Goal: Task Accomplishment & Management: Manage account settings

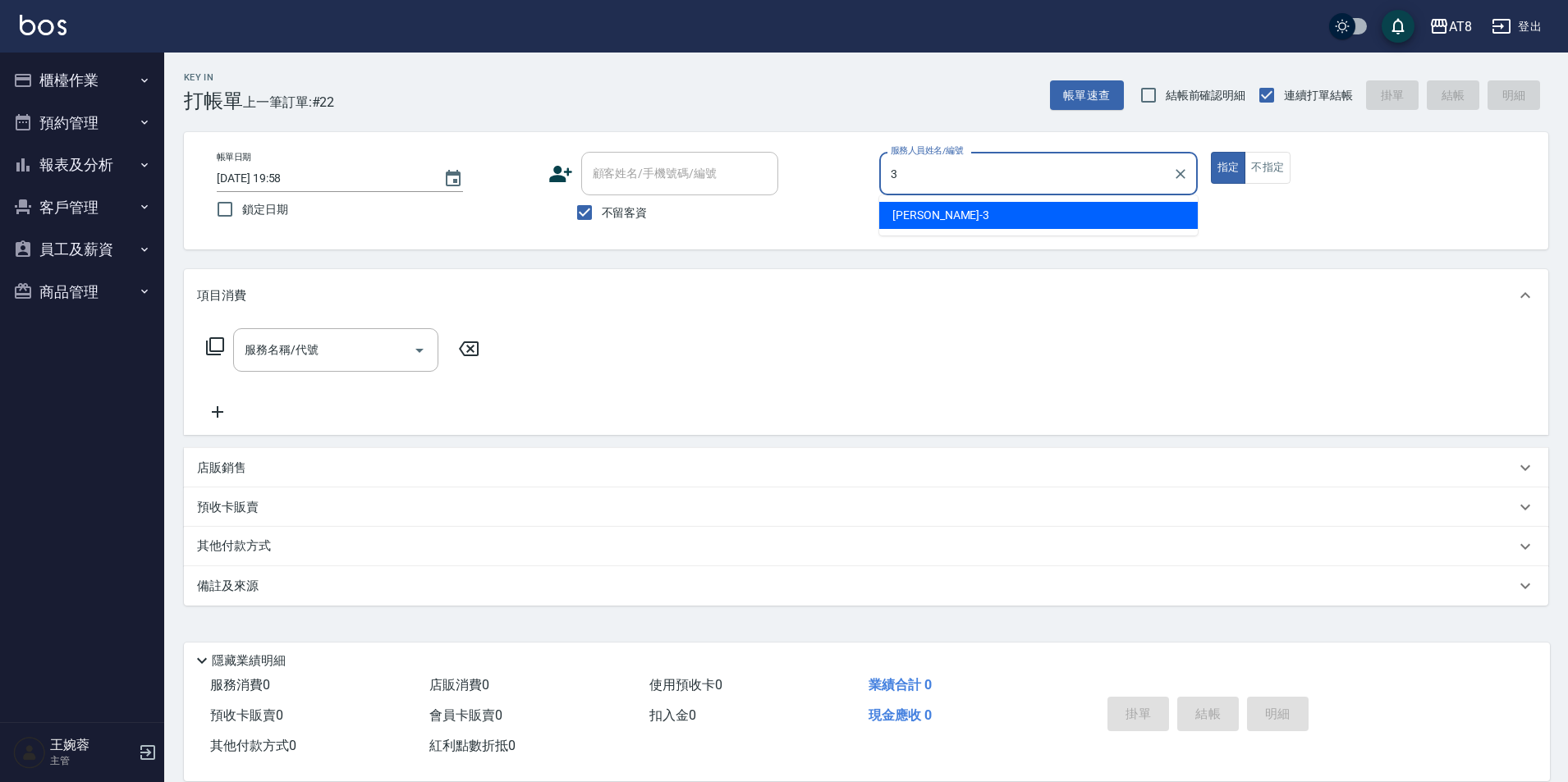
type input "RACHEL-3"
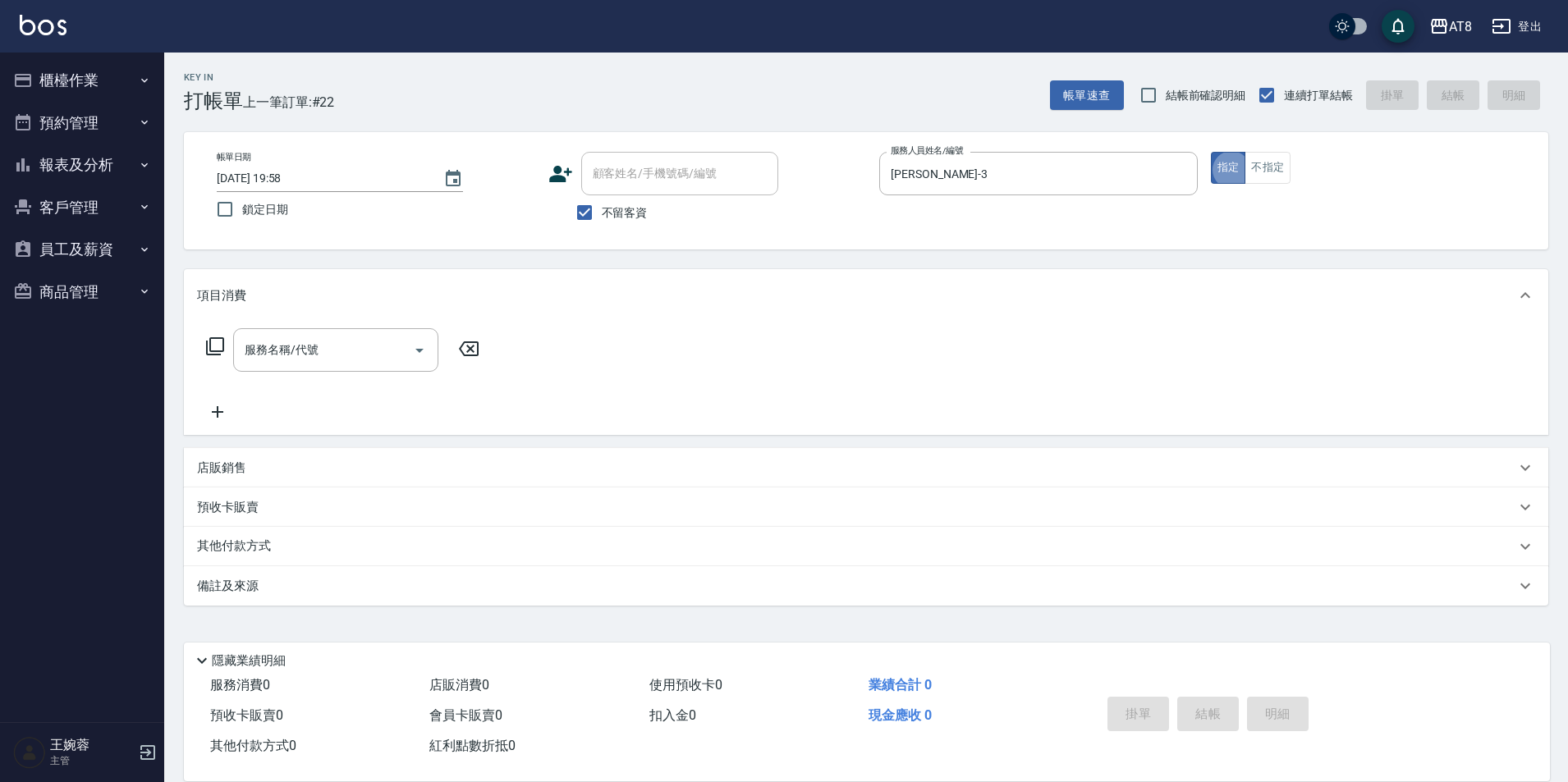
type button "true"
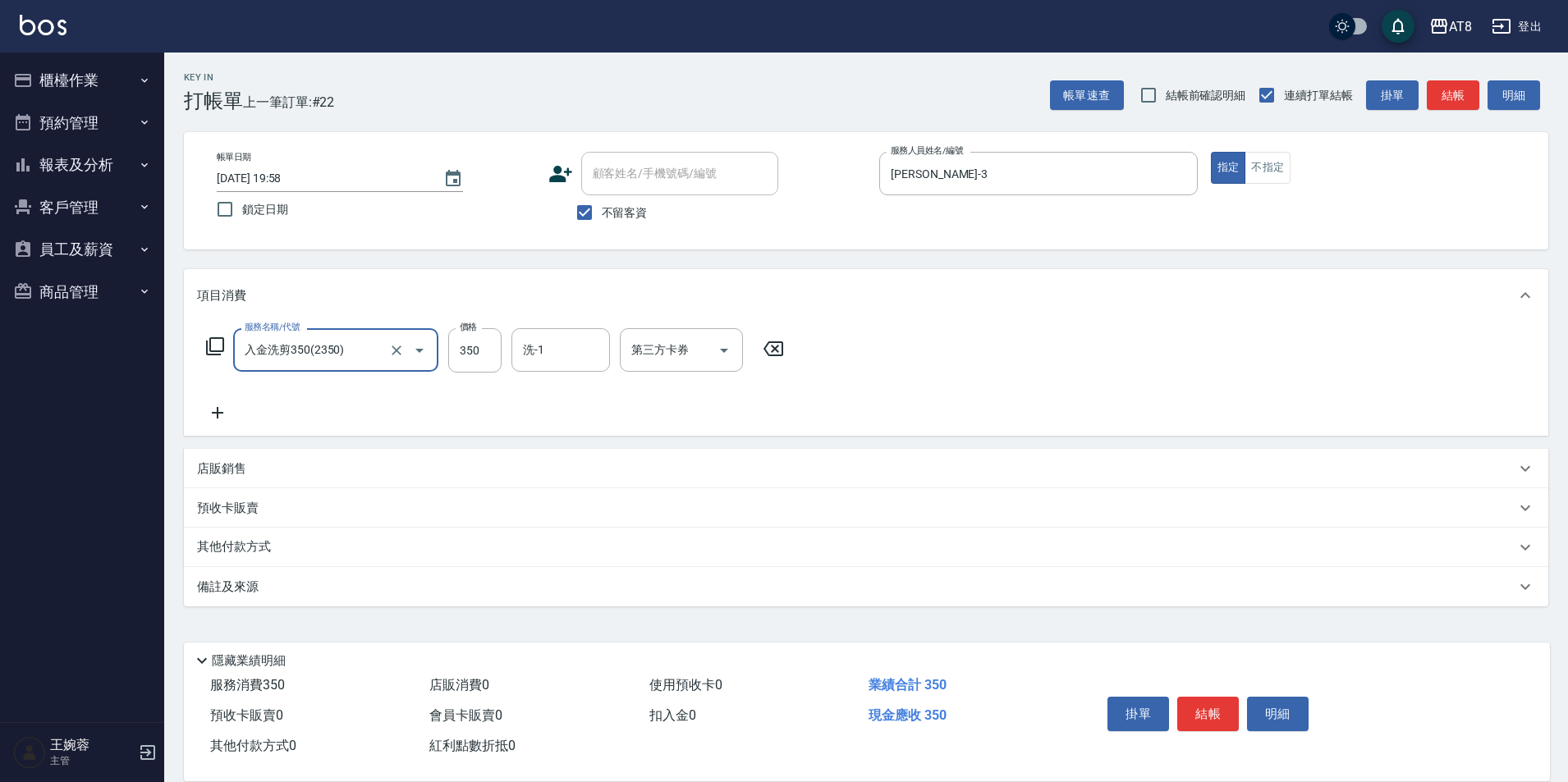
type input "入金洗剪350(2350)"
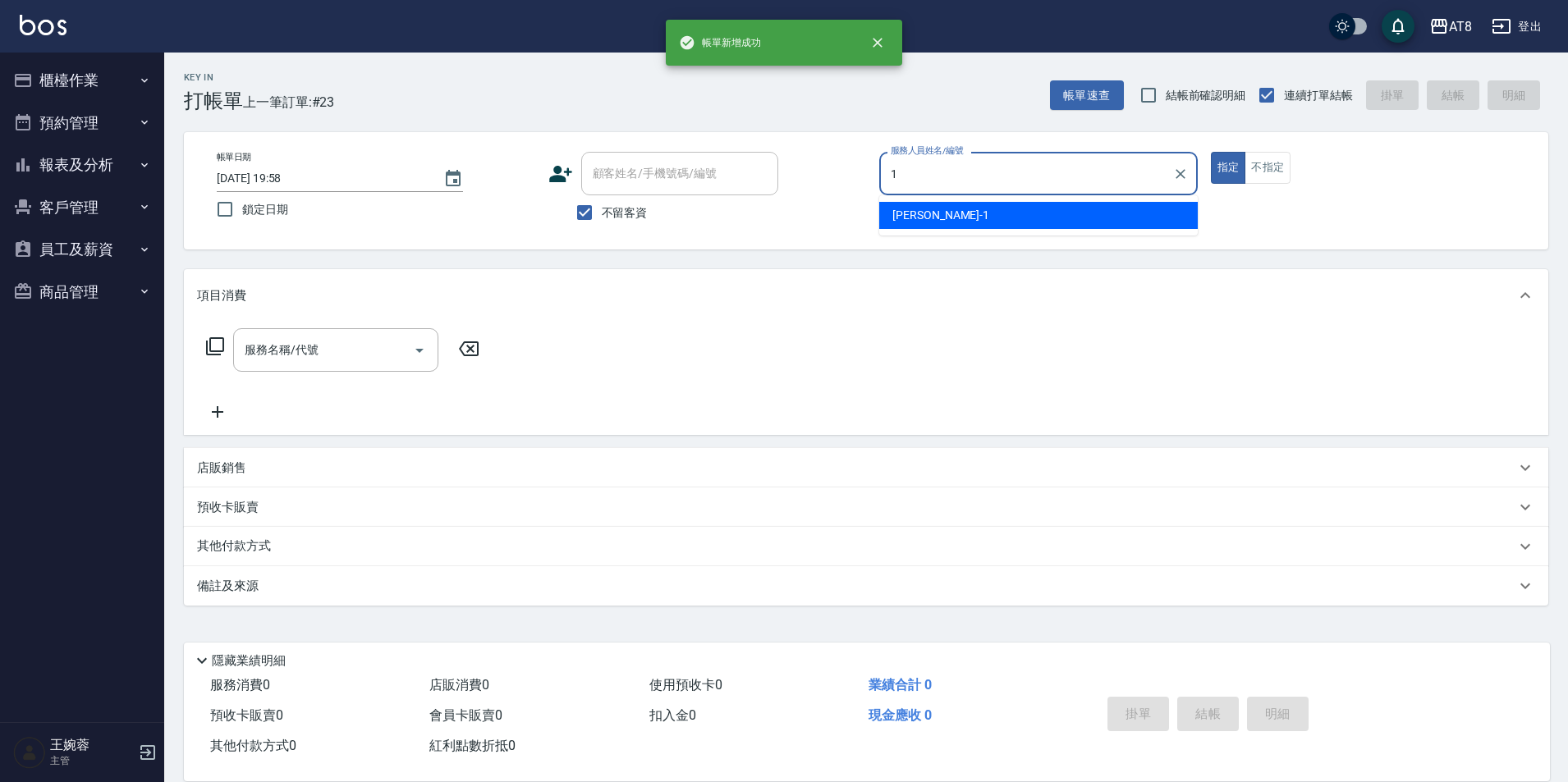
type input "YUKI-1"
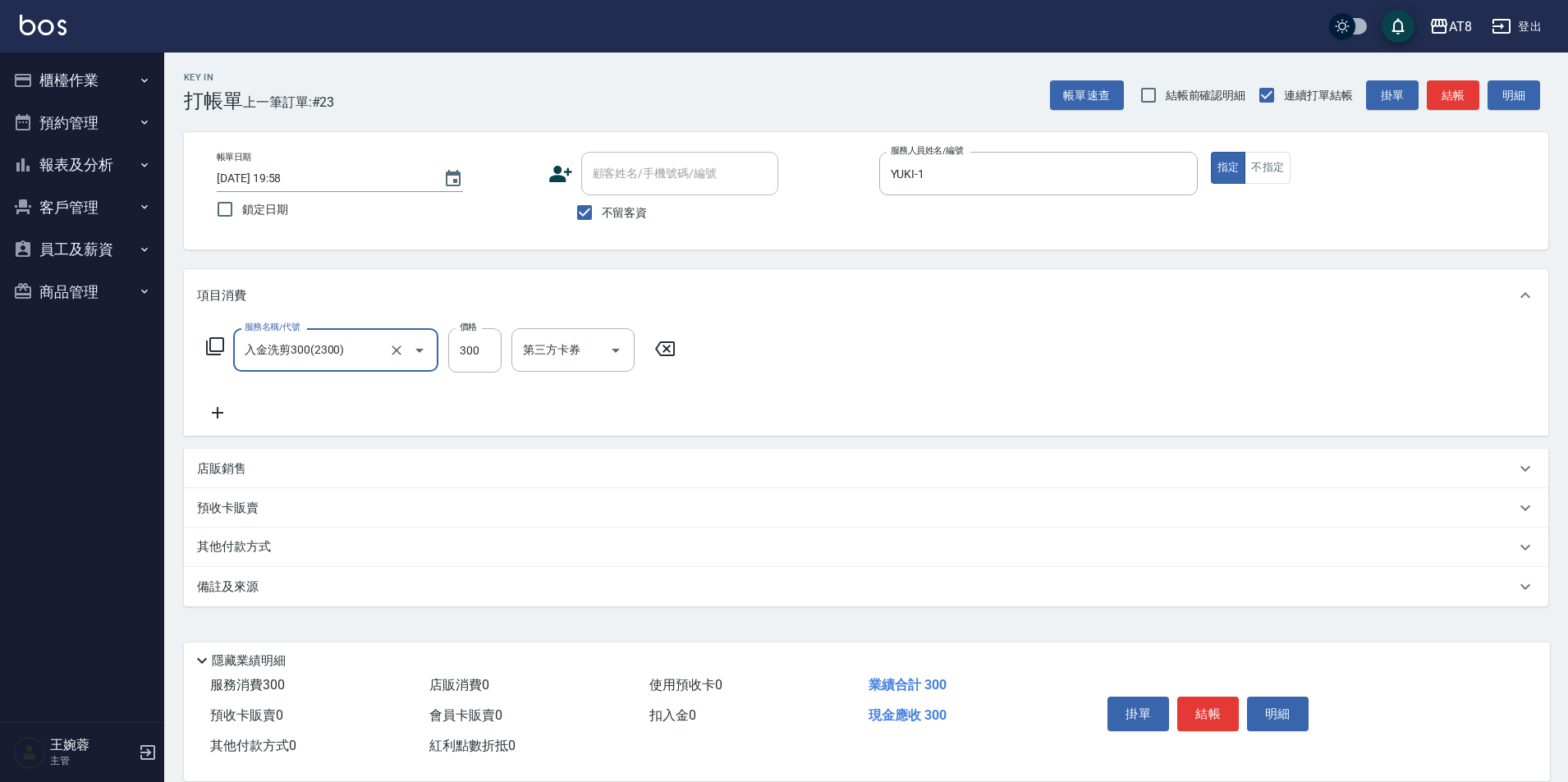
type input "入金洗剪300(2300)"
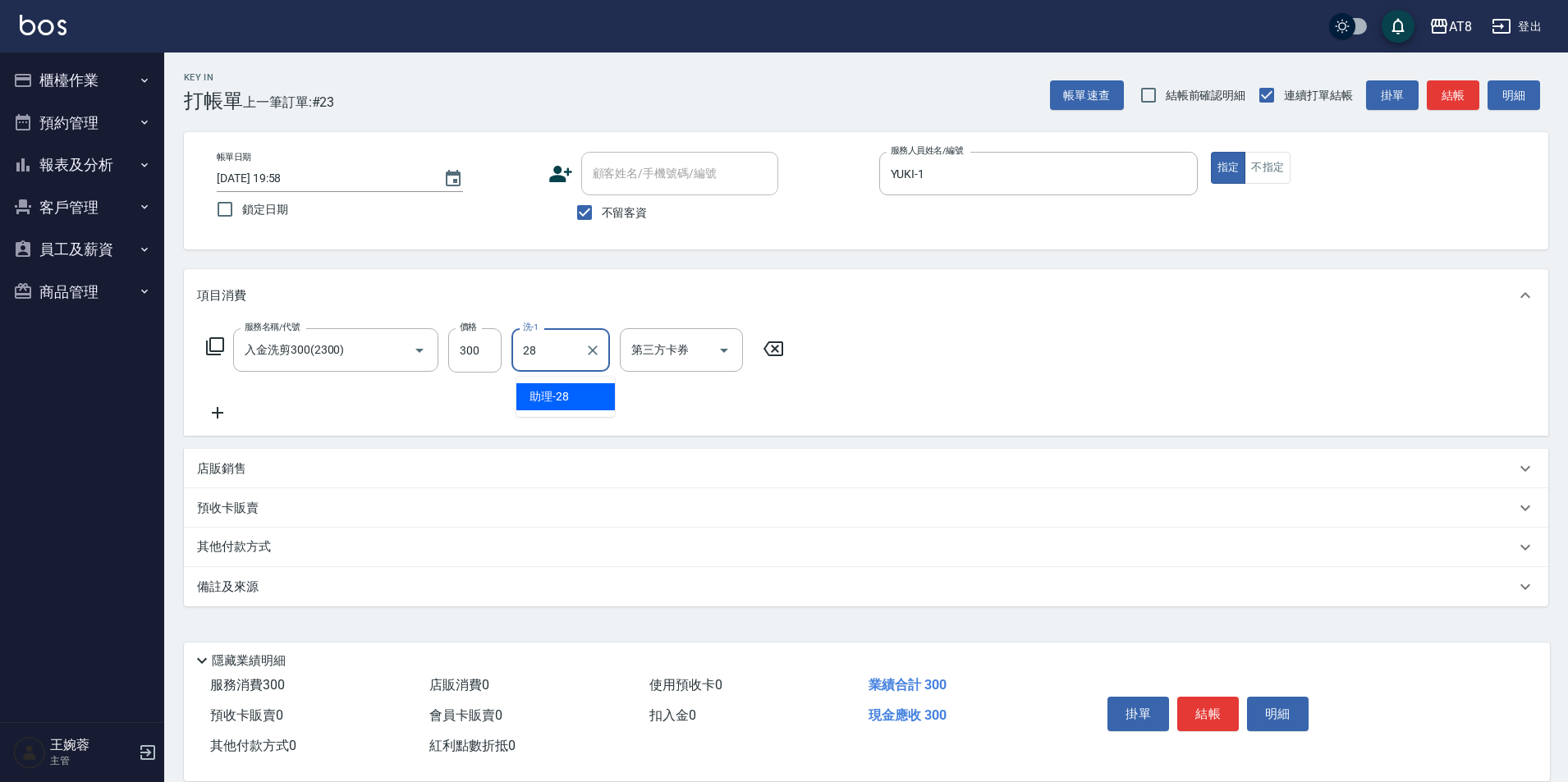
type input "助理-28"
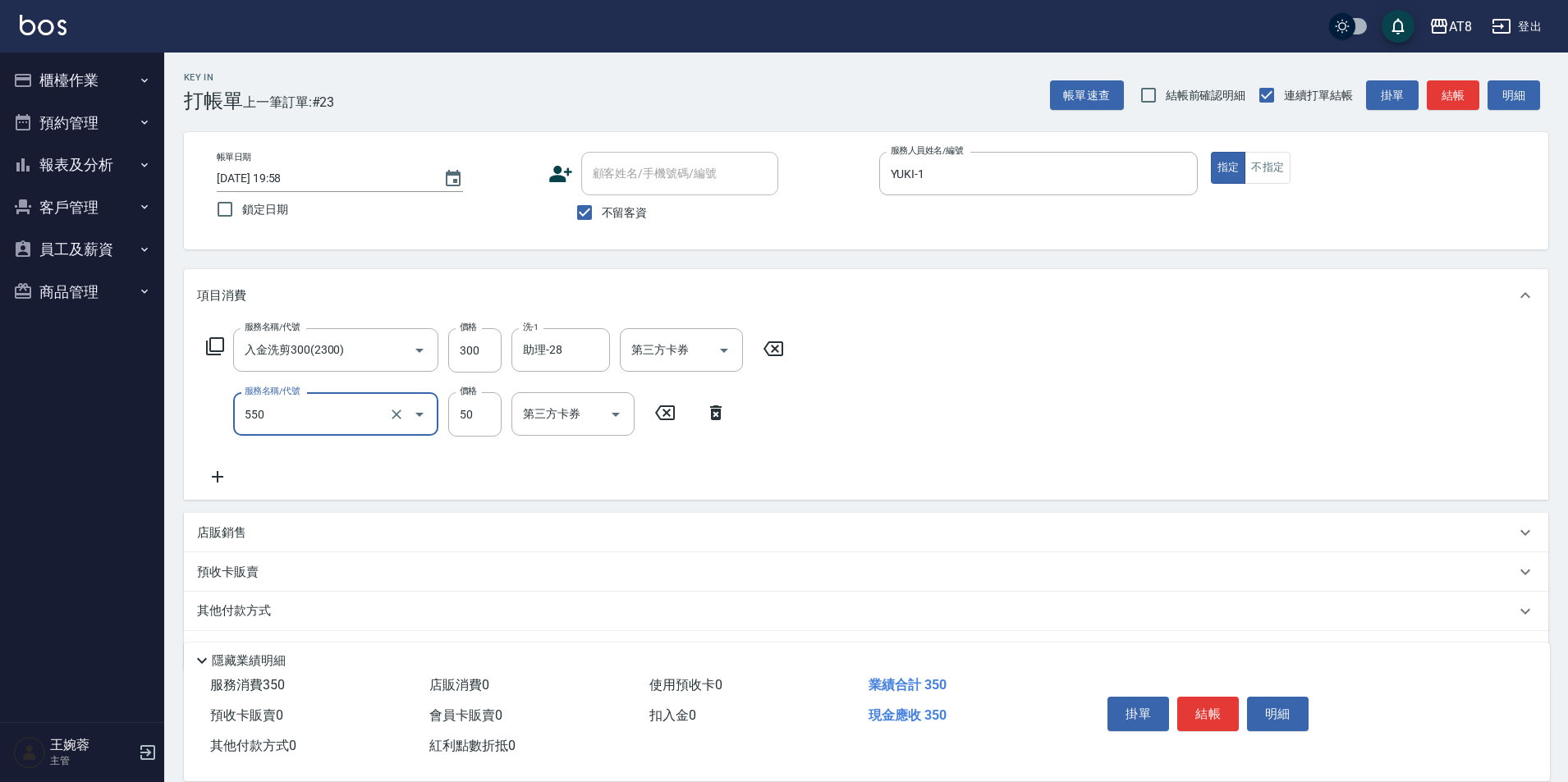
type input "精油或深層(550)"
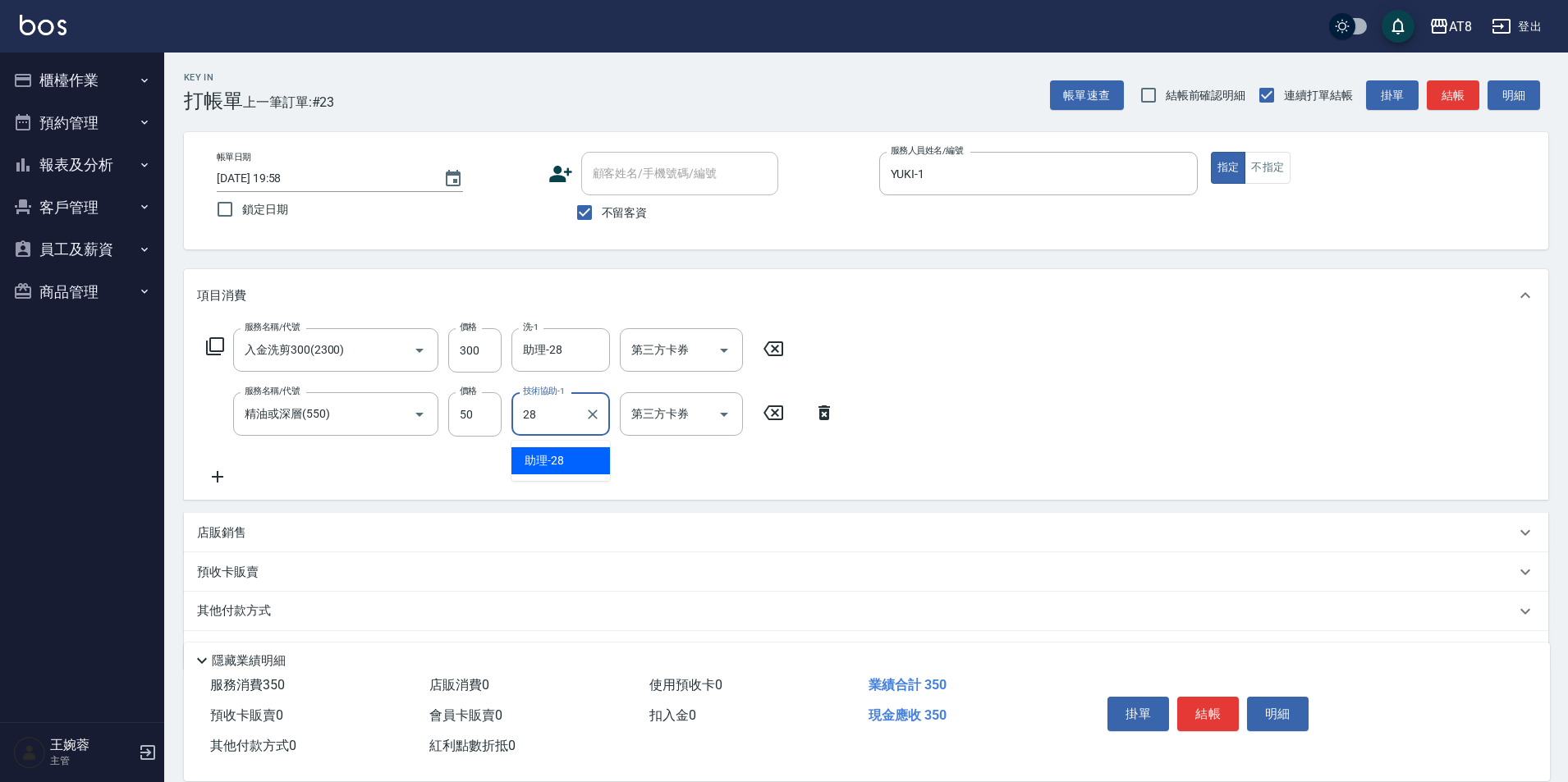
type input "助理-28"
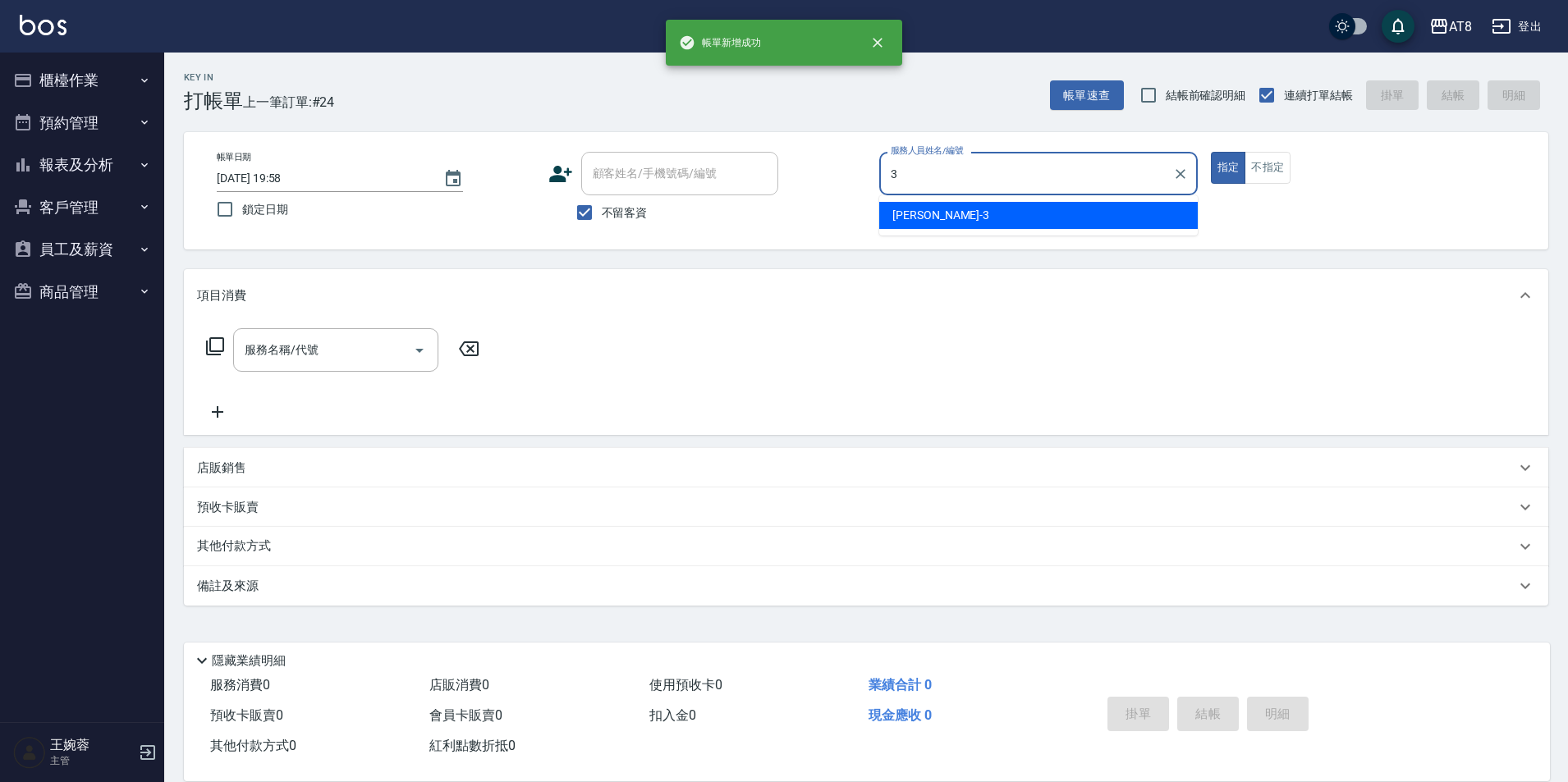
type input "RACHEL-3"
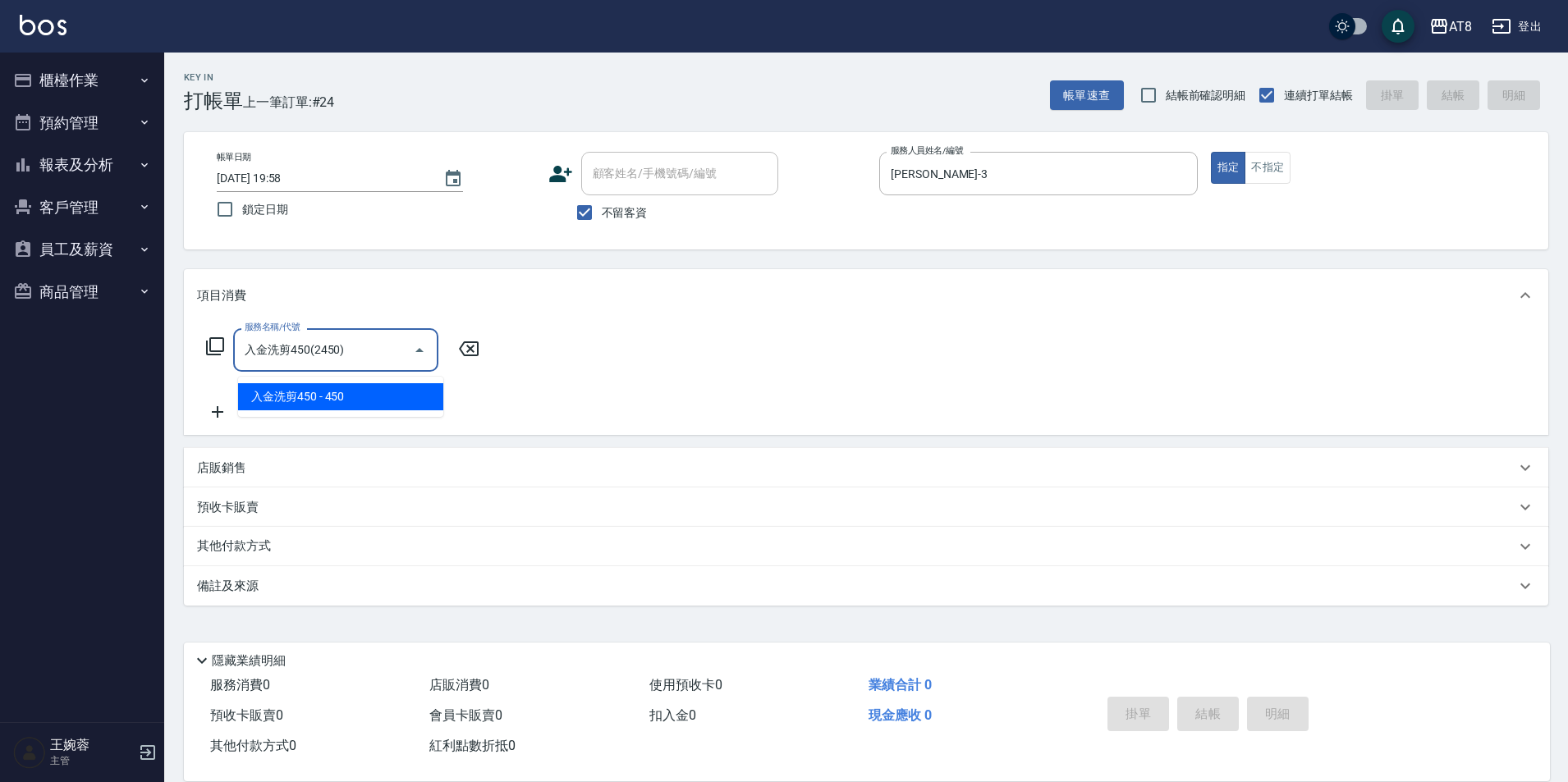
type input "入金洗剪450(2450)"
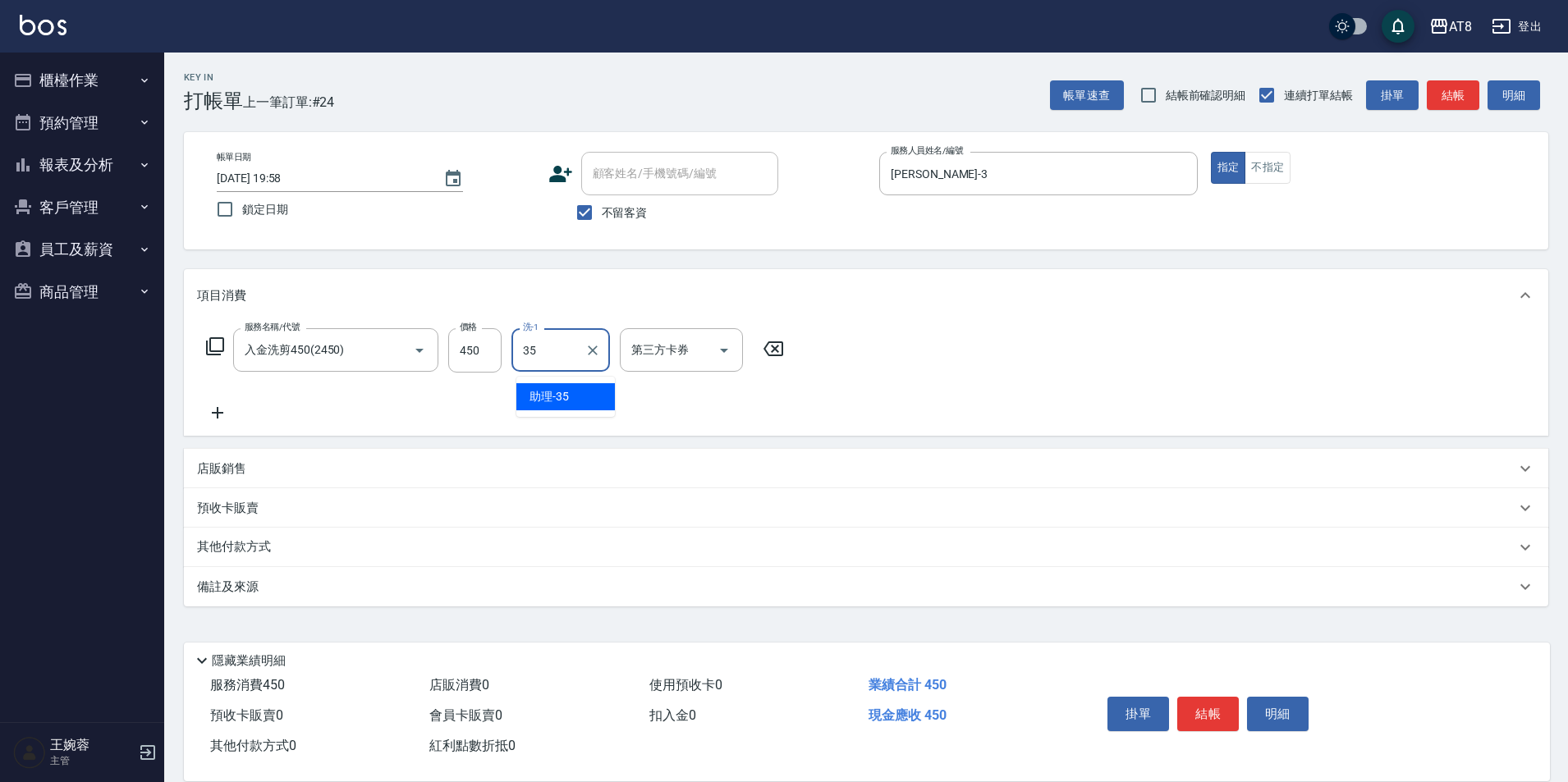
type input "助理-35"
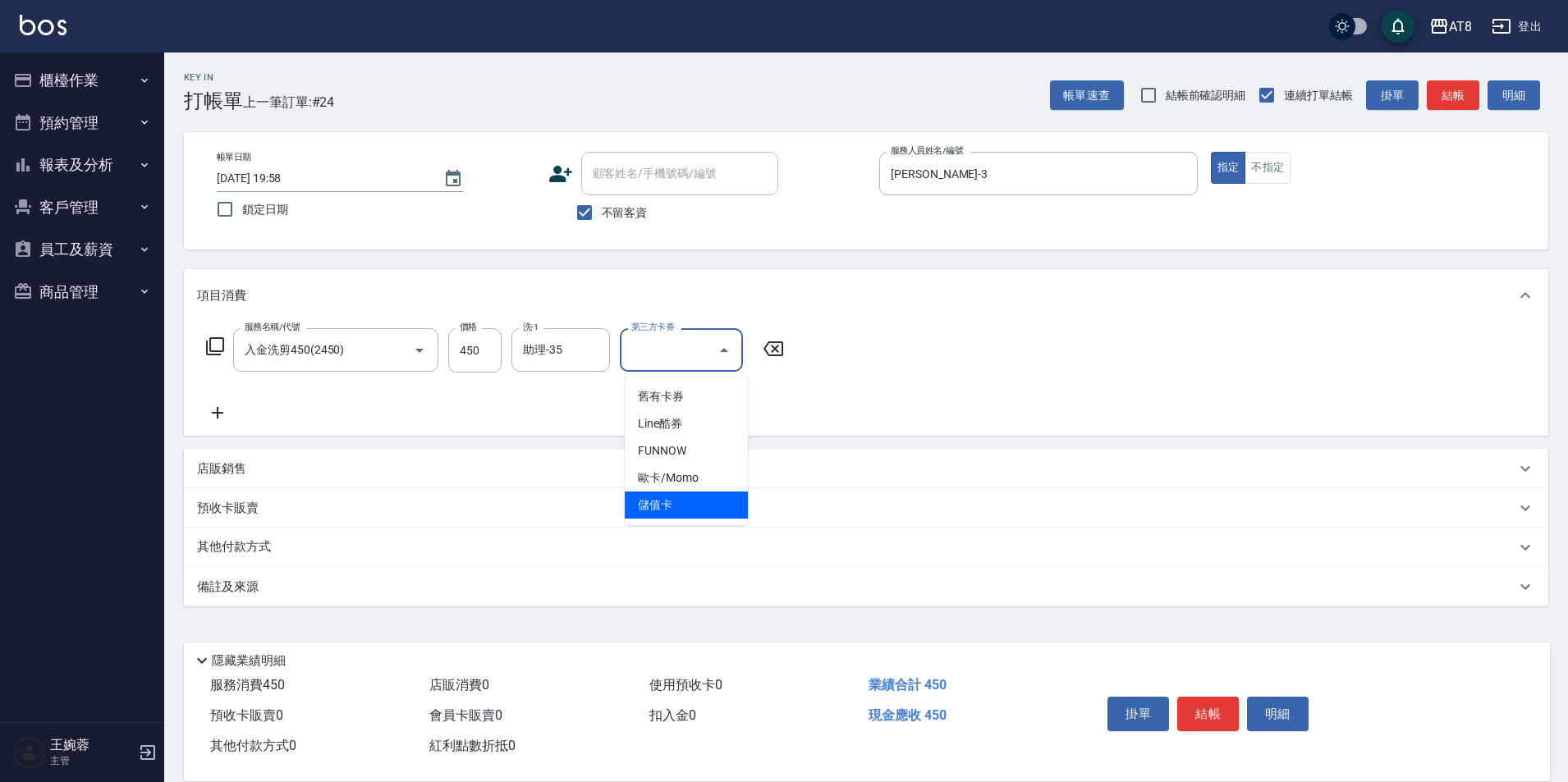
type input "儲值卡"
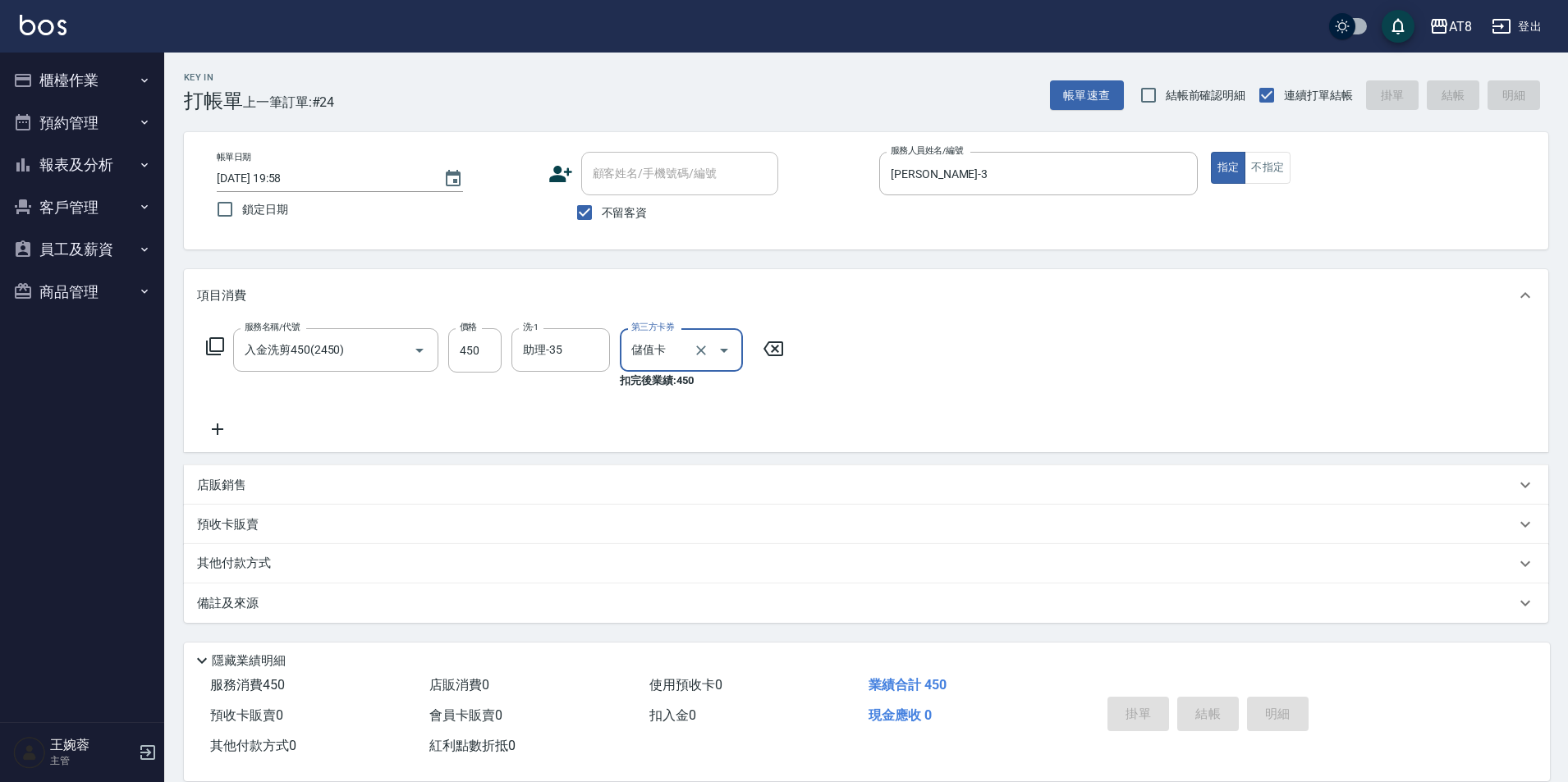
type input "2025/08/21 19:59"
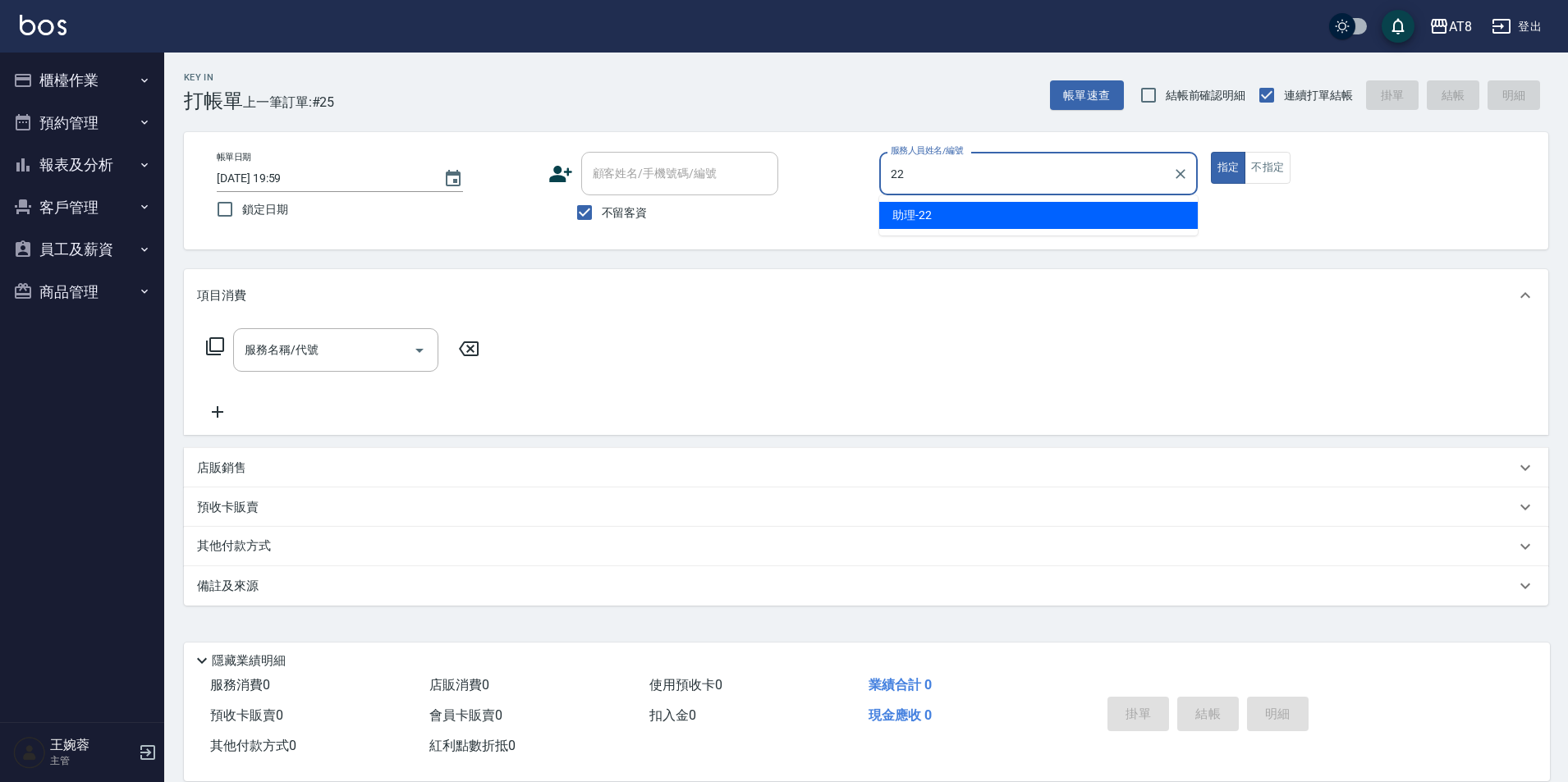
type input "助理-22"
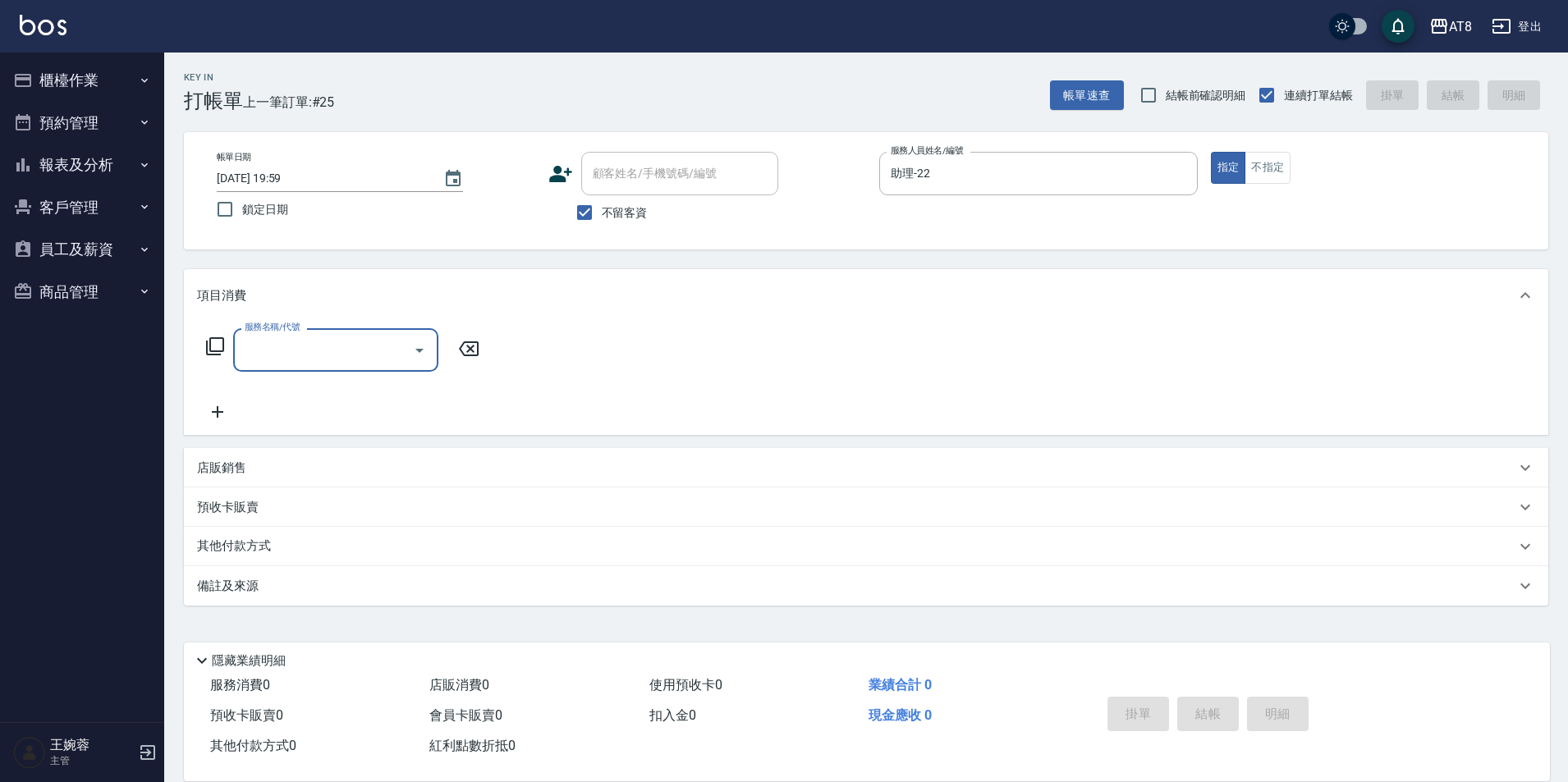
type input "5"
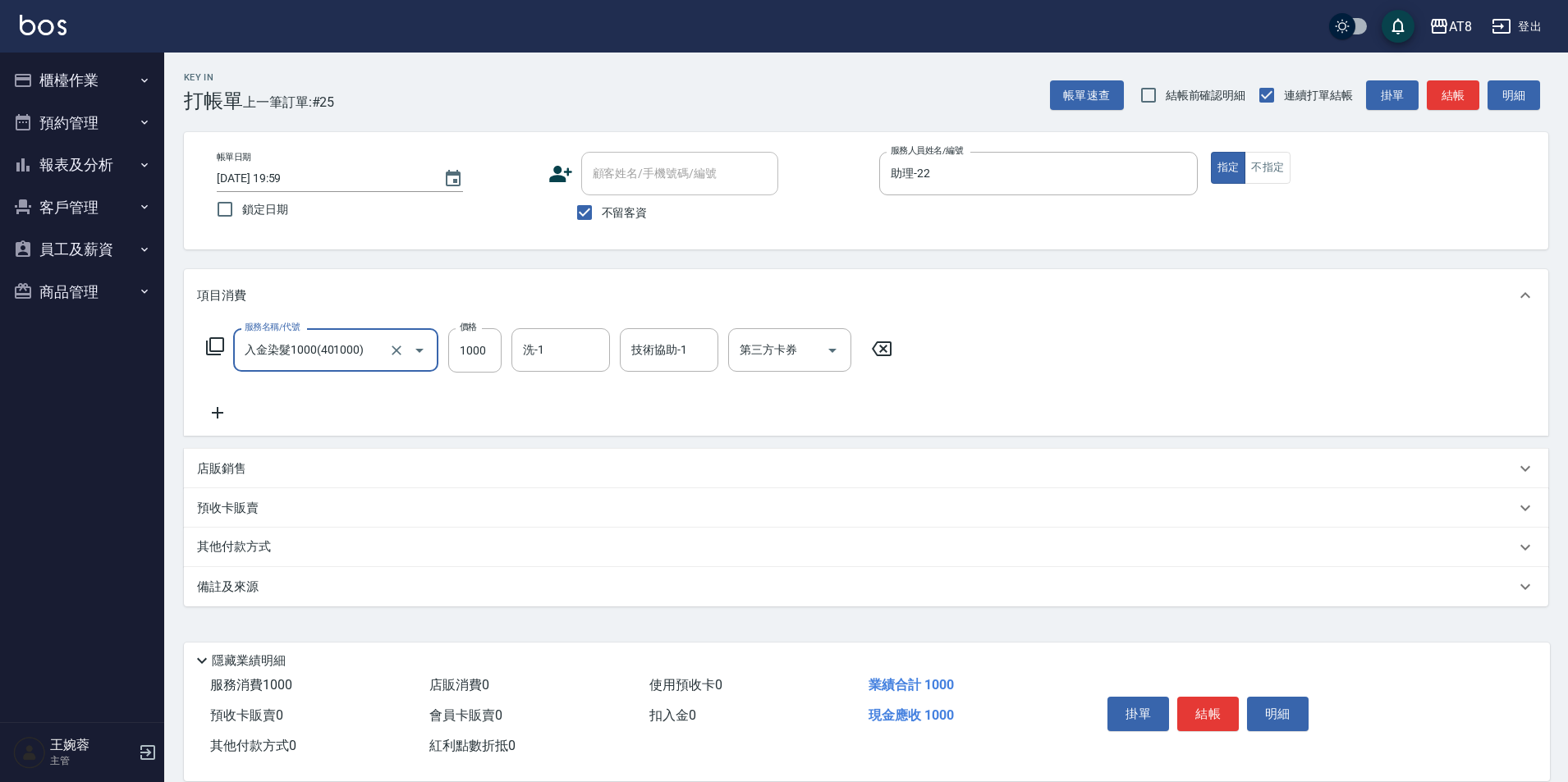
type input "入金染髮1000(401000)"
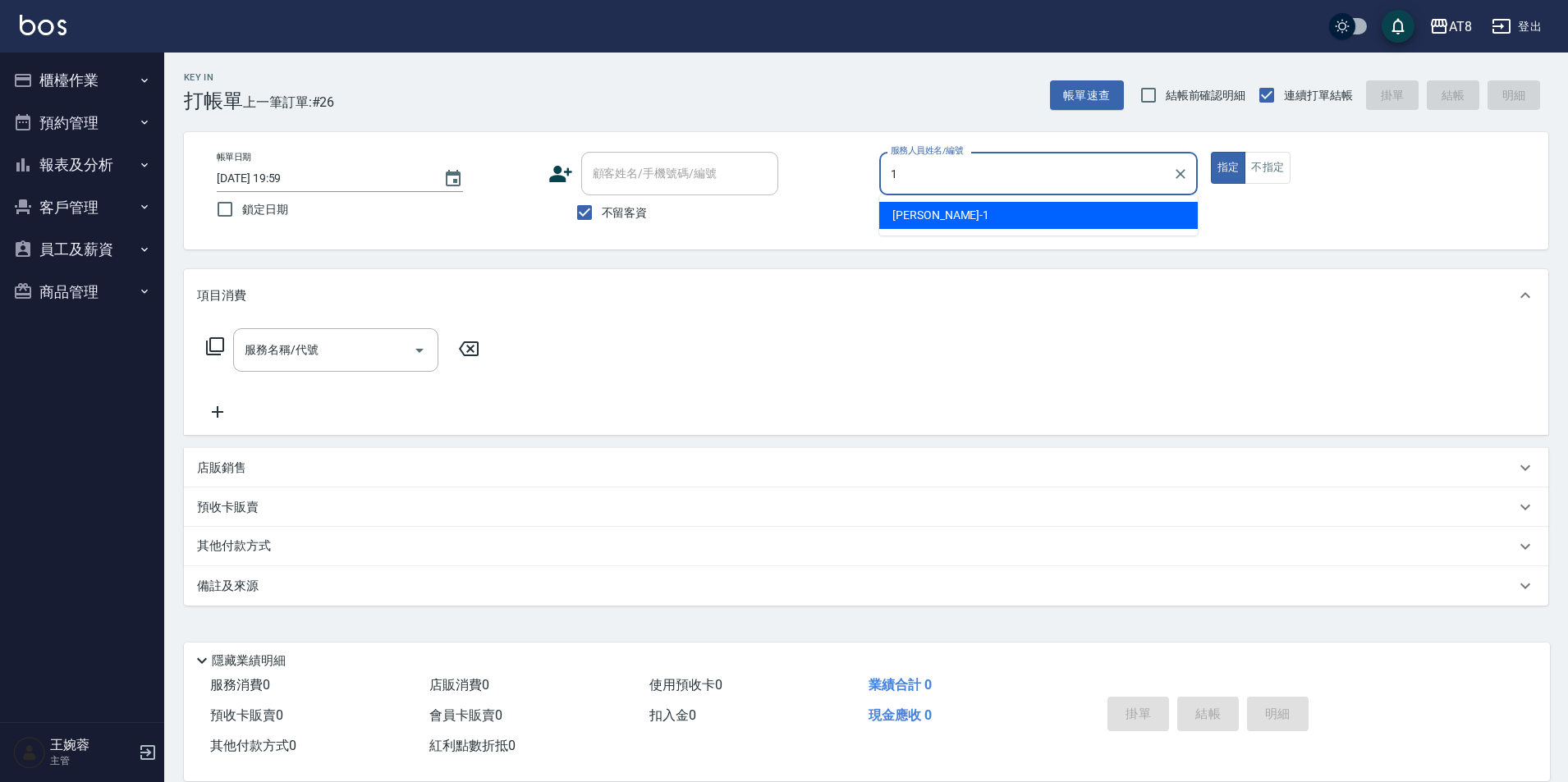
type input "YUKI-1"
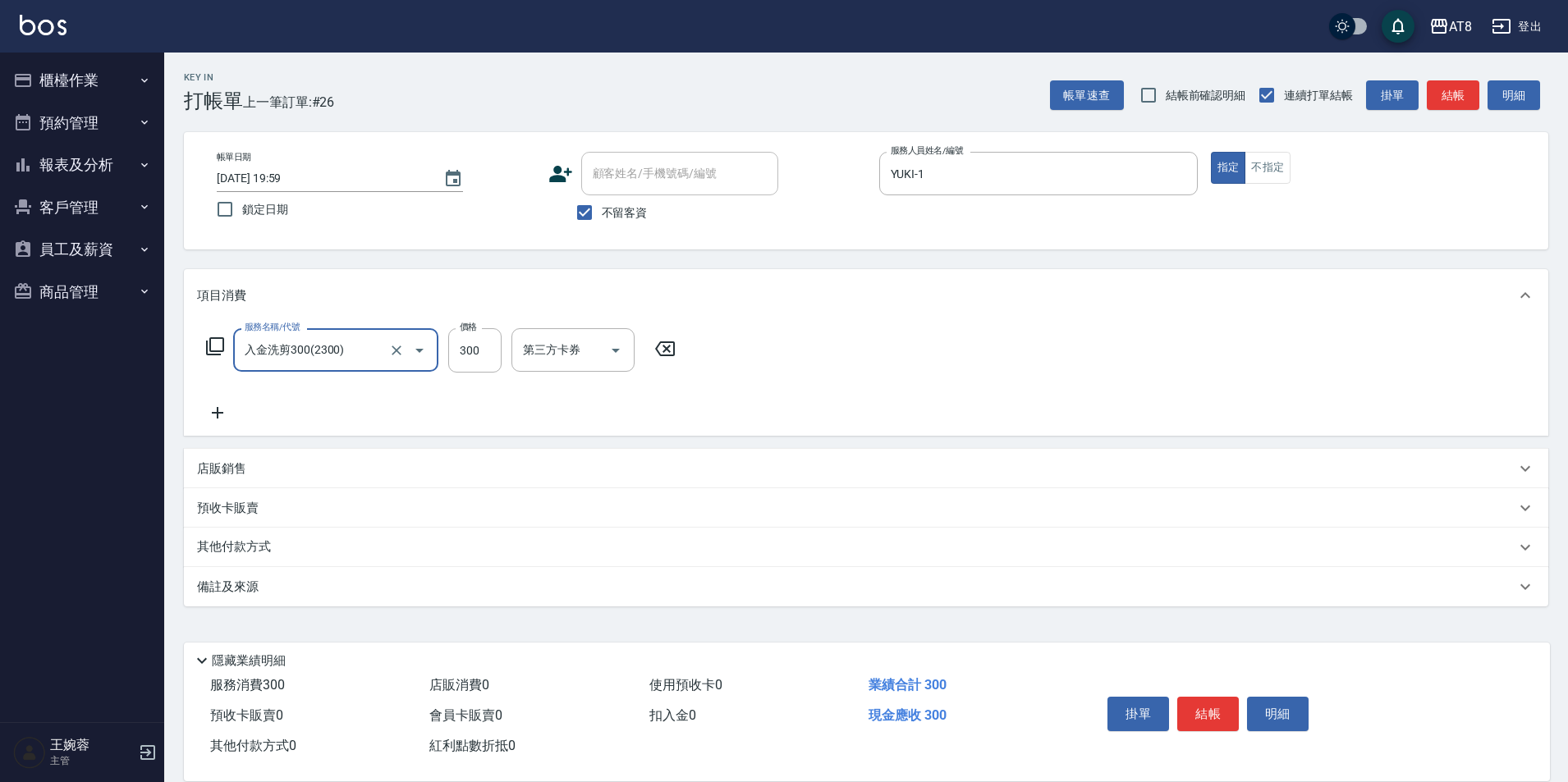
type input "入金洗剪300(2300)"
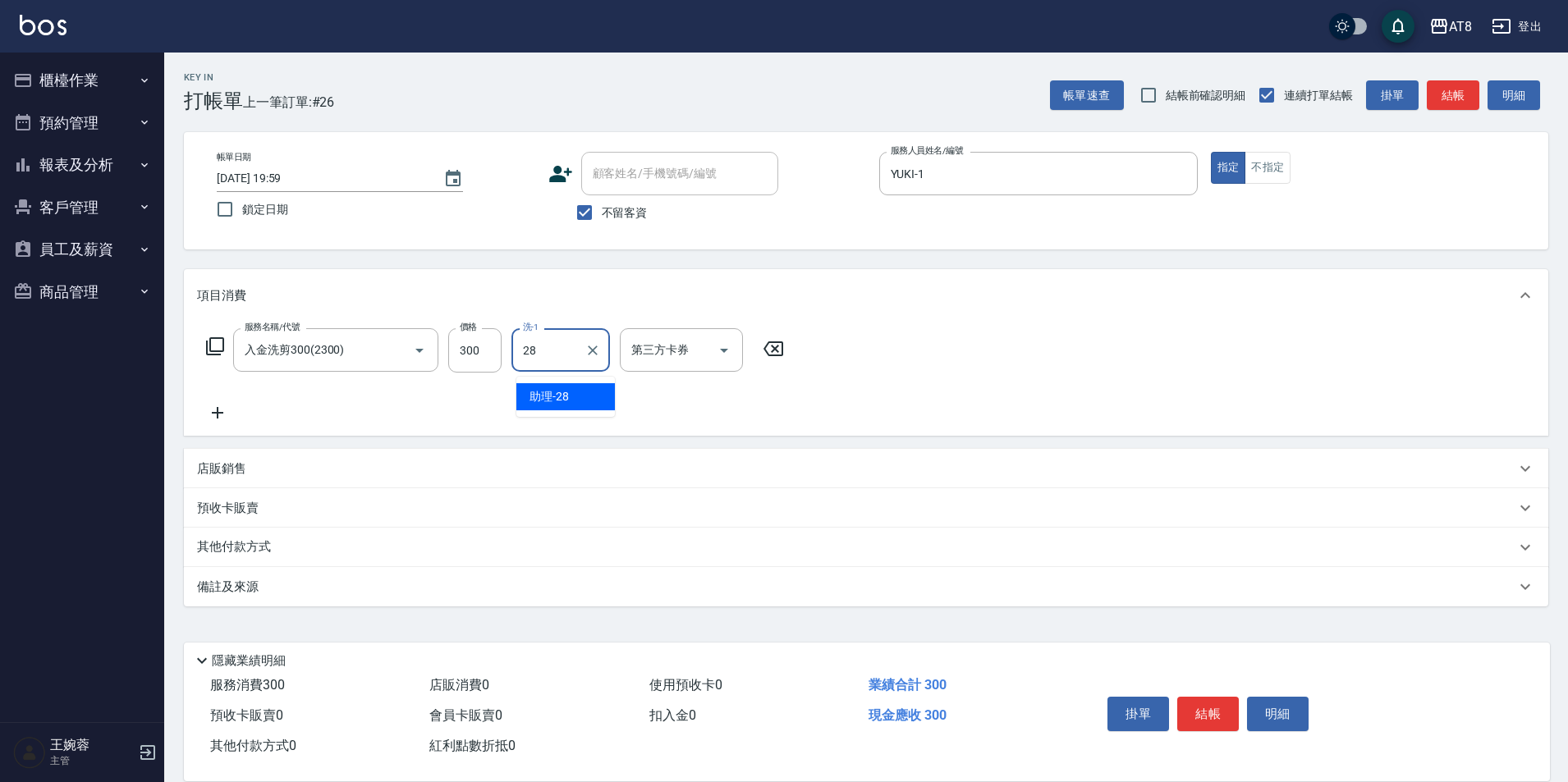
type input "助理-28"
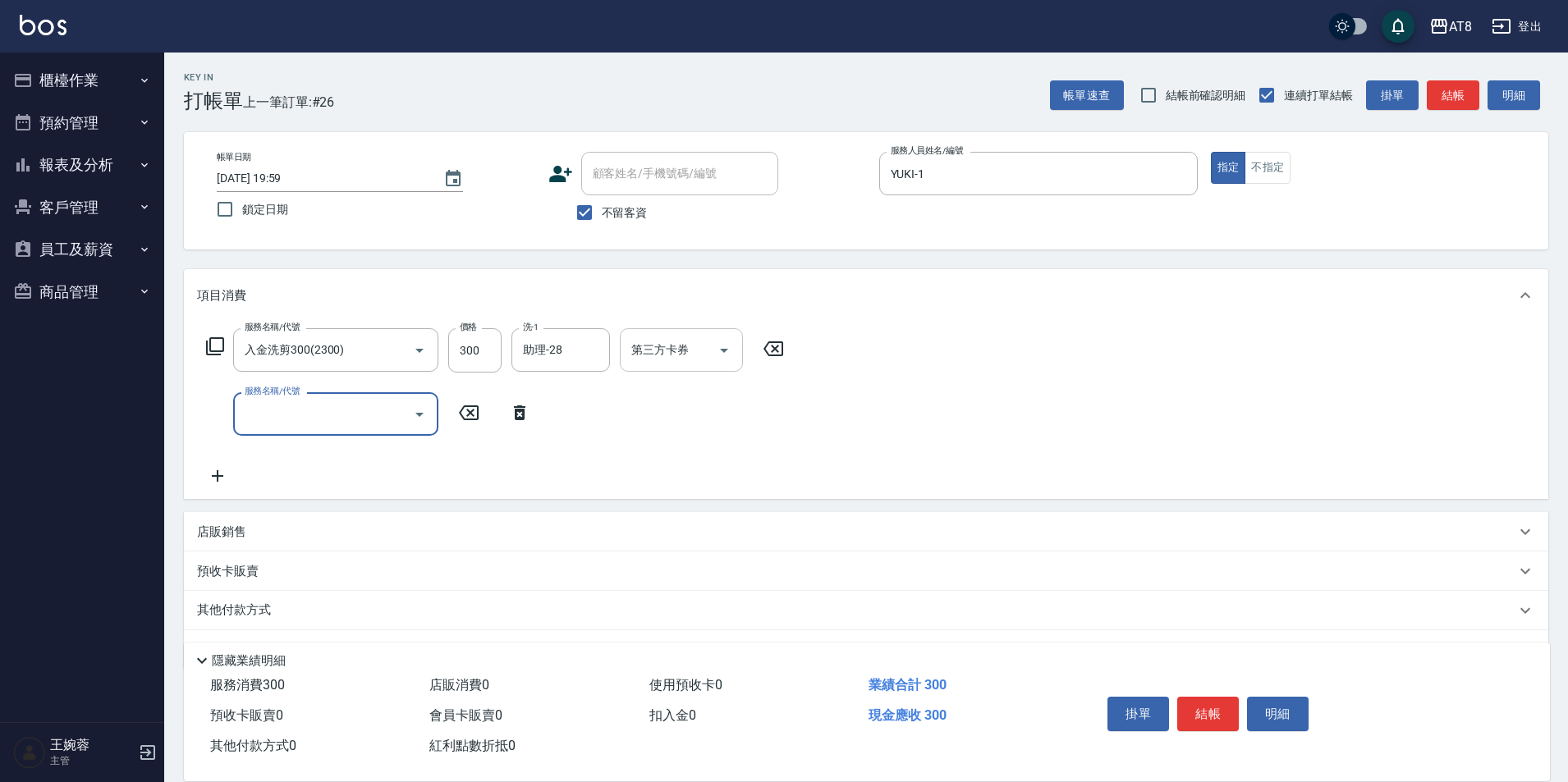
click at [728, 351] on icon "Open" at bounding box center [725, 351] width 20 height 20
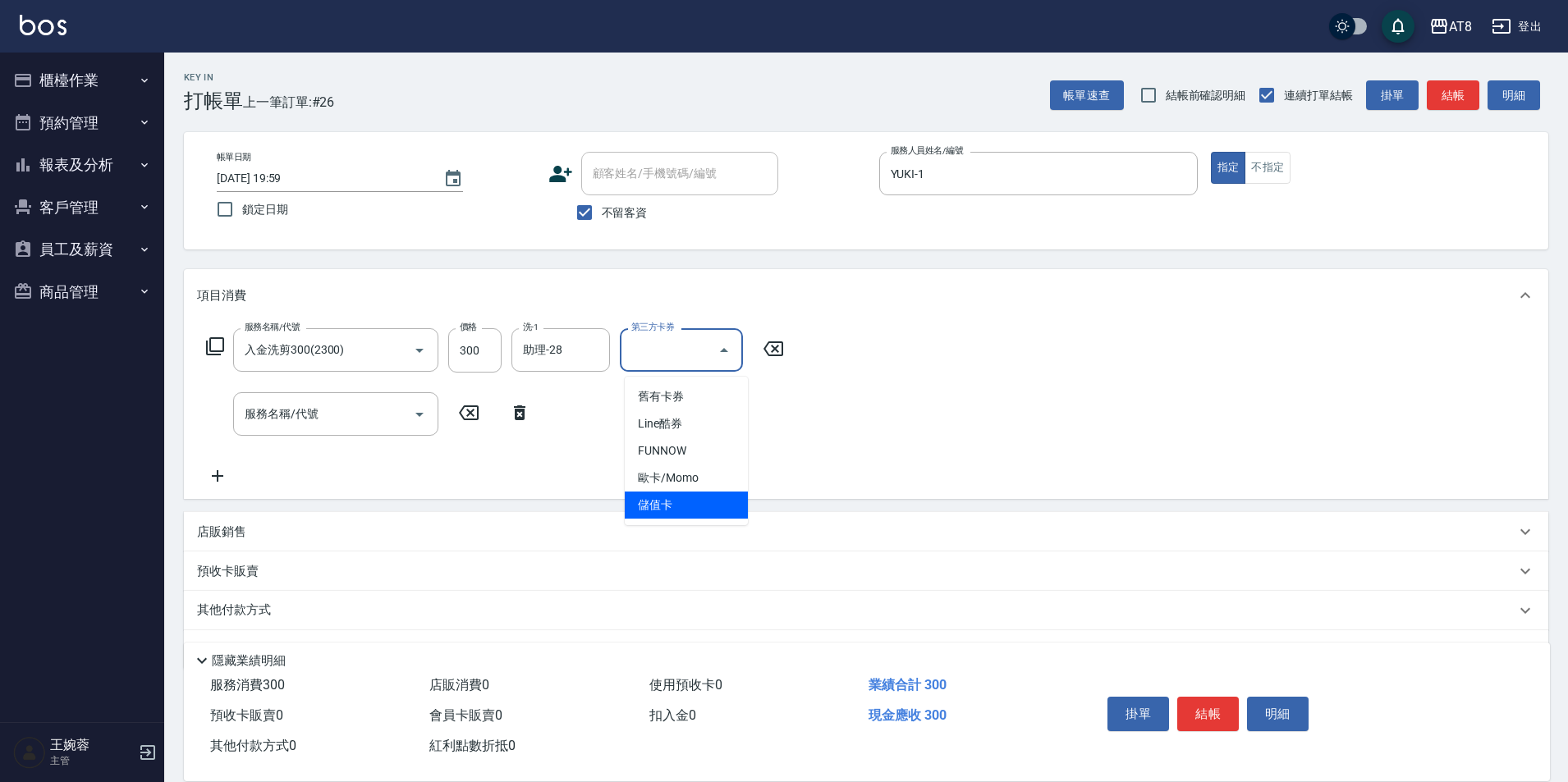
click at [658, 512] on span "儲值卡" at bounding box center [686, 505] width 123 height 27
type input "儲值卡"
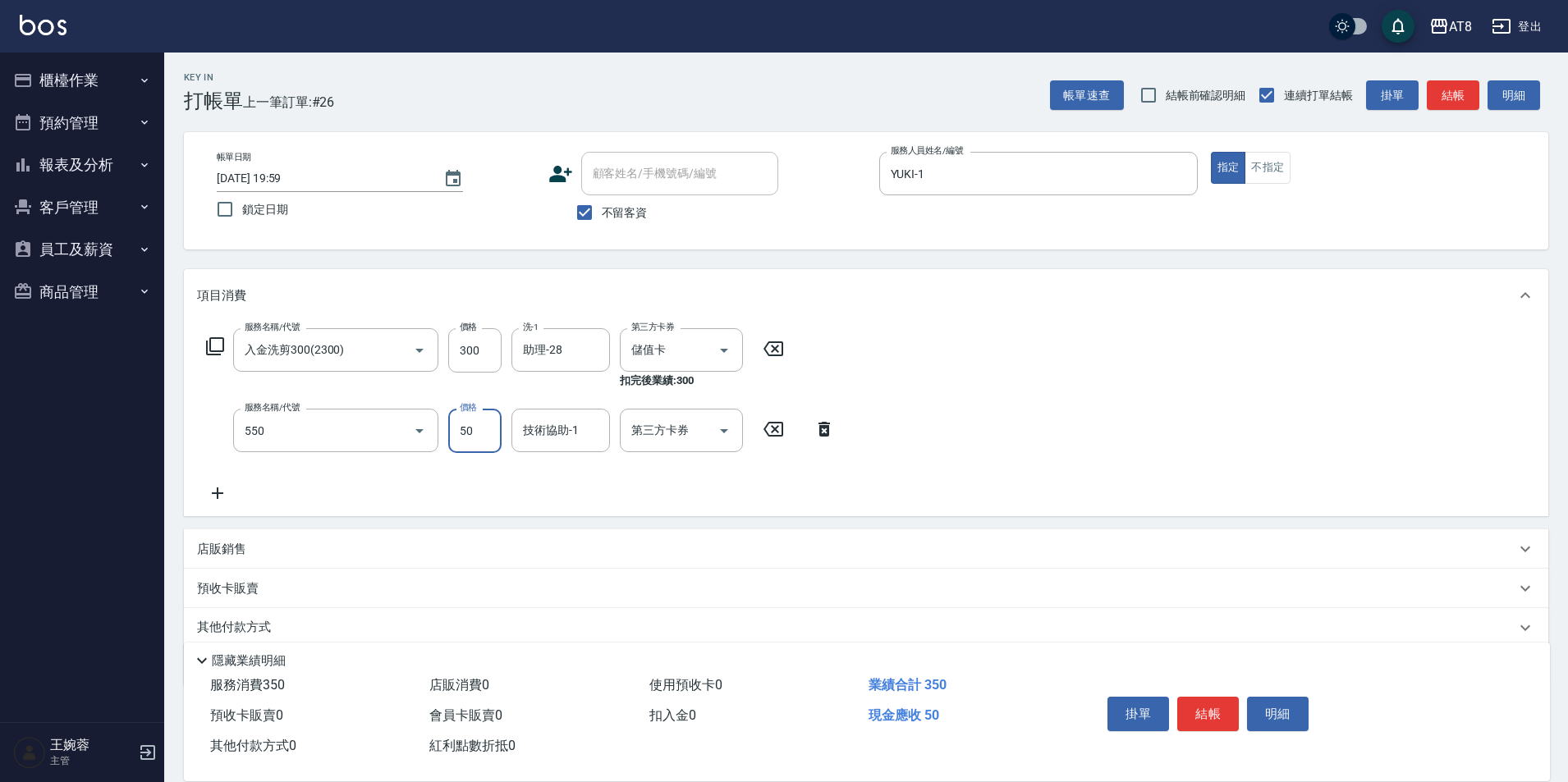
type input "精油或深層(550)"
type input "助理-28"
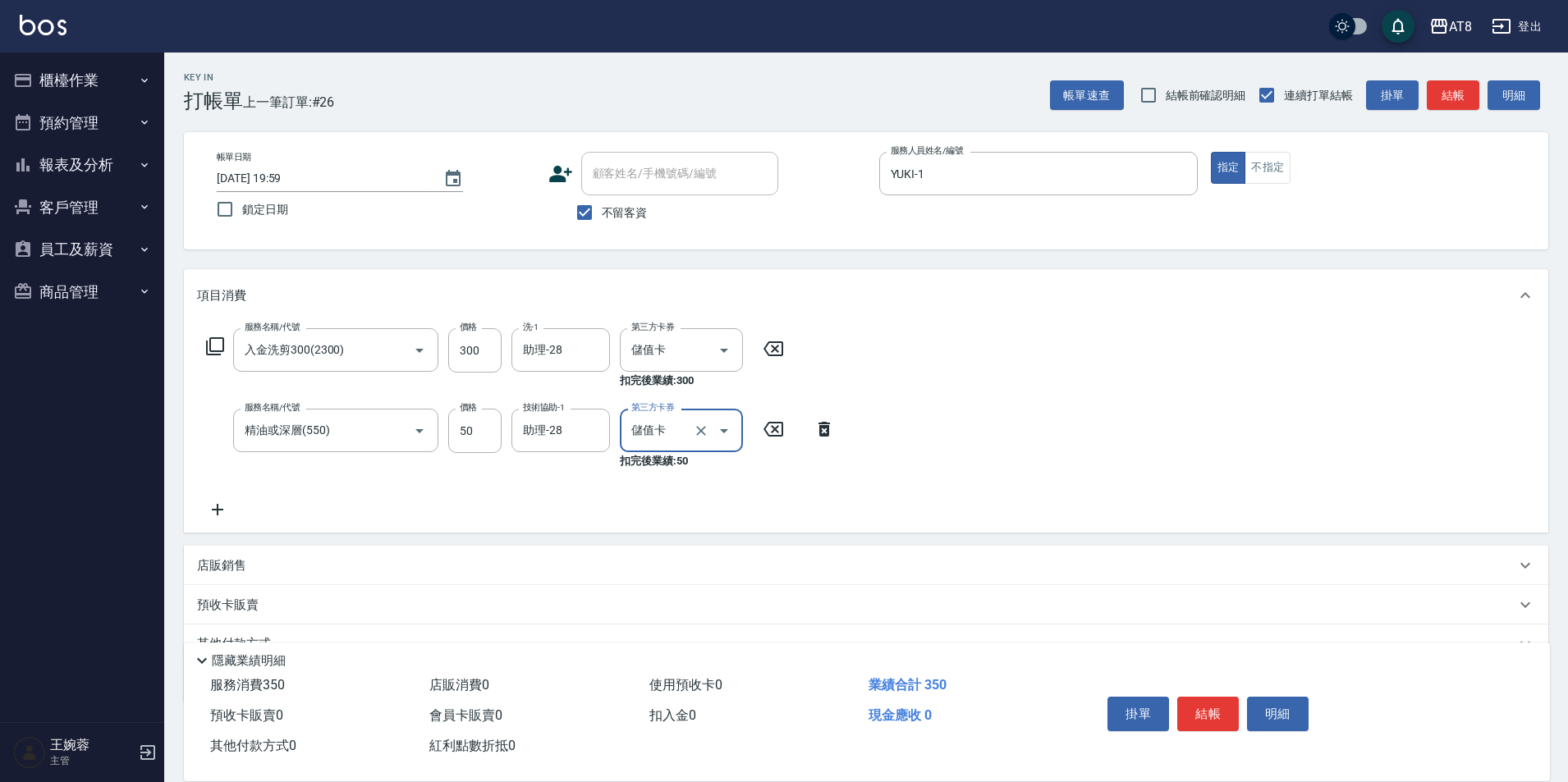
type input "儲值卡"
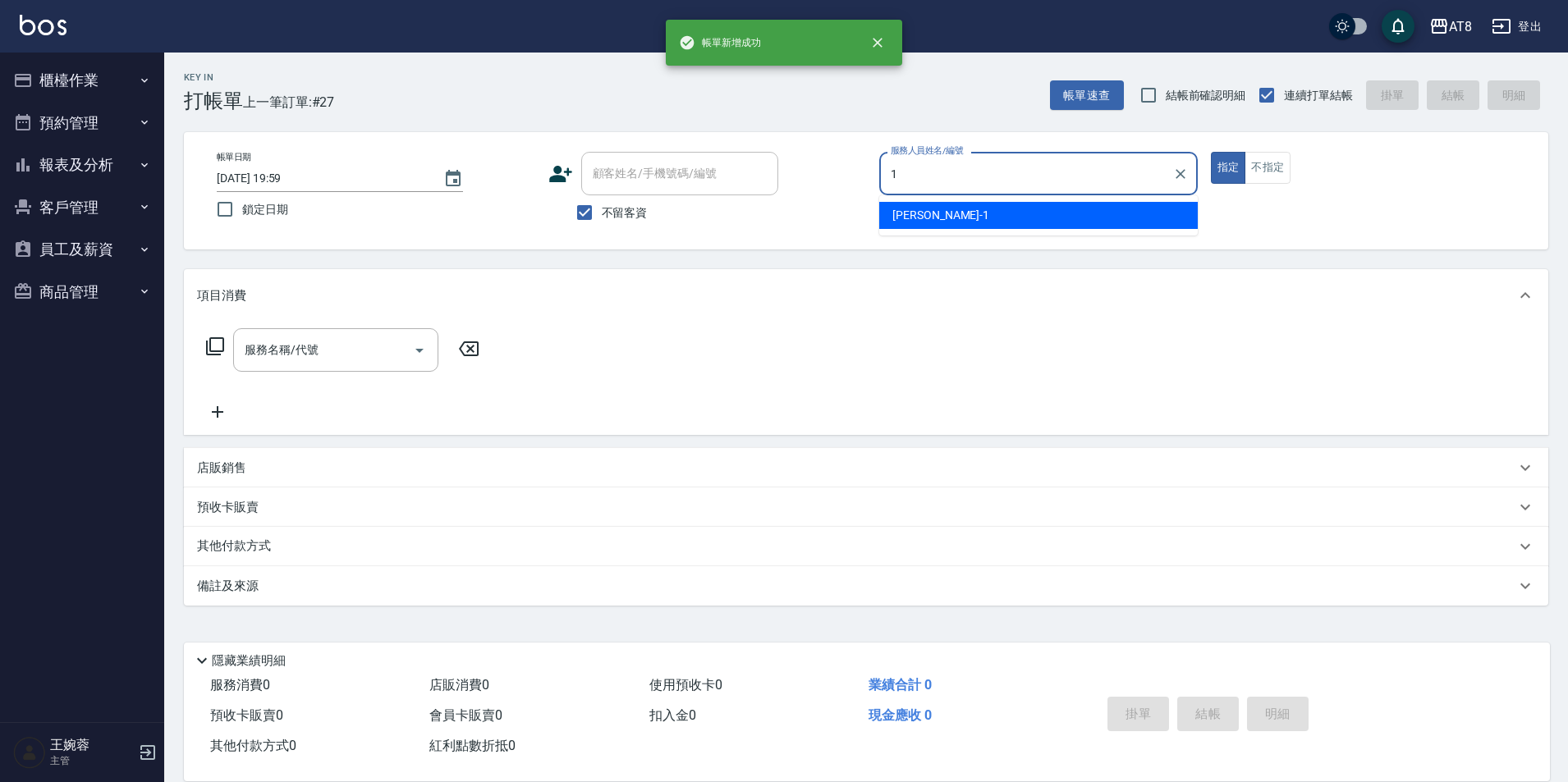
type input "YUKI-1"
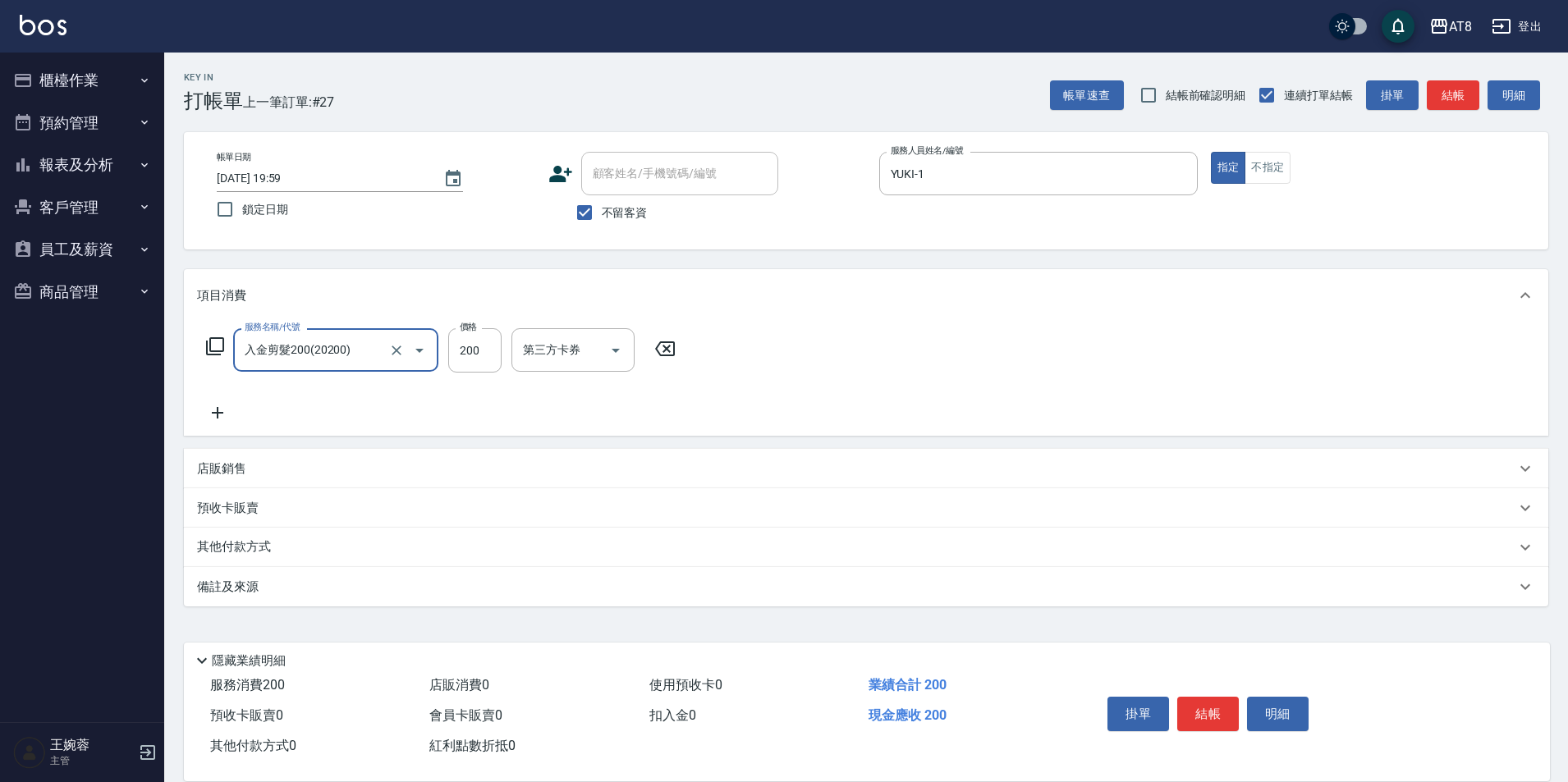
type input "入金剪髮200(20200)"
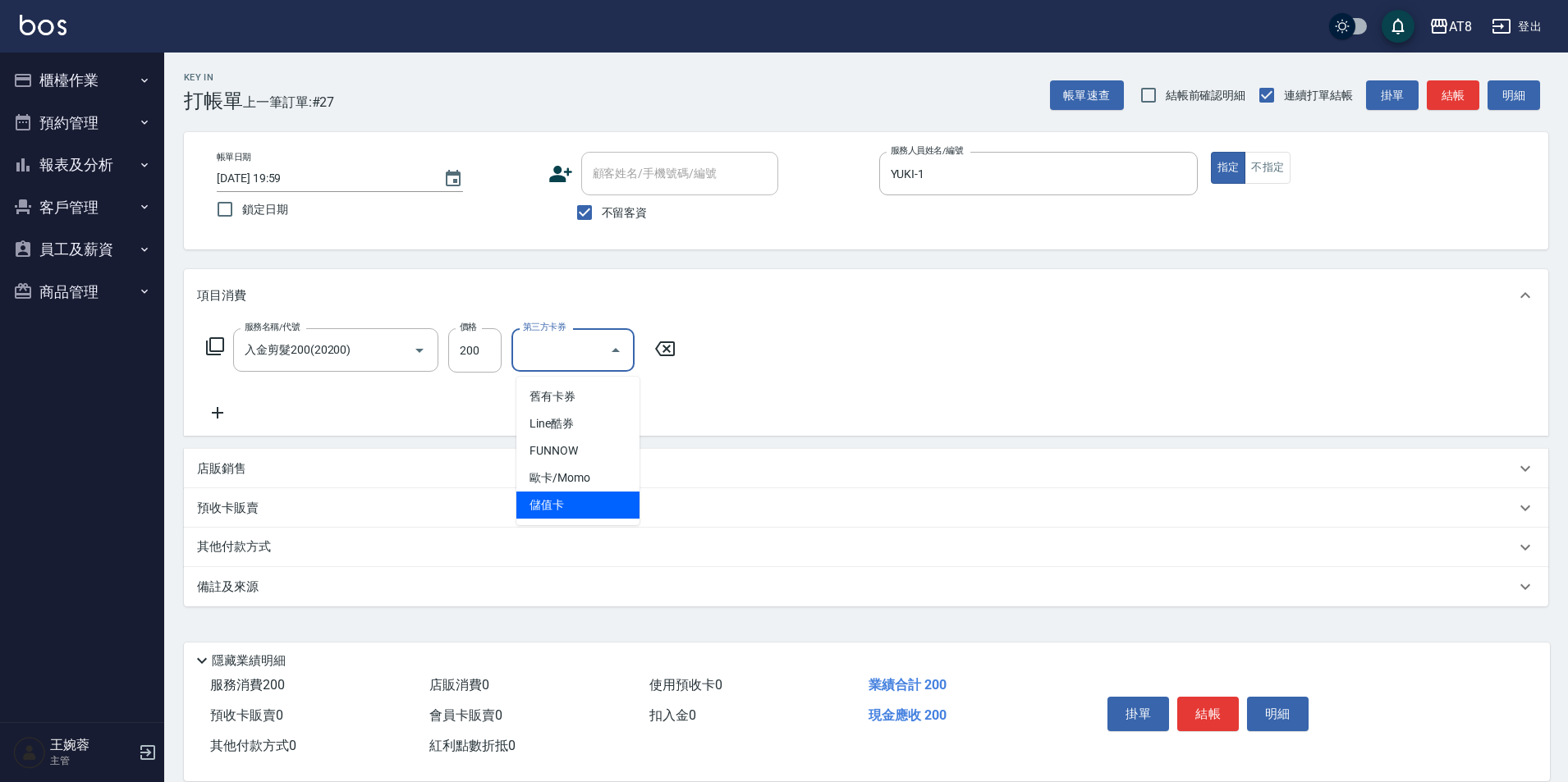
type input "儲值卡"
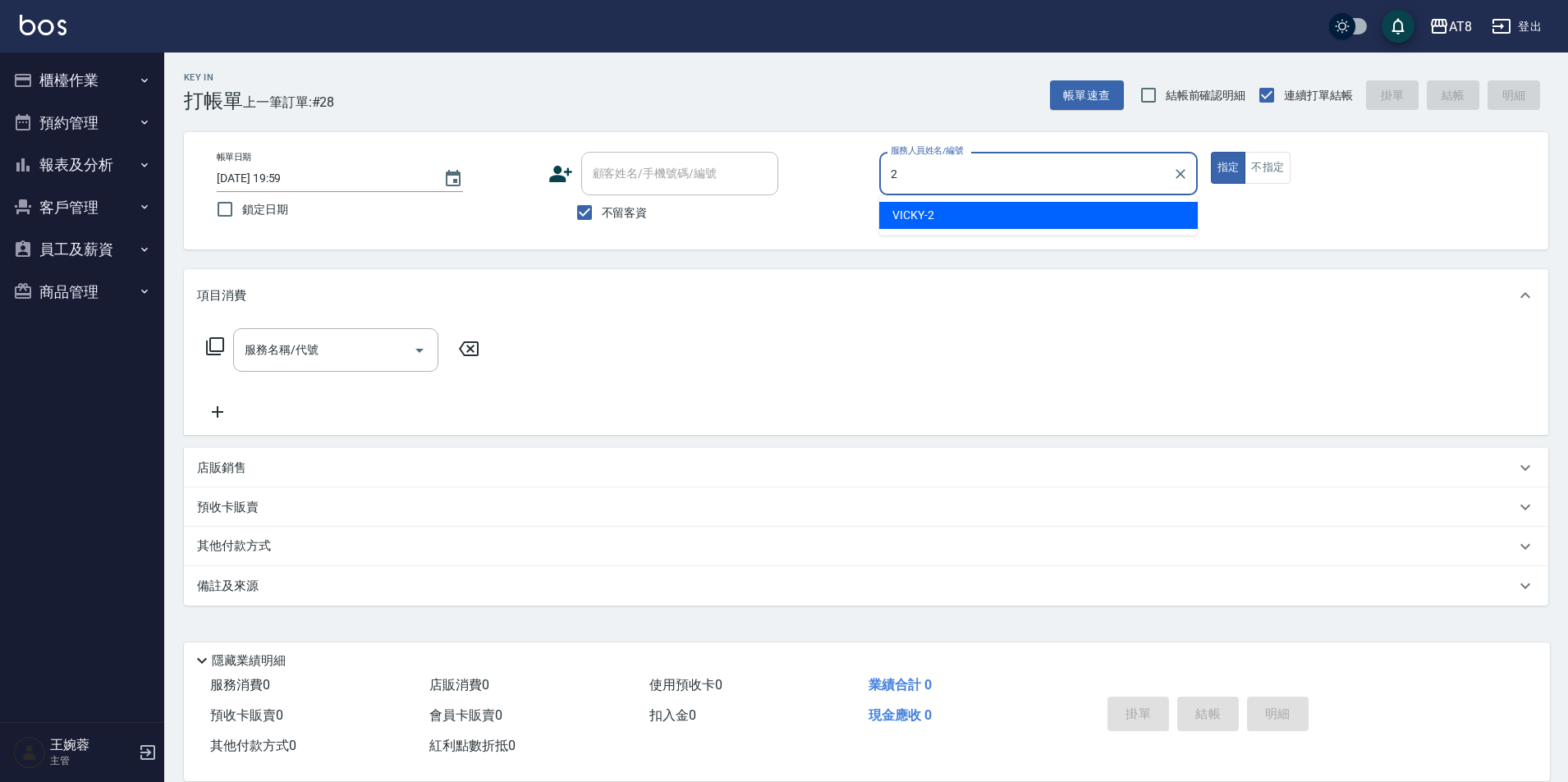
type input "VICKY-2"
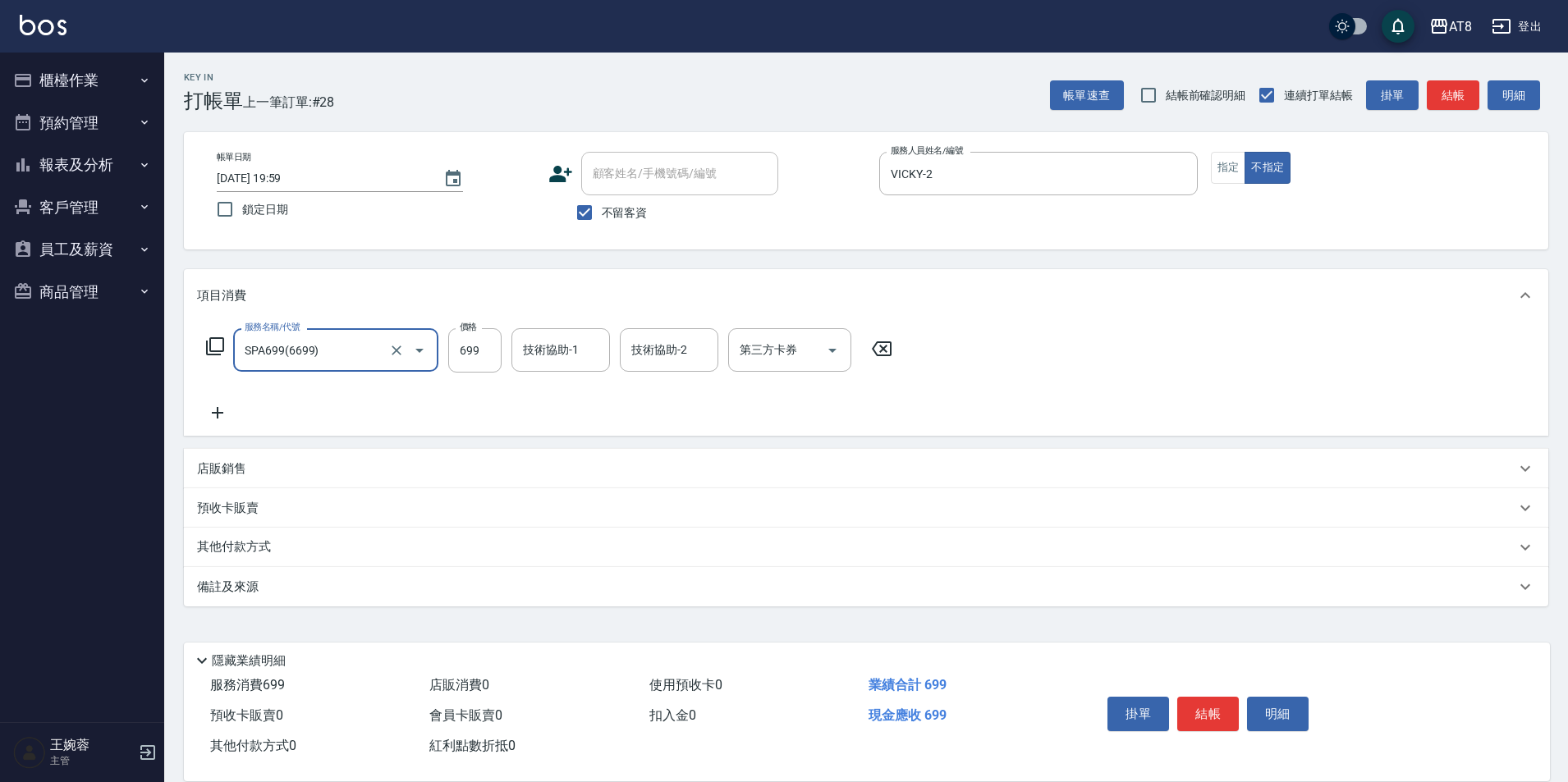
type input "SPA699(6699)"
type input "助理-28"
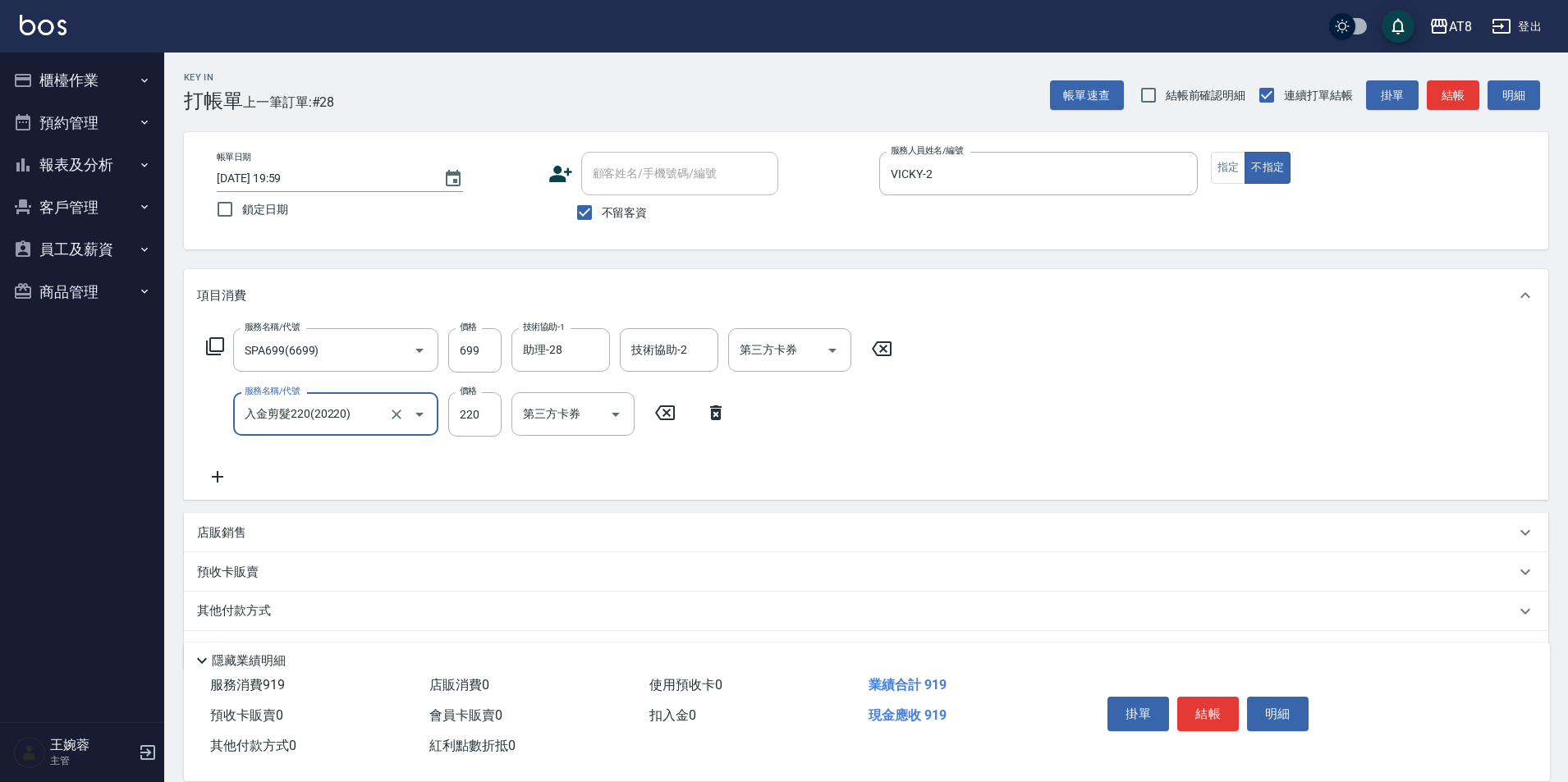
type input "入金剪髮220(20220)"
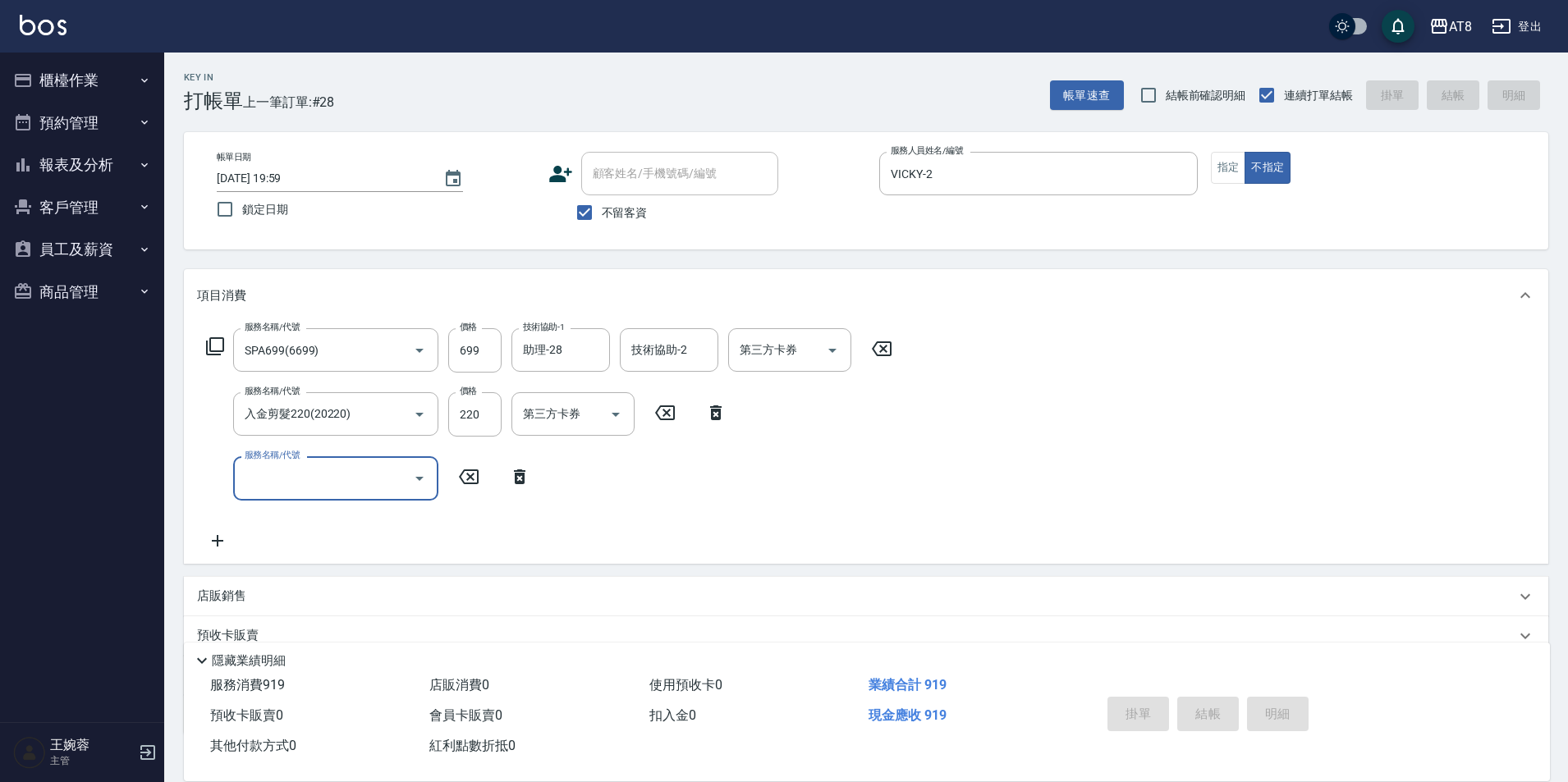
type input "2025/08/21 20:00"
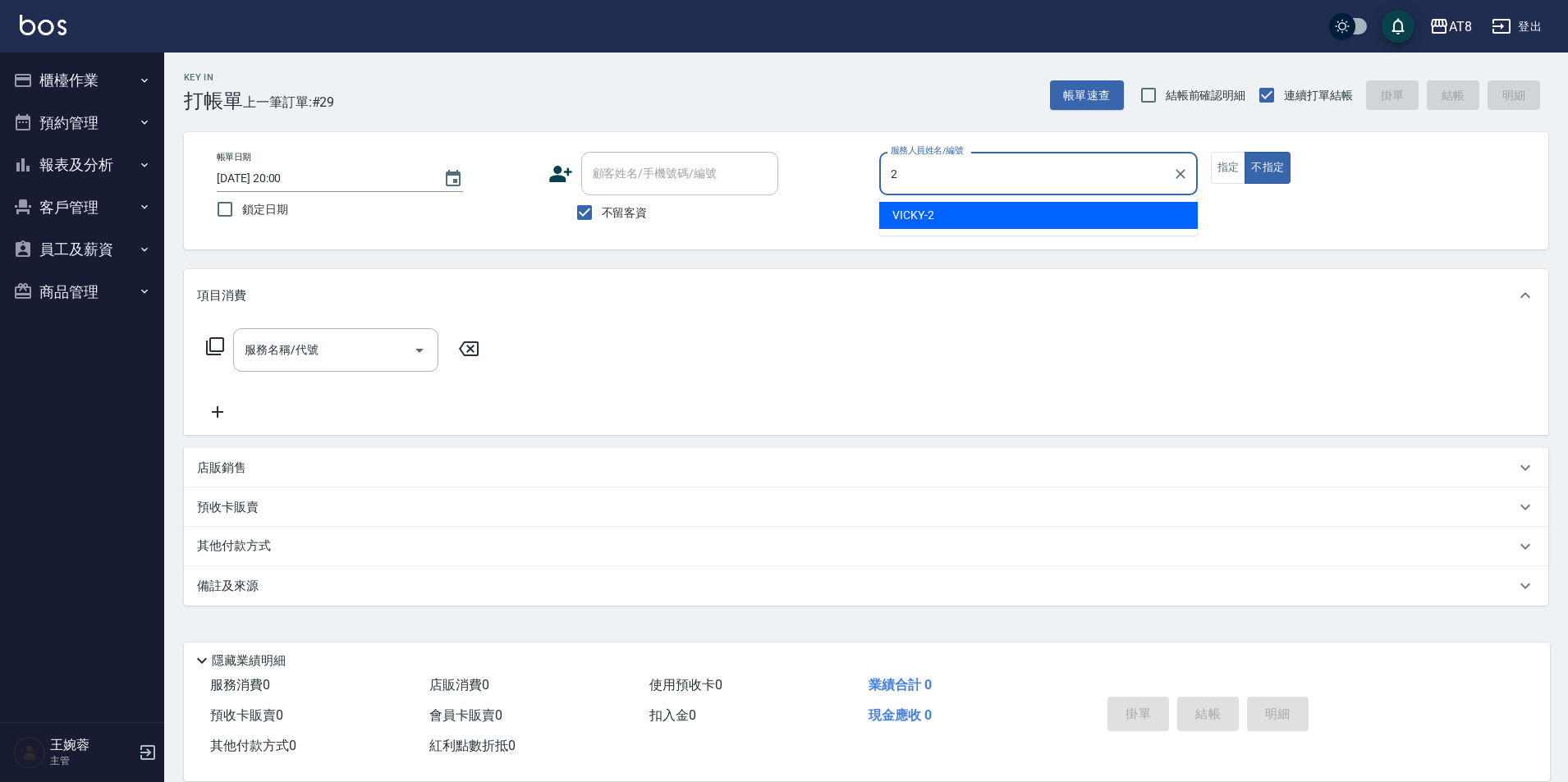
type input "VICKY-2"
type button "false"
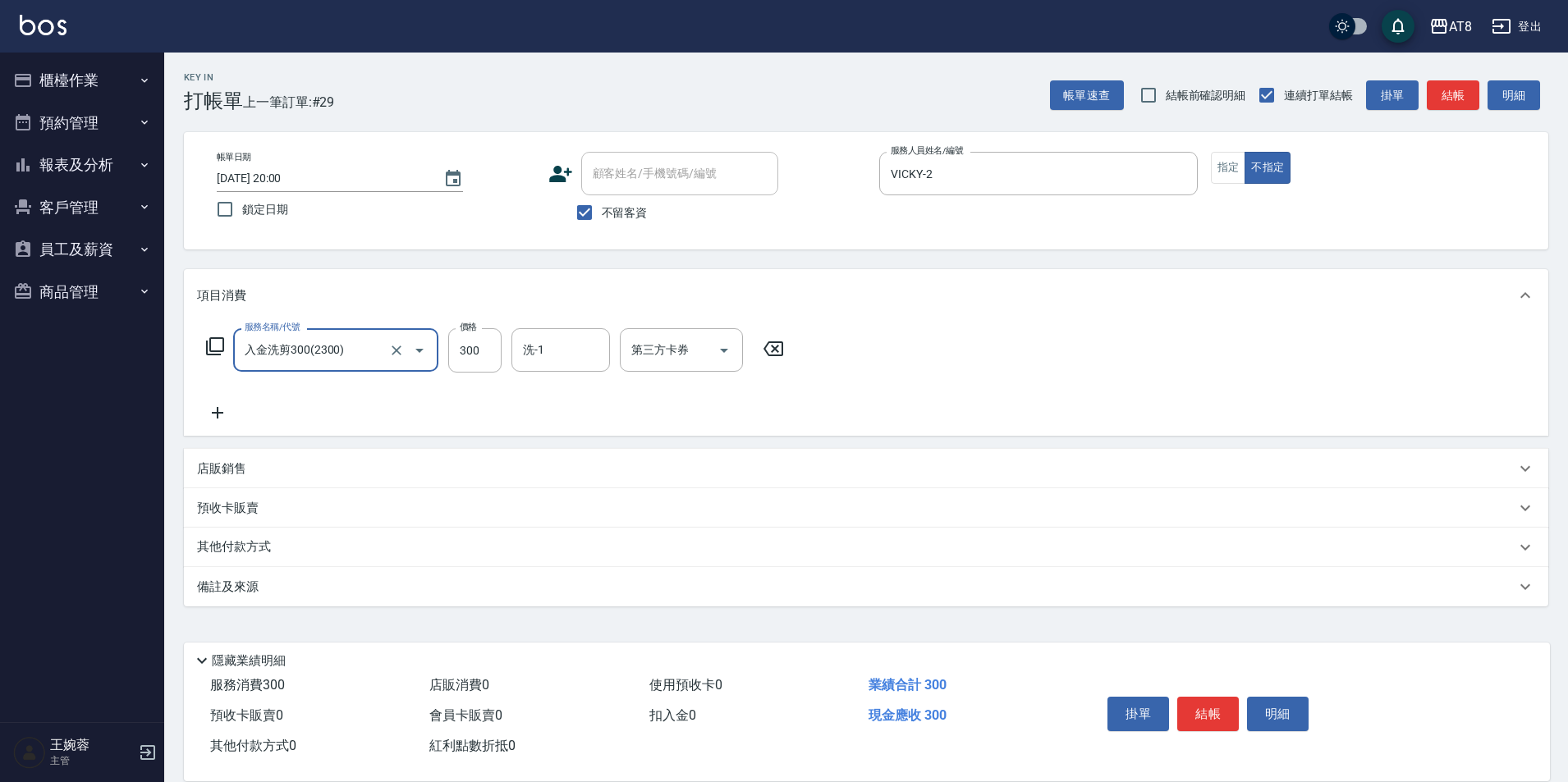
type input "入金洗剪300(2300)"
type input "助理-35"
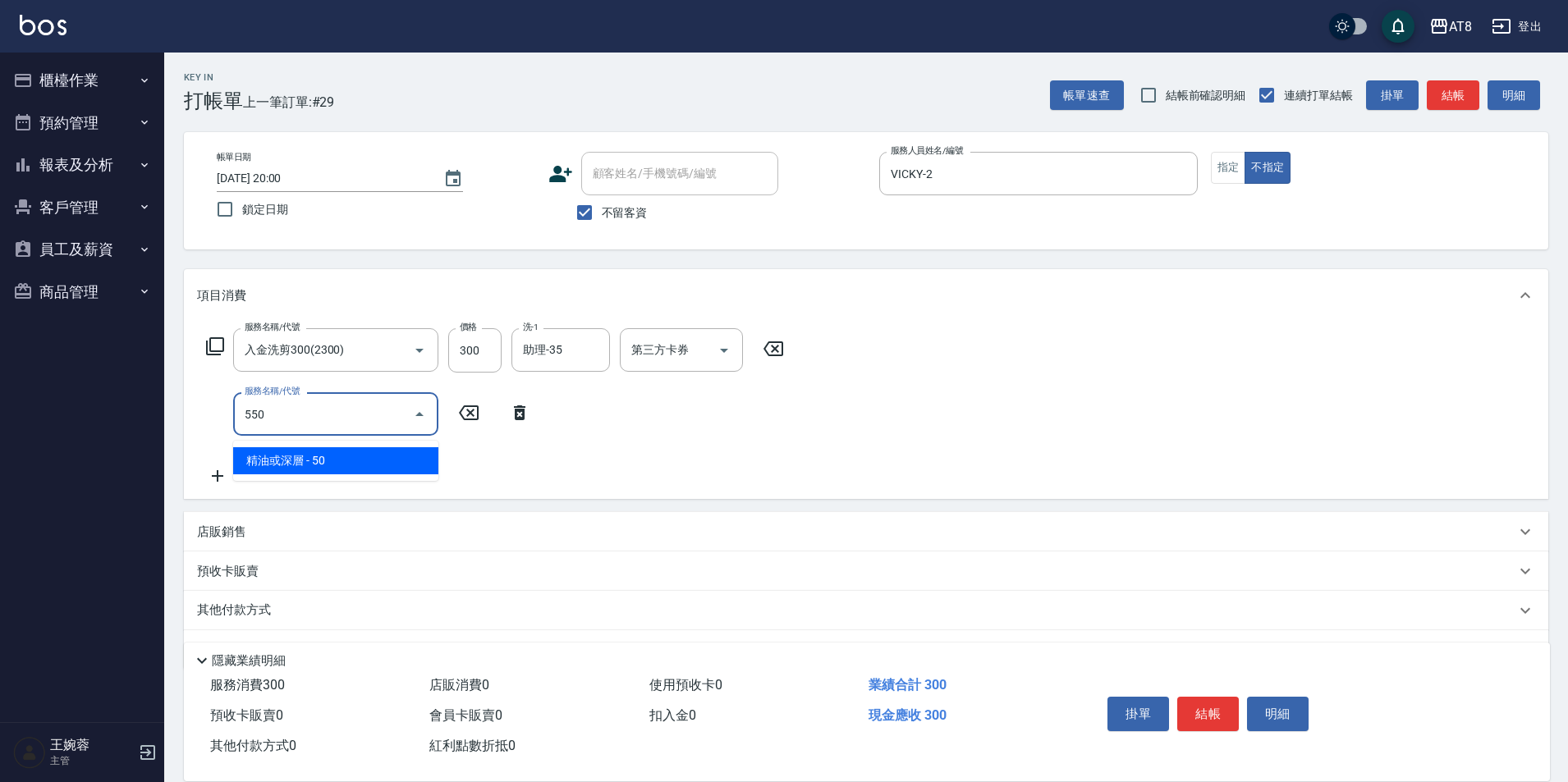
type input "精油或深層(550)"
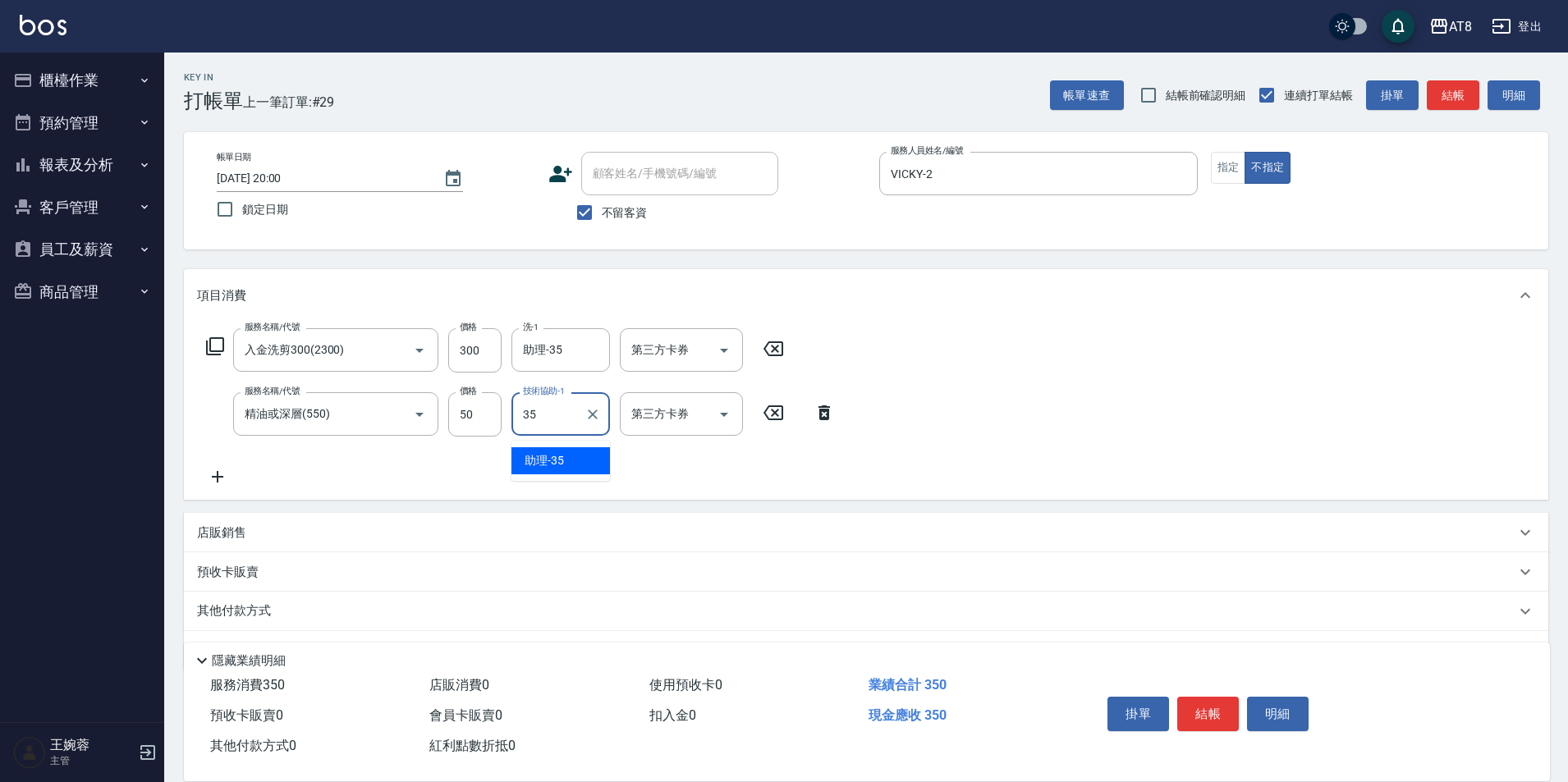
type input "助理-35"
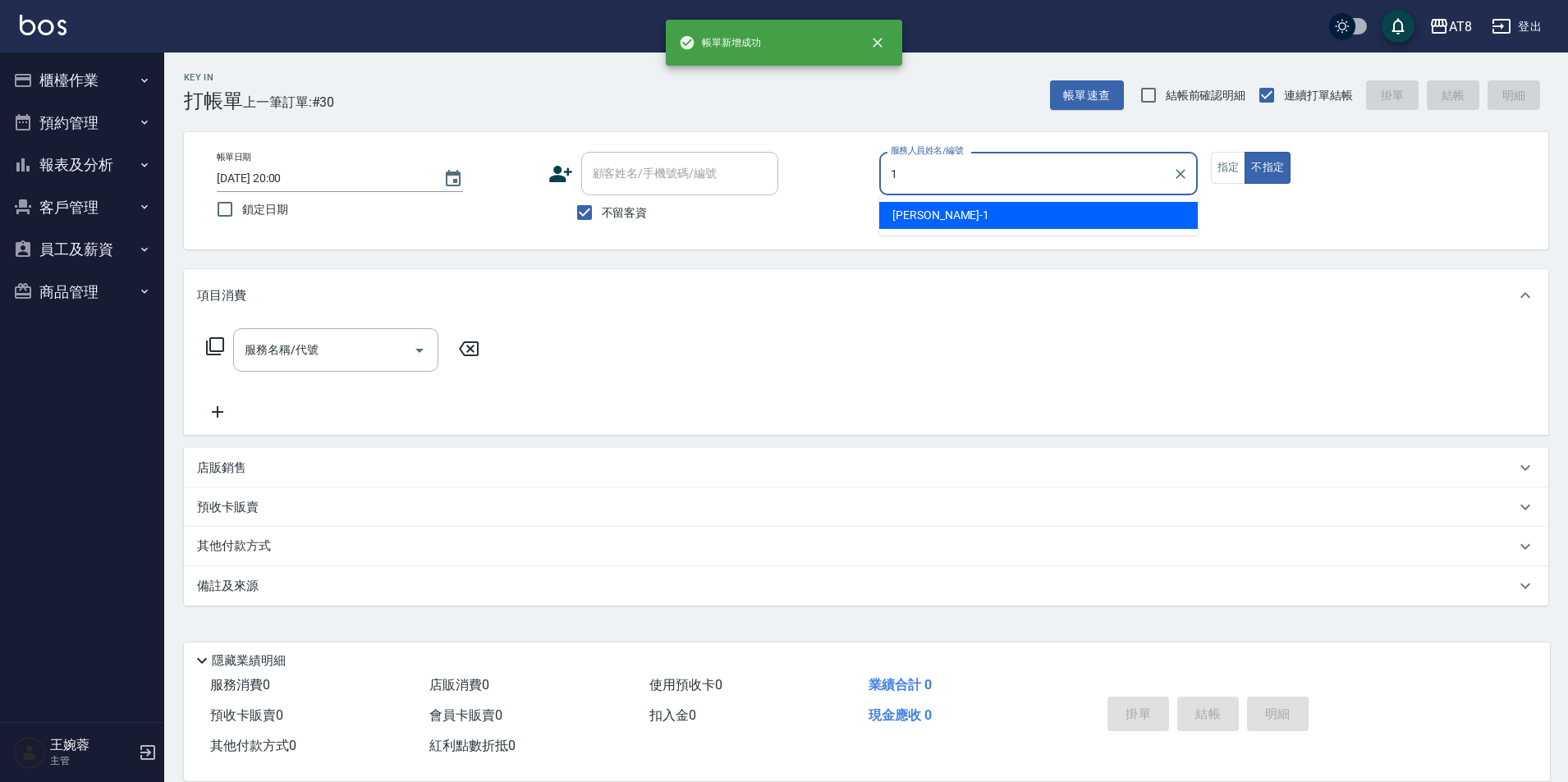
type input "YUKI-1"
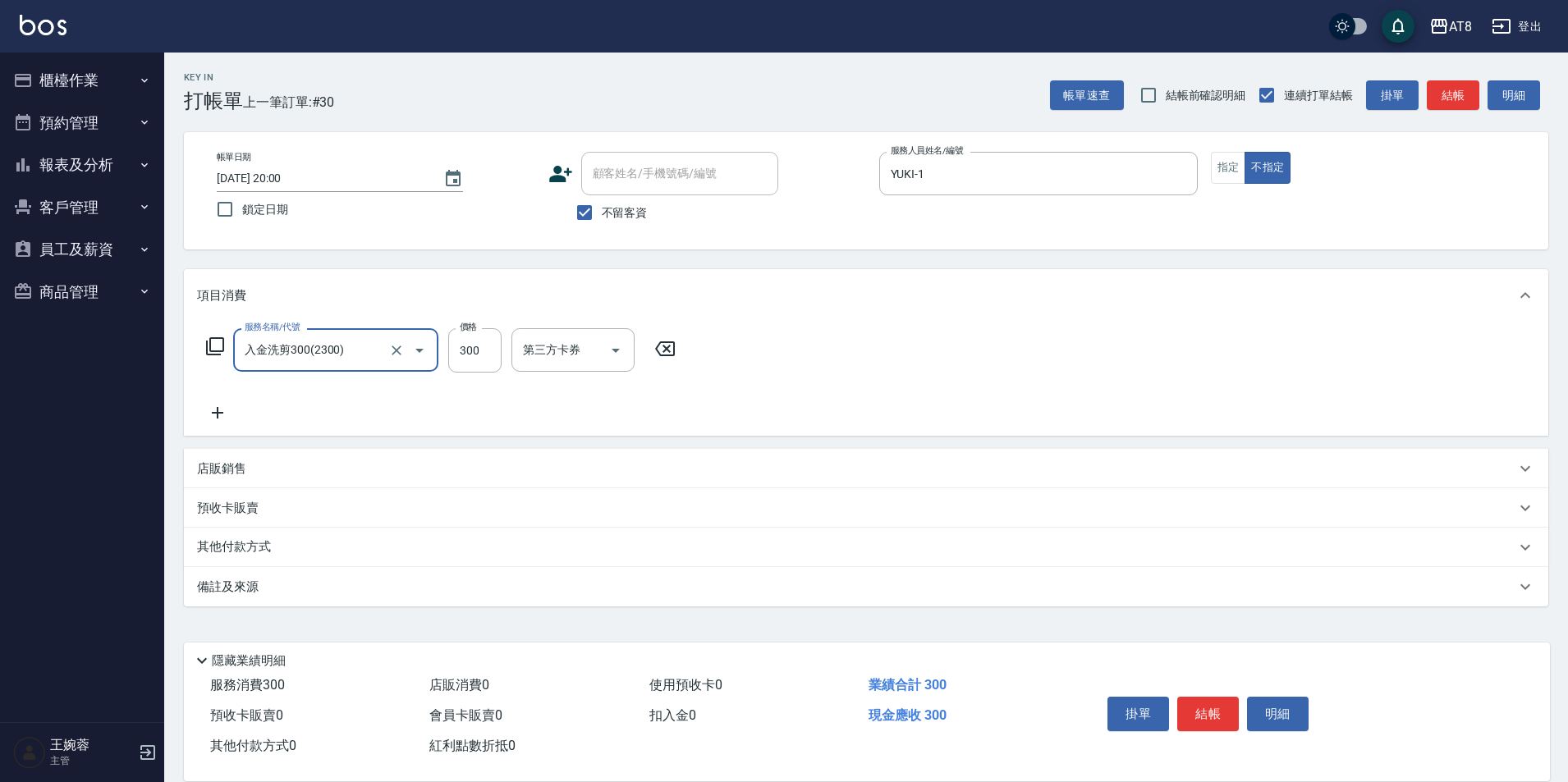
type input "入金洗剪300(2300)"
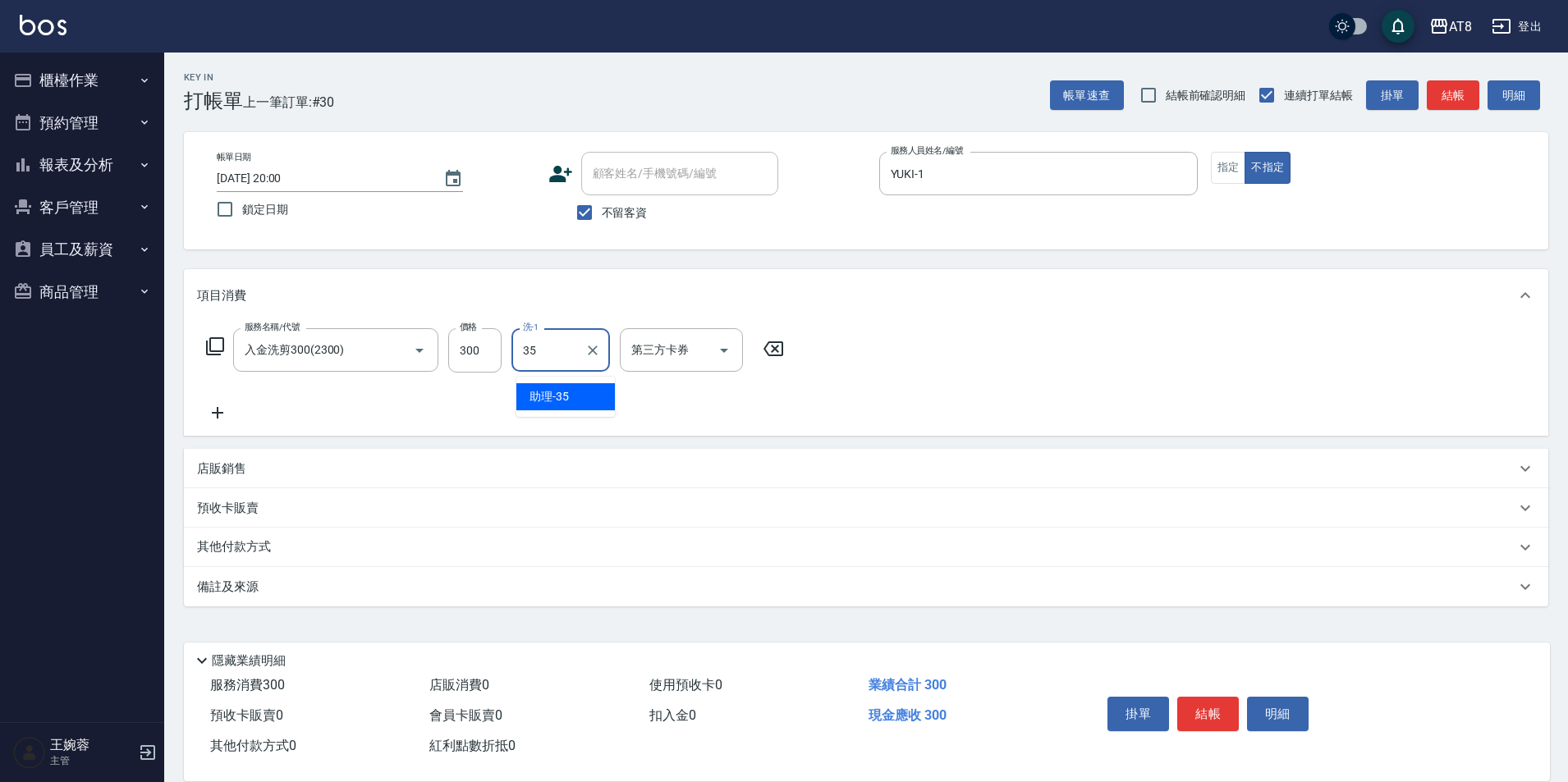
type input "助理-35"
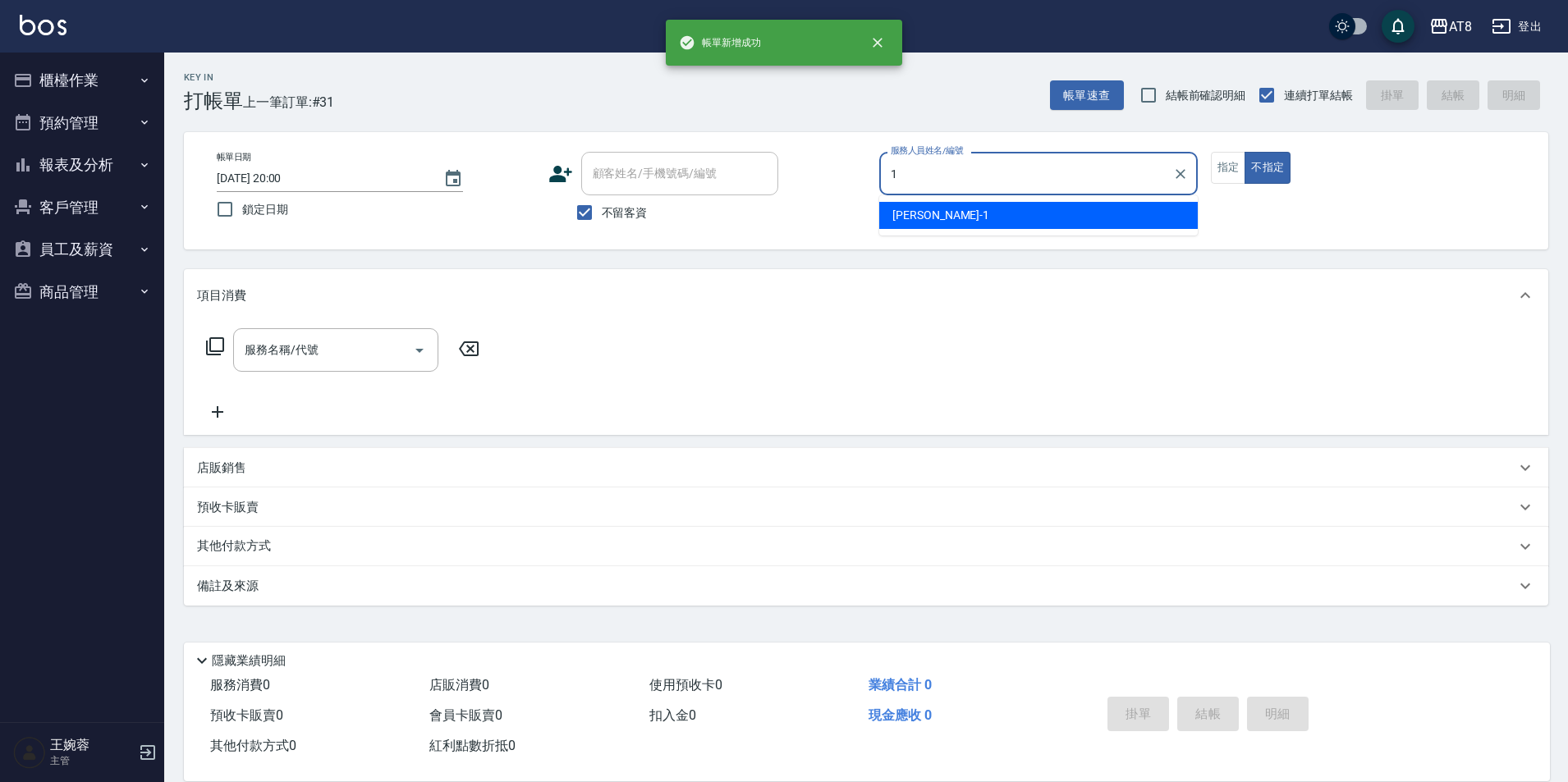
type input "YUKI-1"
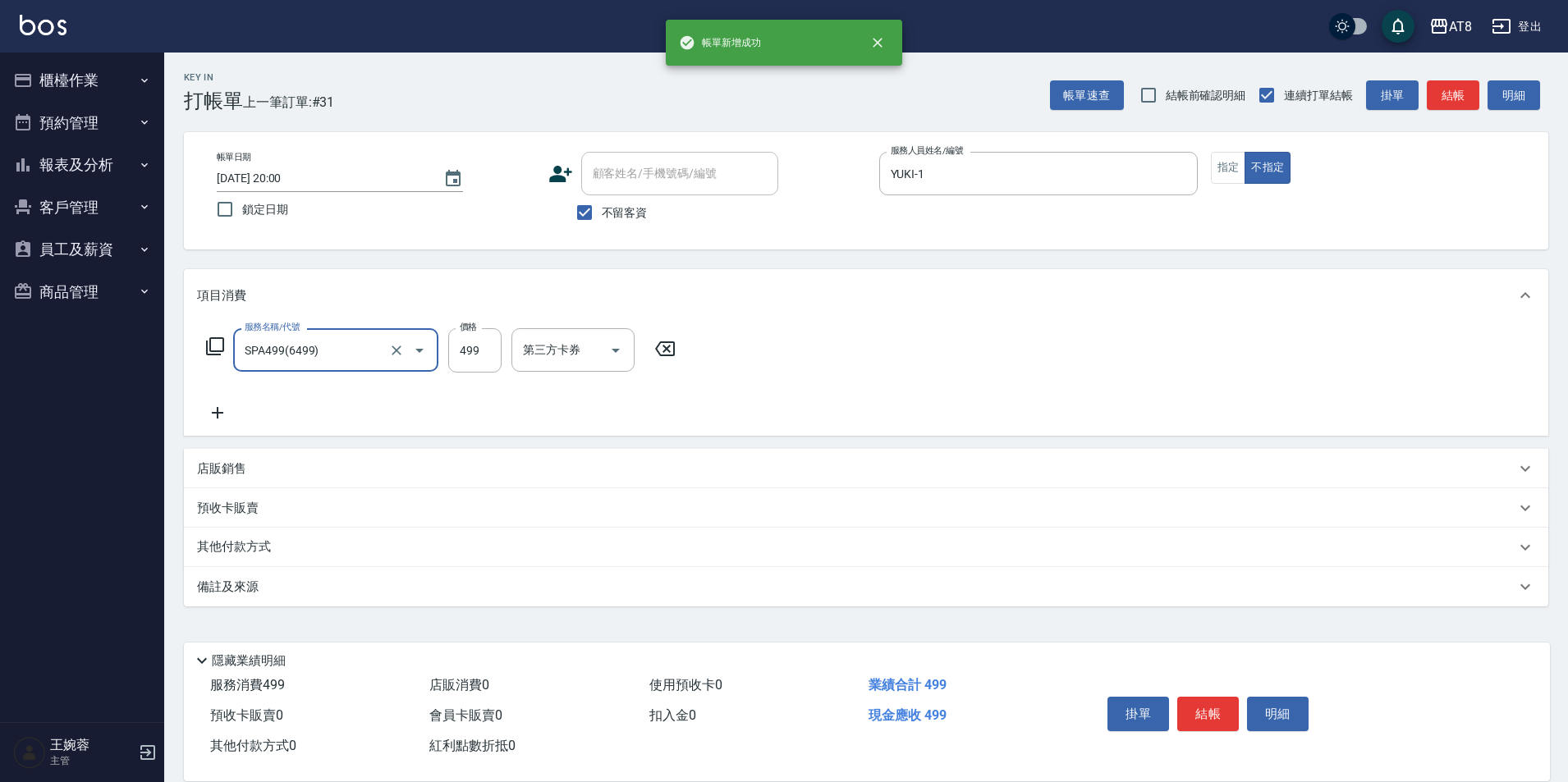
type input "SPA499(6499)"
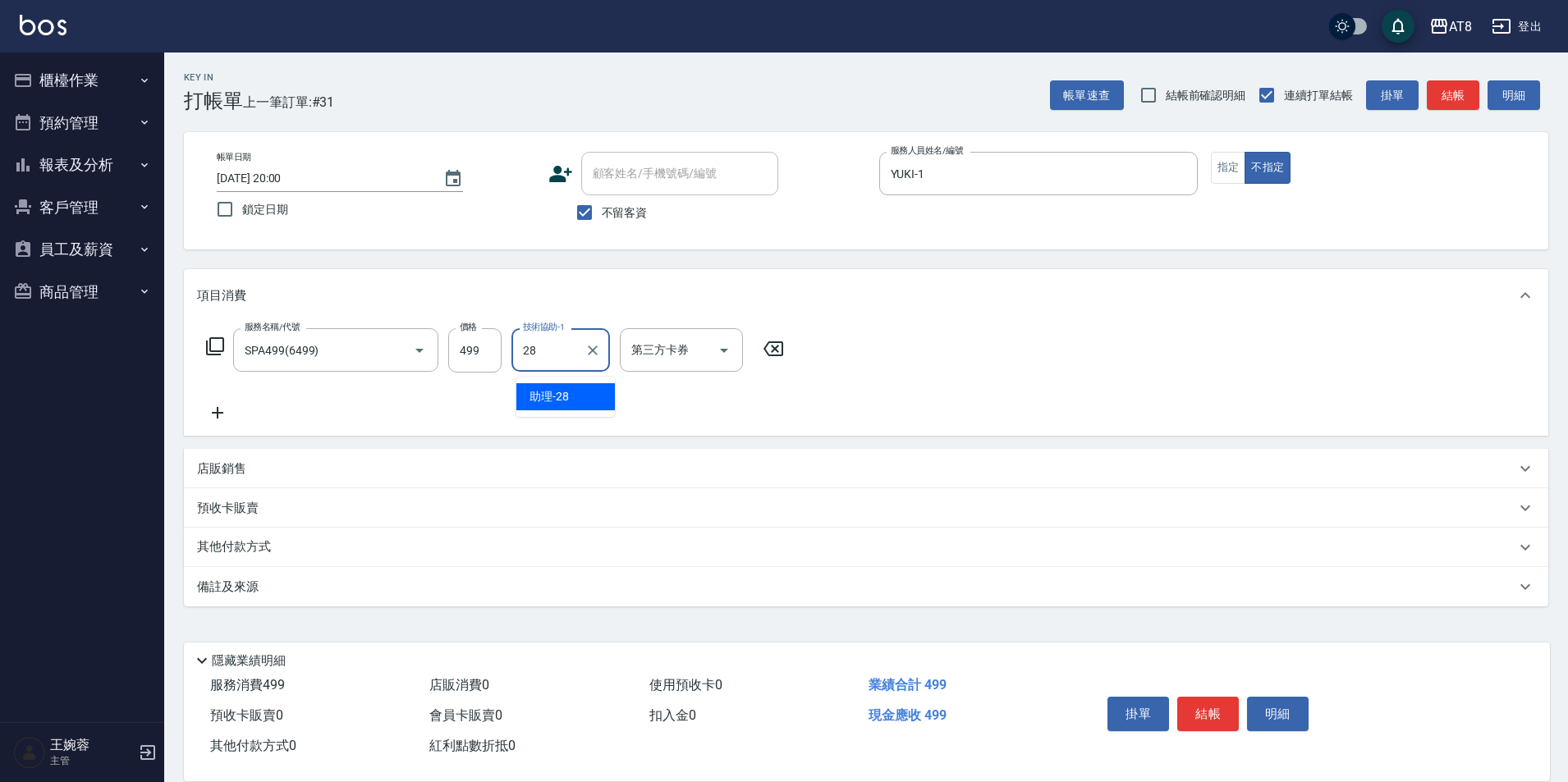
type input "助理-28"
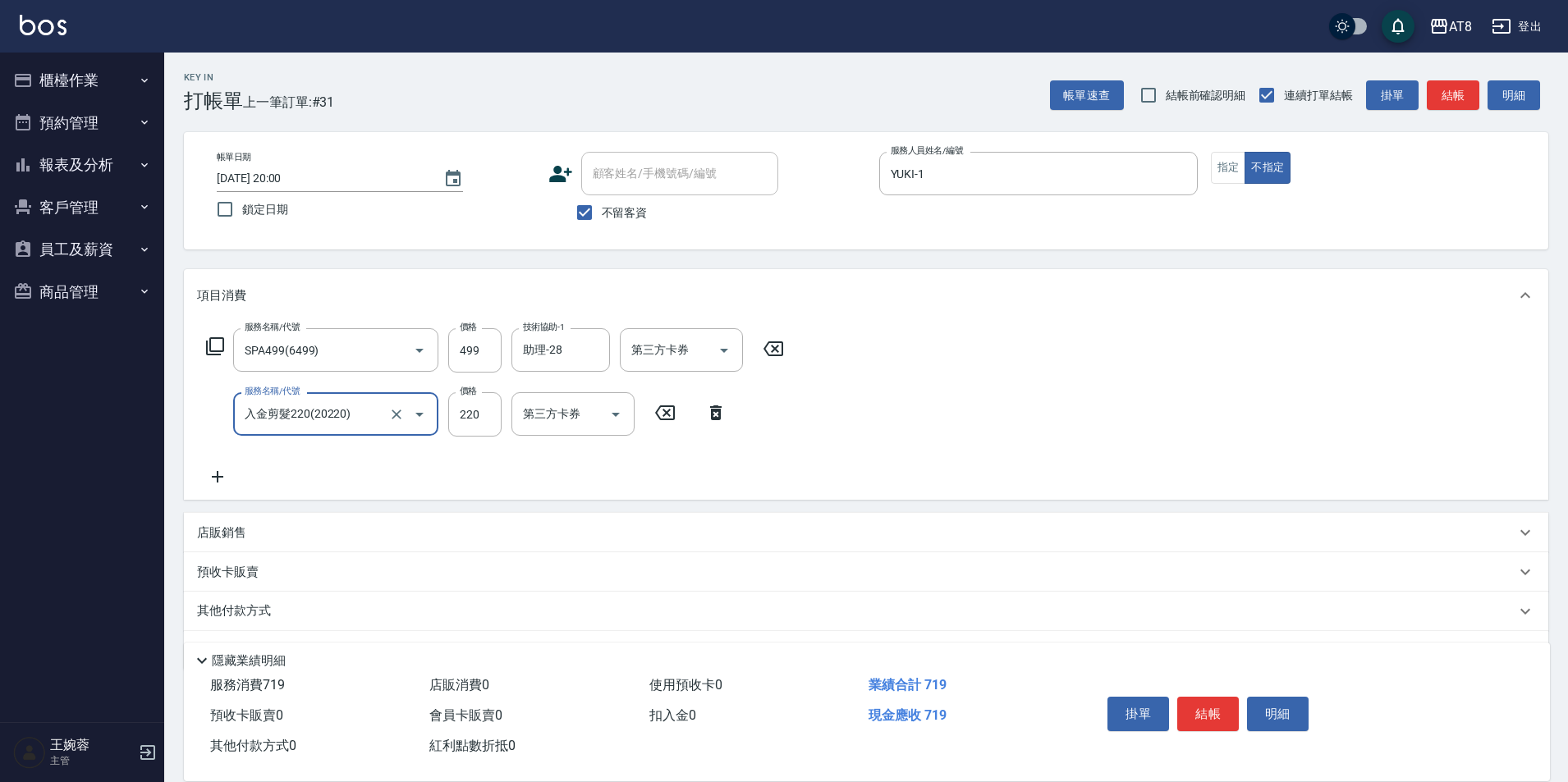
type input "入金剪髮220(20220)"
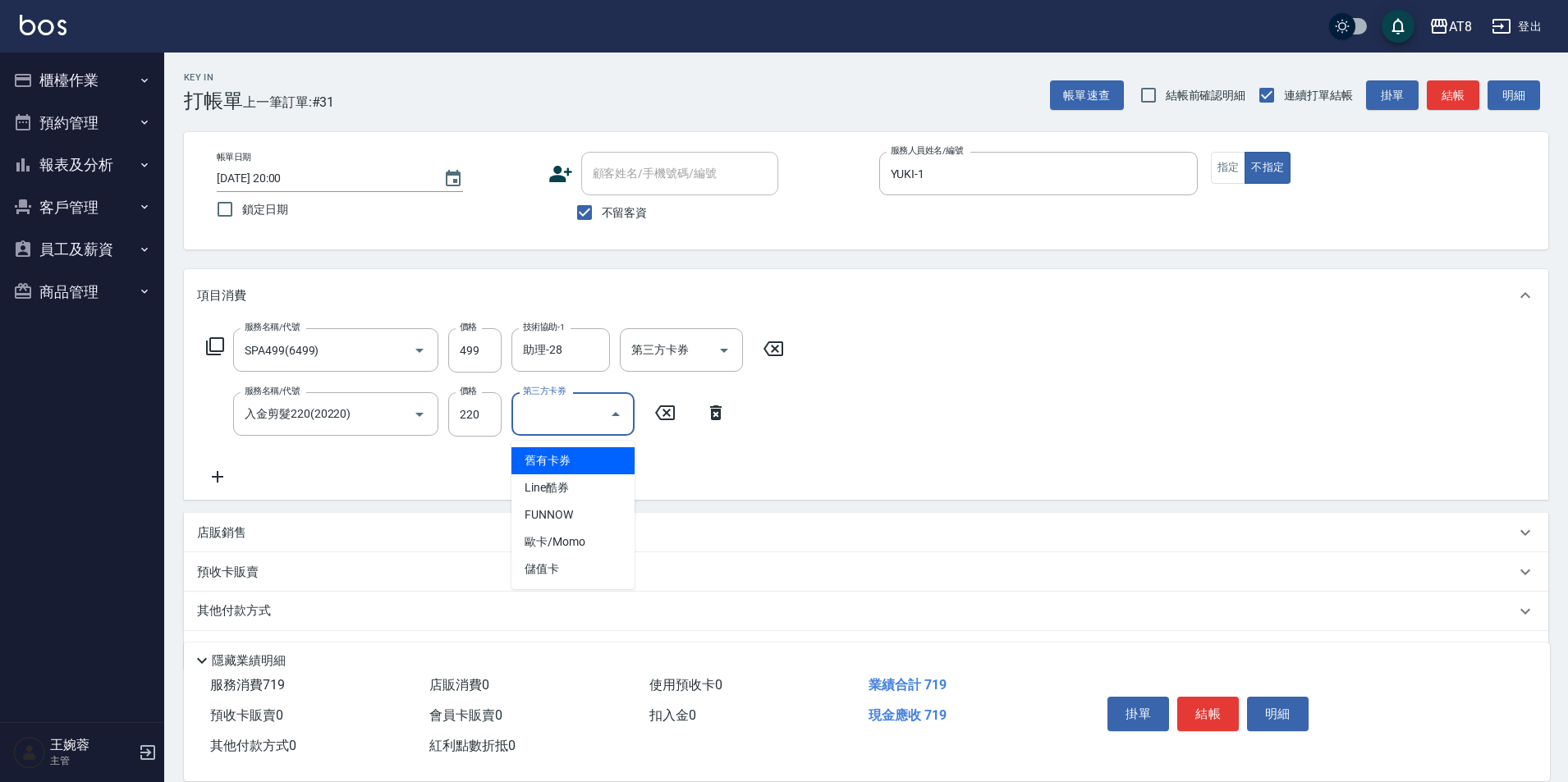
type input "舊有卡券"
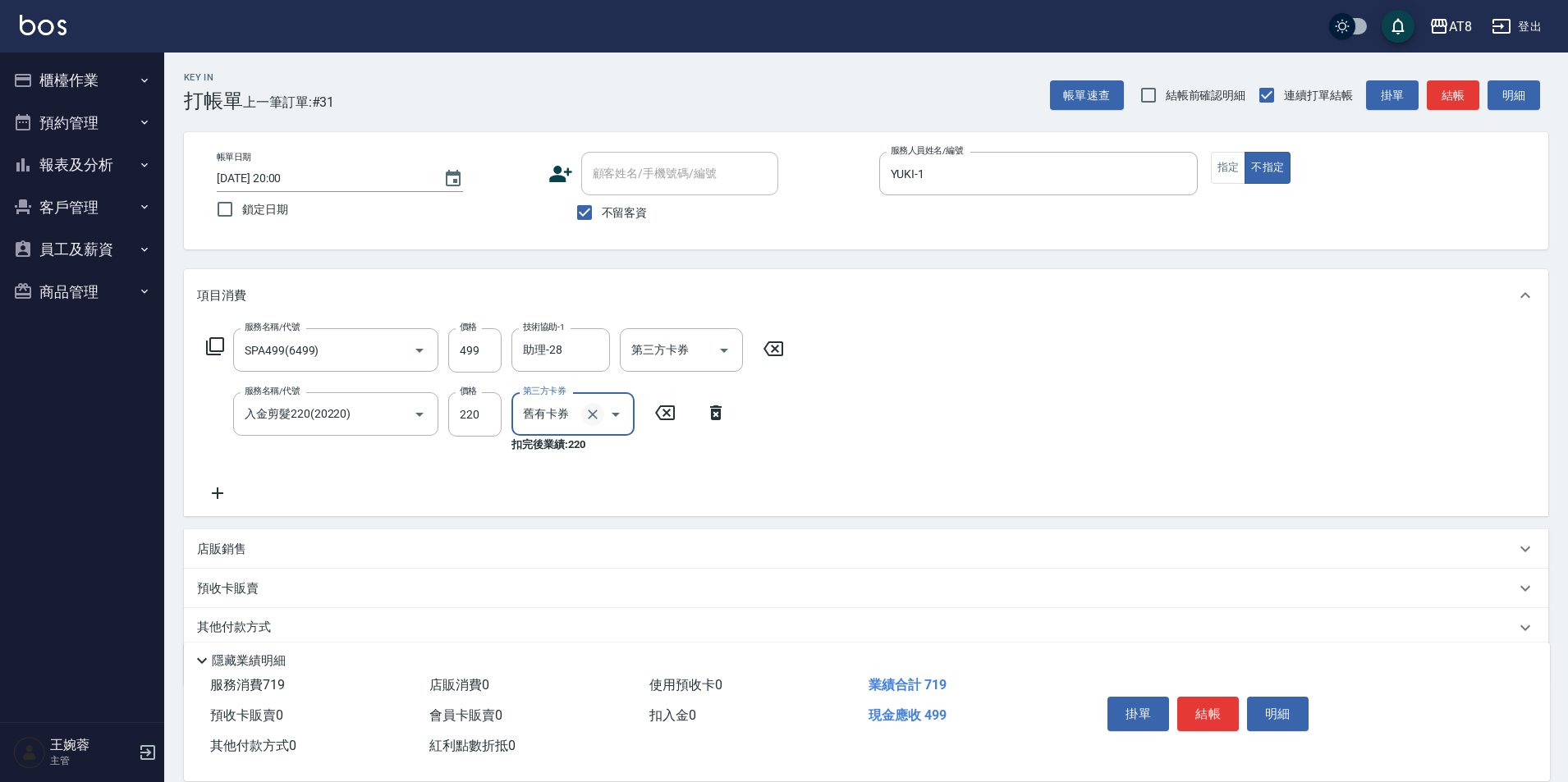
click at [585, 423] on icon "Clear" at bounding box center [593, 414] width 17 height 17
click at [658, 446] on div "服務名稱/代號 SPA499(6499) 服務名稱/代號 價格 499 價格 技術協助-1 助理-28 技術協助-1 第三方卡券 第三方卡券 服務名稱/代號 …" at bounding box center [495, 407] width 597 height 158
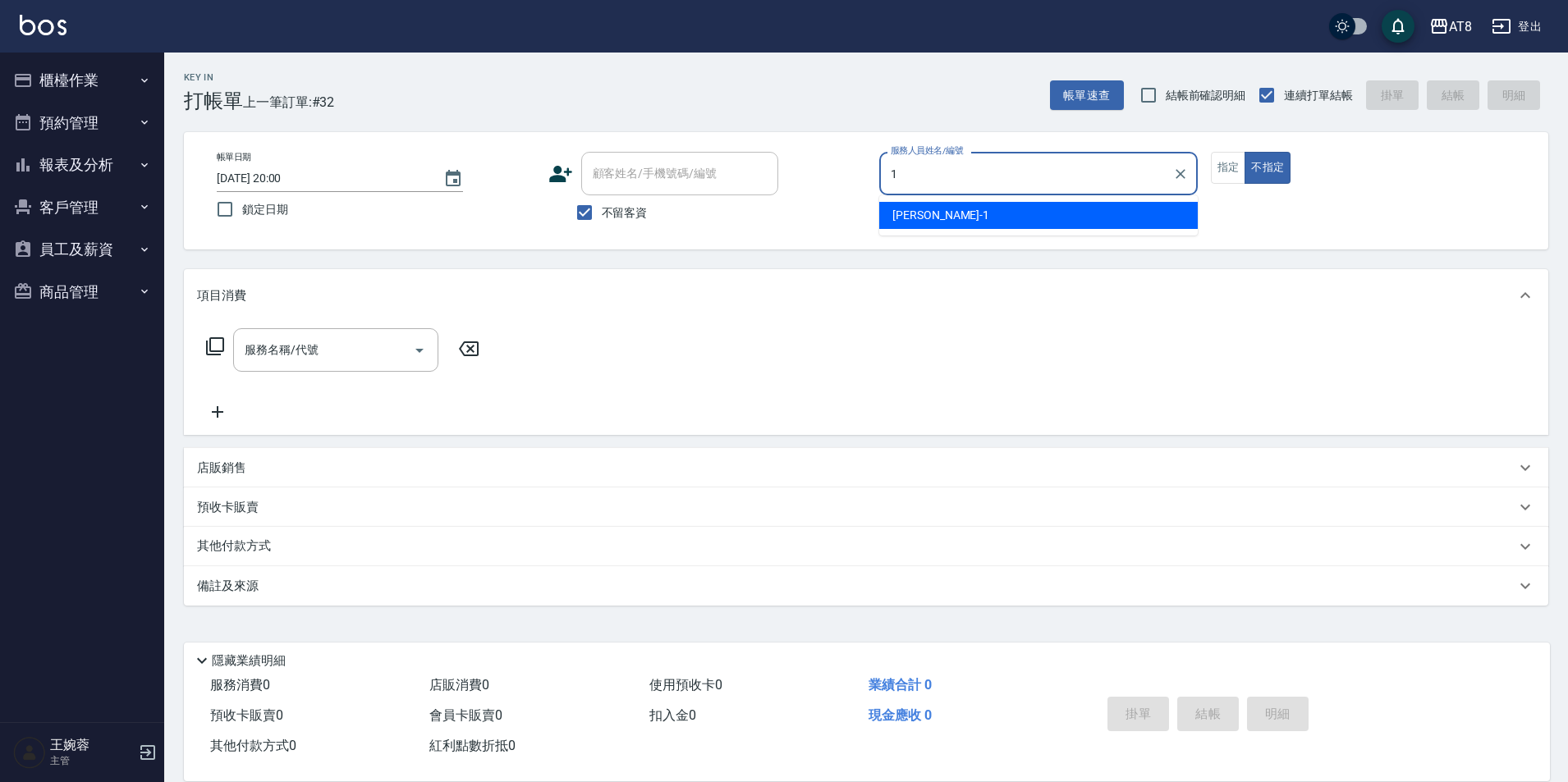
type input "YUKI-1"
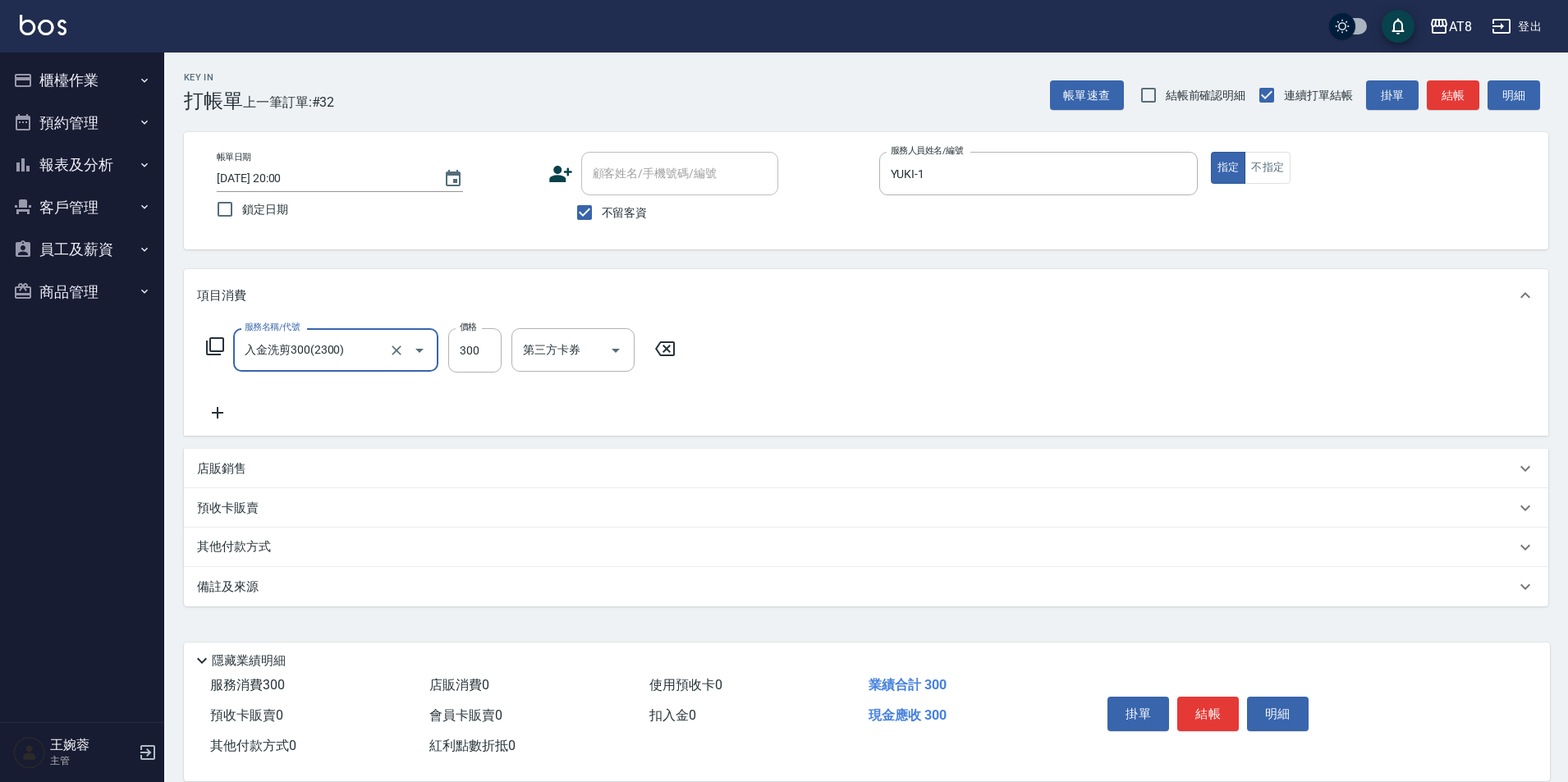
type input "入金洗剪300(2300)"
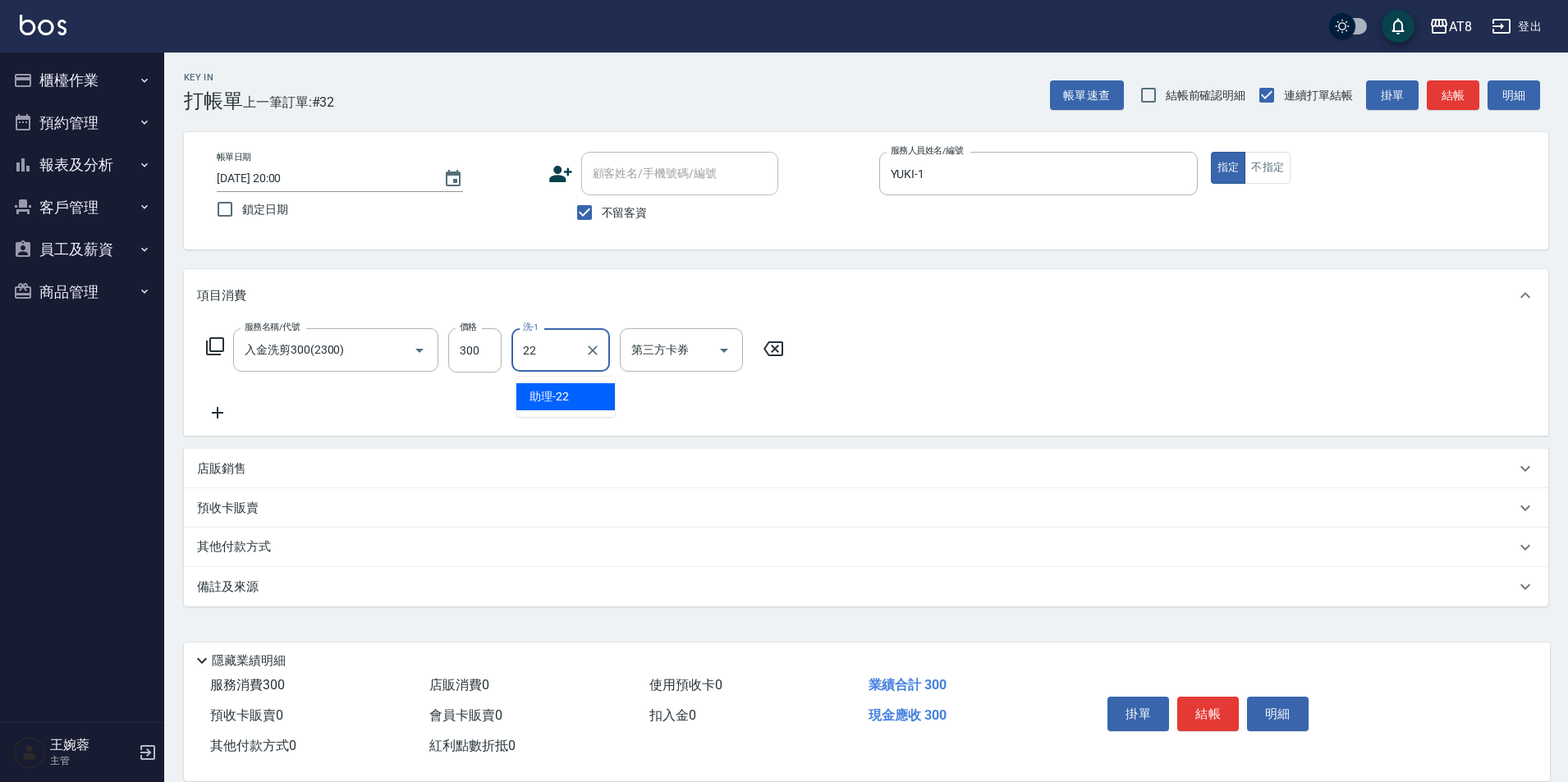
type input "助理-22"
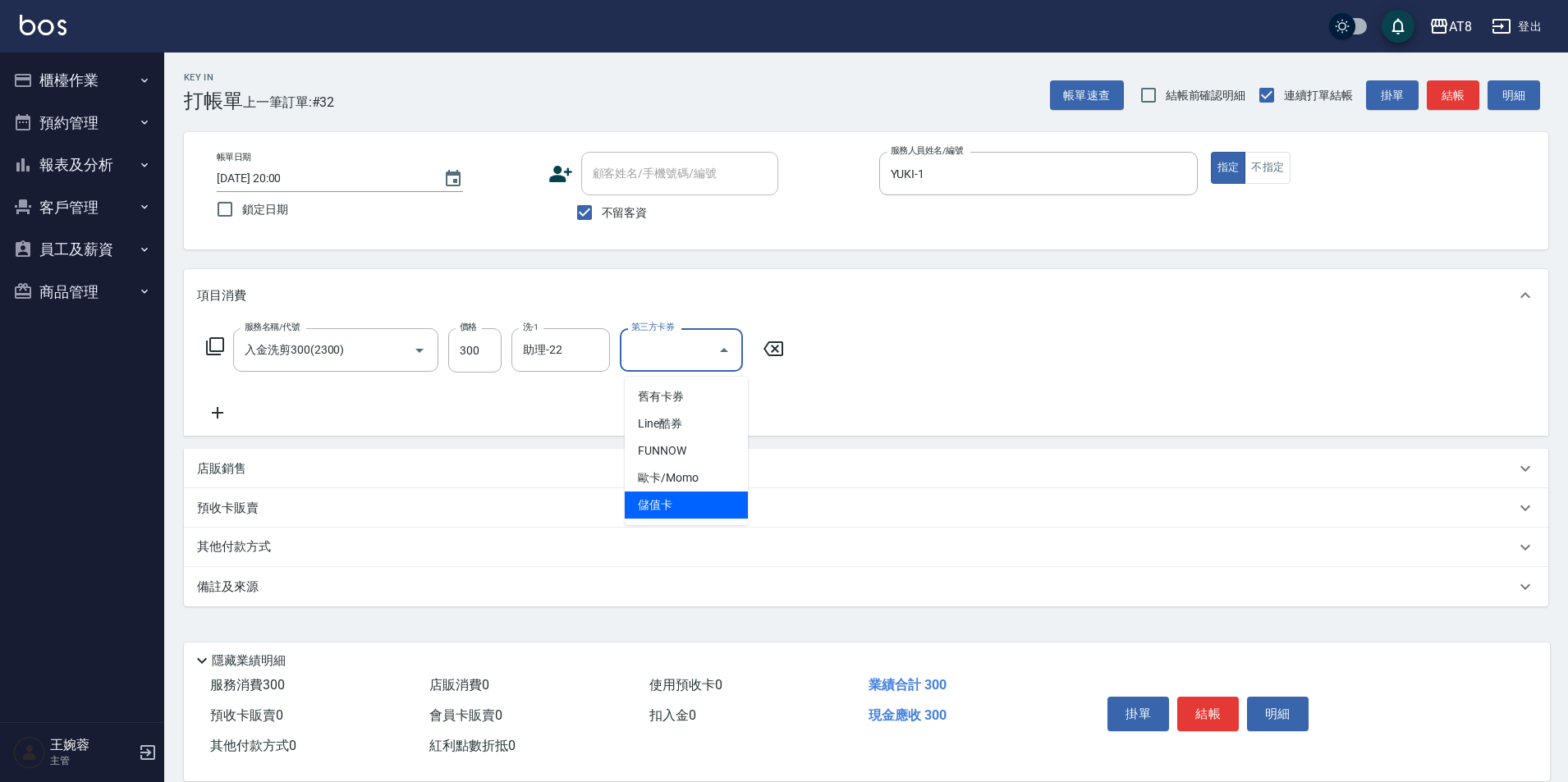
type input "儲值卡"
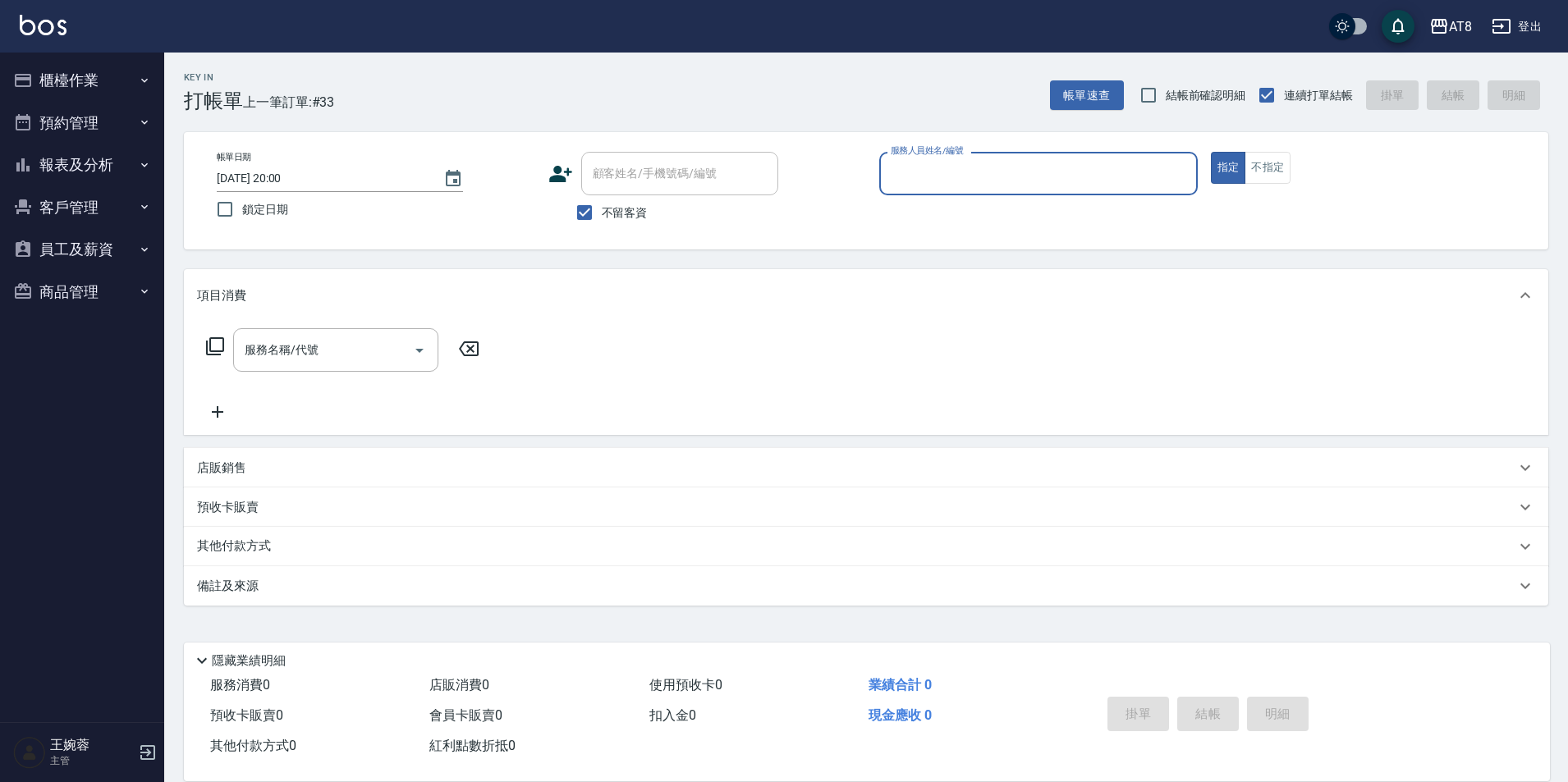
click at [103, 75] on button "櫃檯作業" at bounding box center [82, 80] width 151 height 43
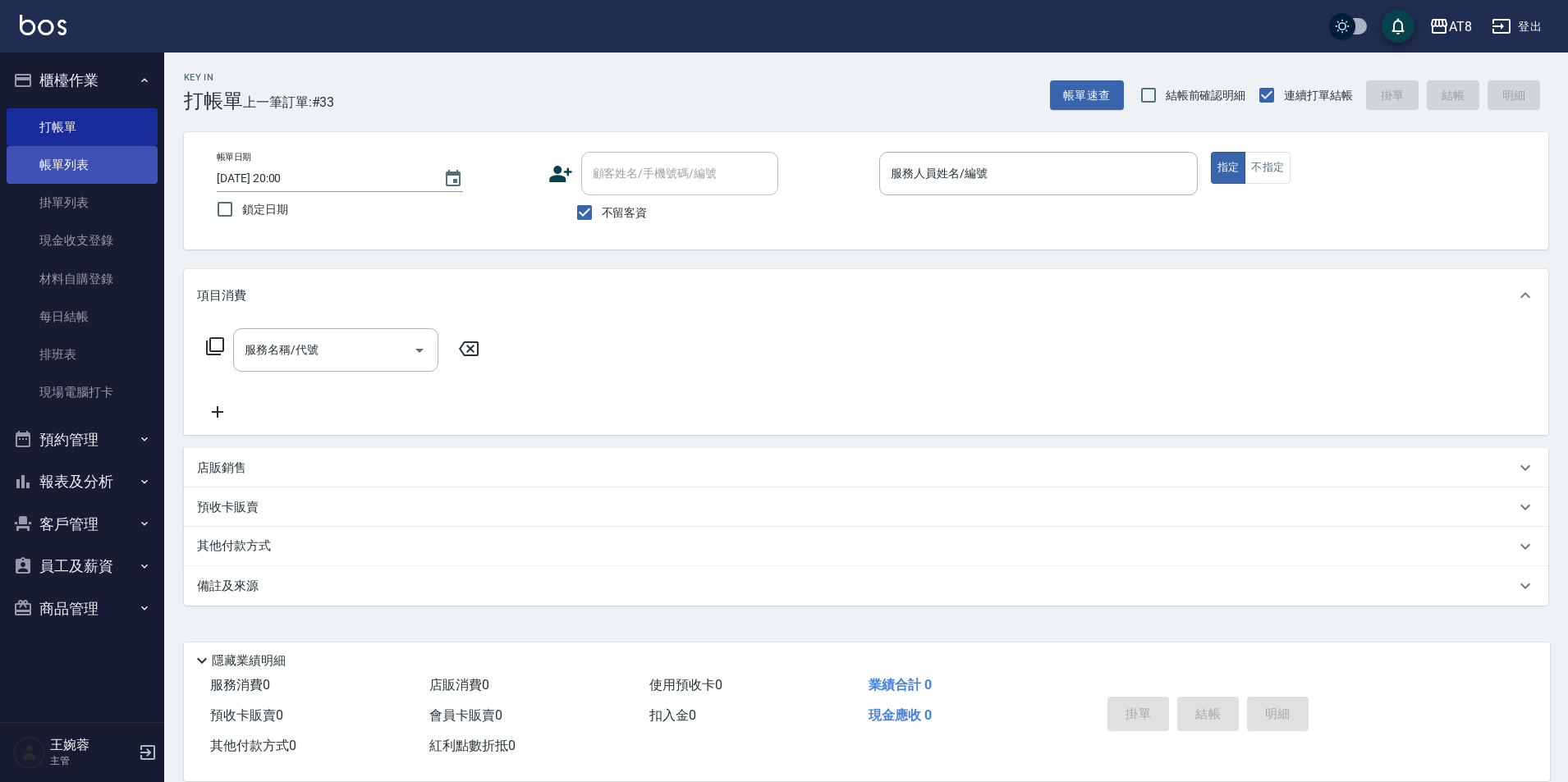
click at [93, 159] on link "帳單列表" at bounding box center [82, 164] width 151 height 38
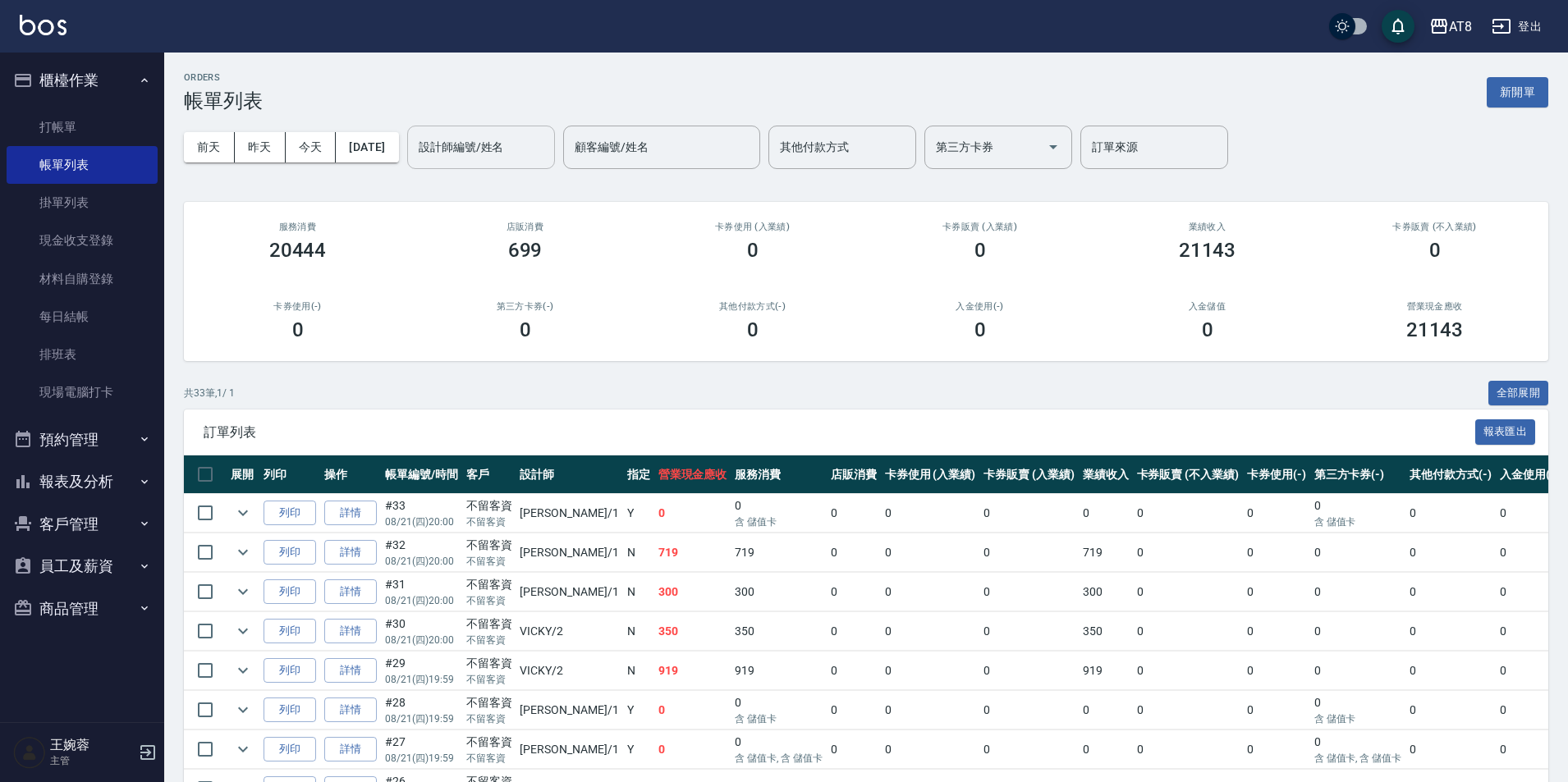
click at [542, 152] on input "設計師編號/姓名" at bounding box center [481, 147] width 133 height 28
type input "YUKI-1"
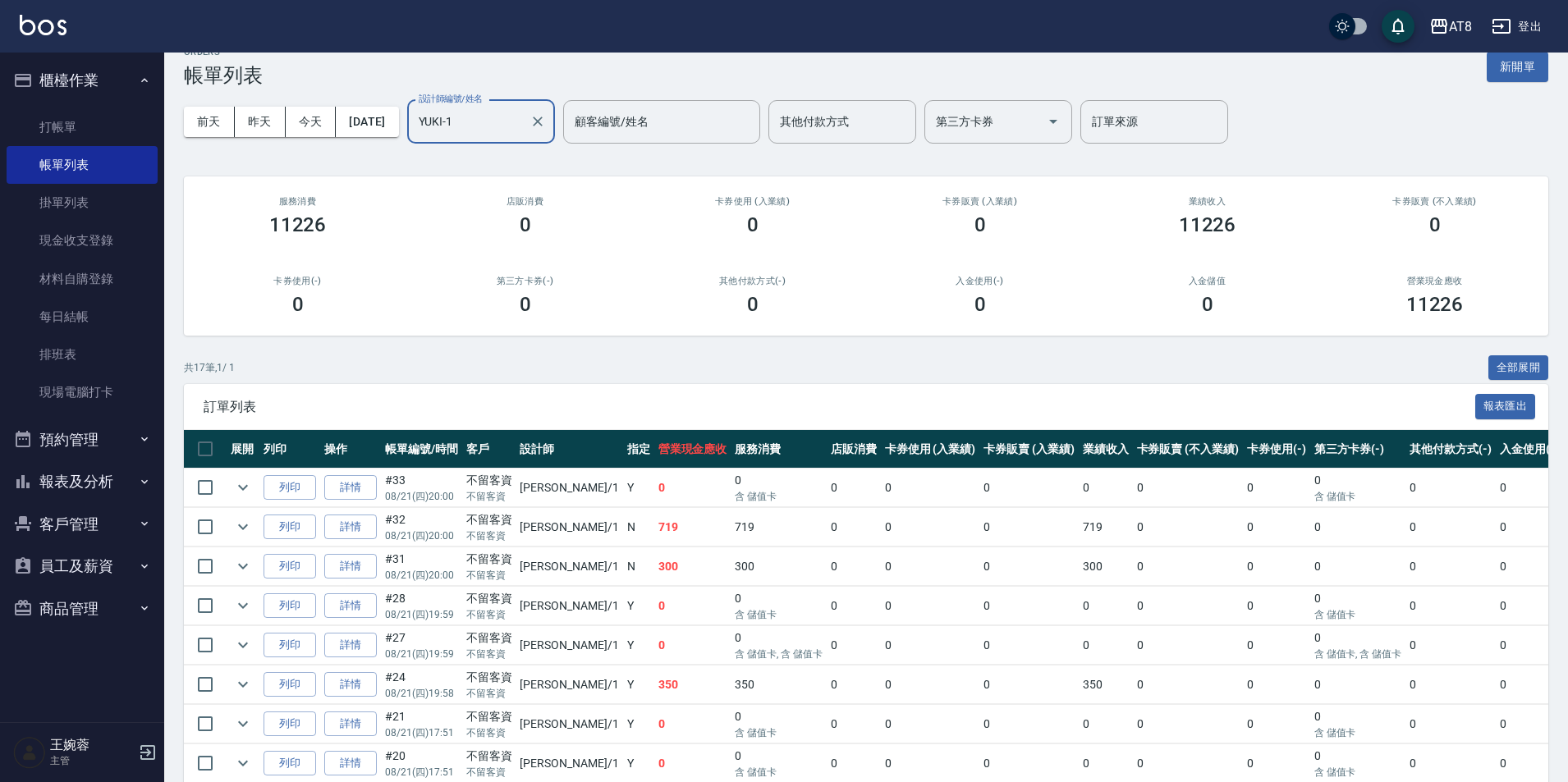
scroll to position [23, 0]
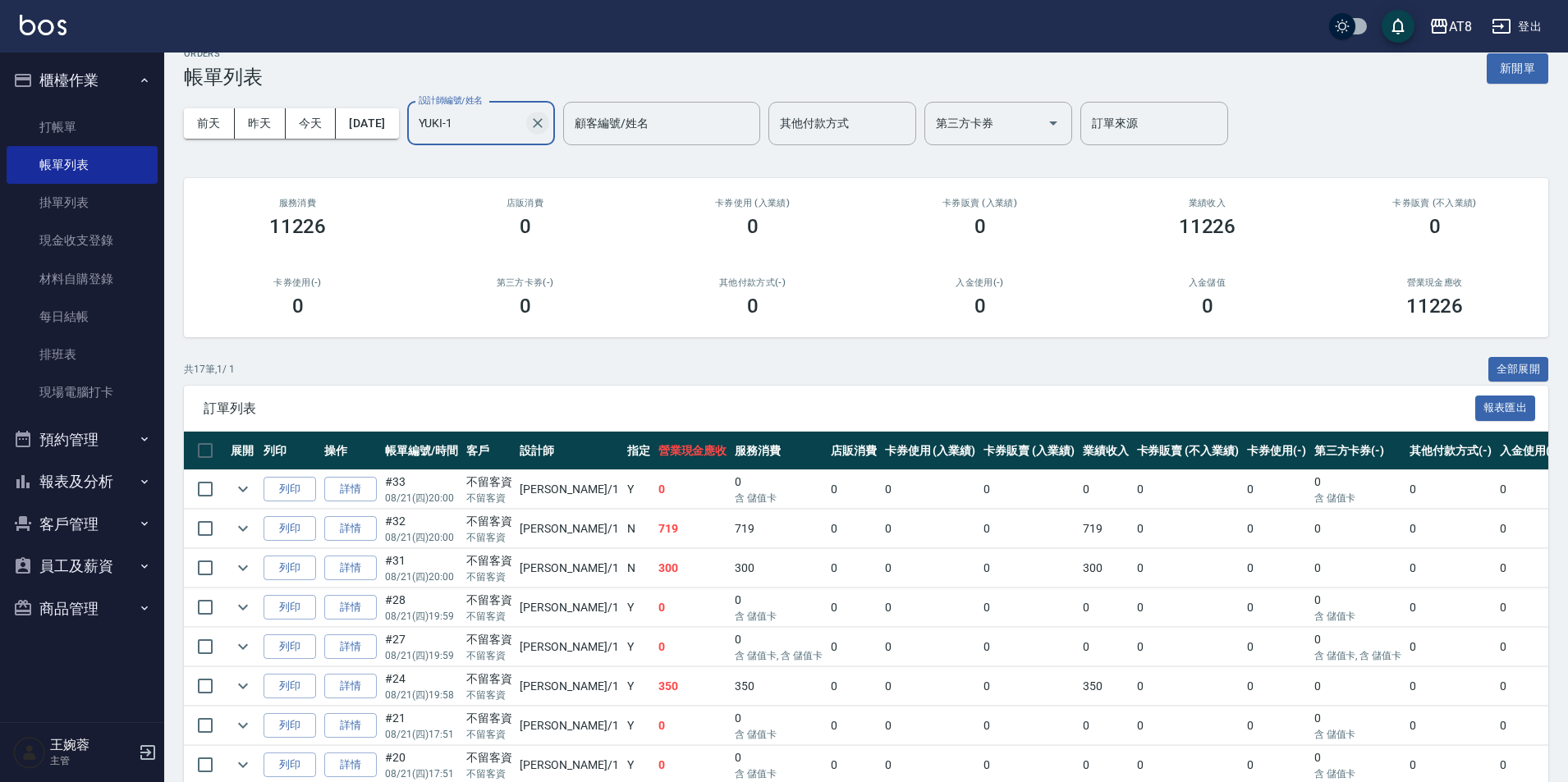
click at [546, 129] on icon "Clear" at bounding box center [538, 123] width 17 height 17
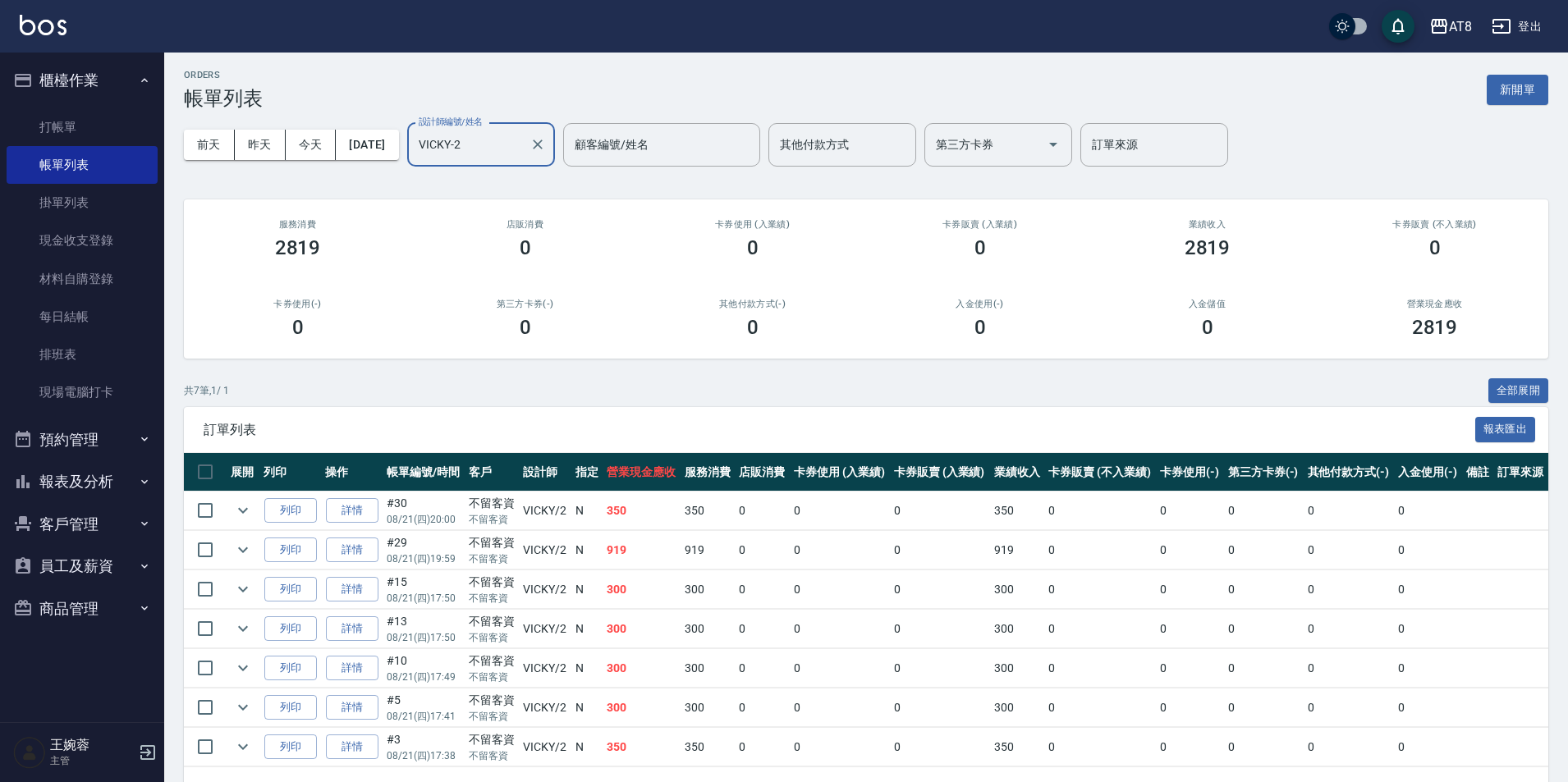
scroll to position [0, 0]
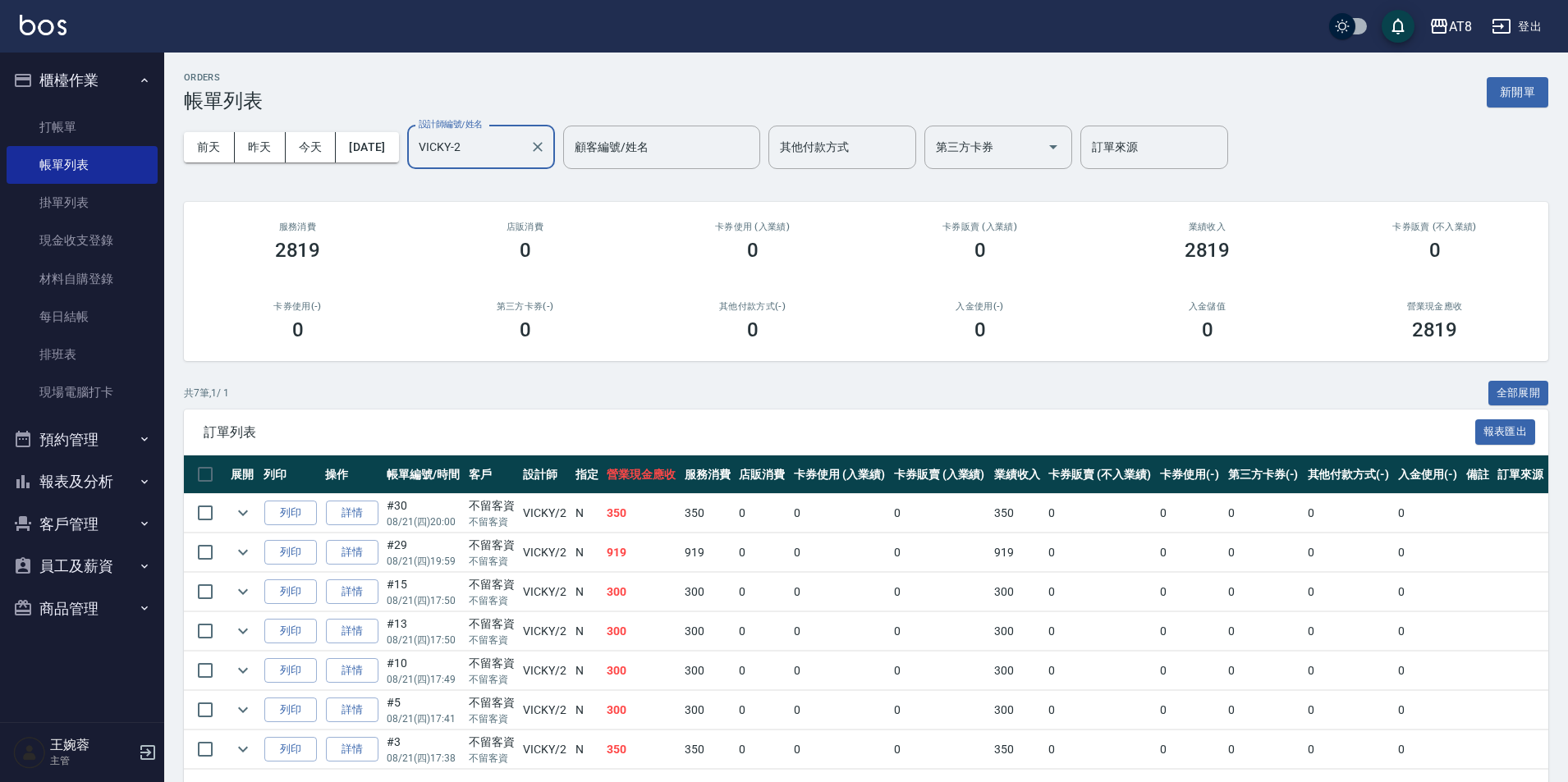
type input "VICKY-"
click at [546, 147] on icon "Clear" at bounding box center [538, 147] width 17 height 17
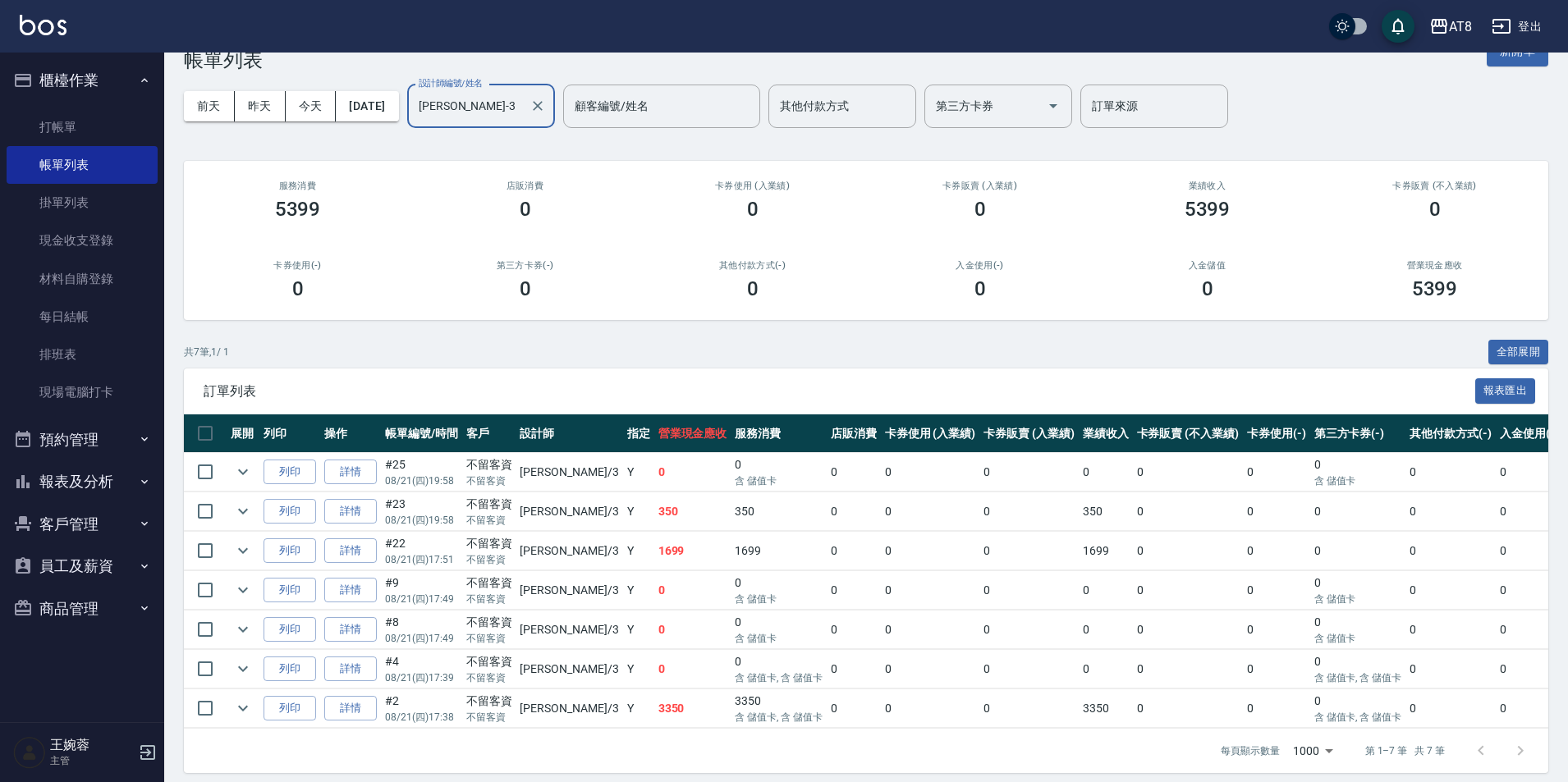
scroll to position [12, 0]
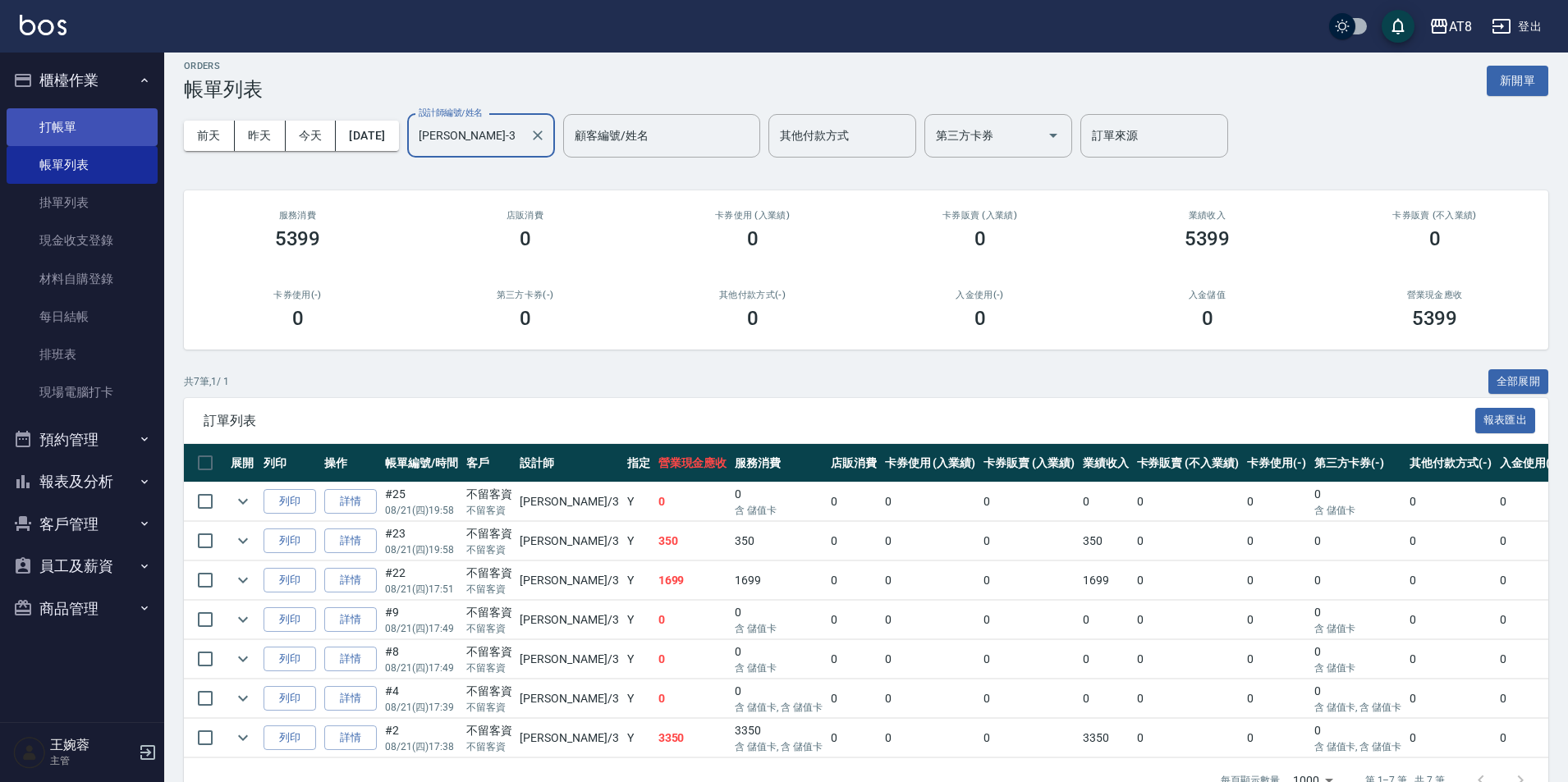
type input "RACHEL-3"
click at [46, 130] on link "打帳單" at bounding box center [82, 126] width 151 height 38
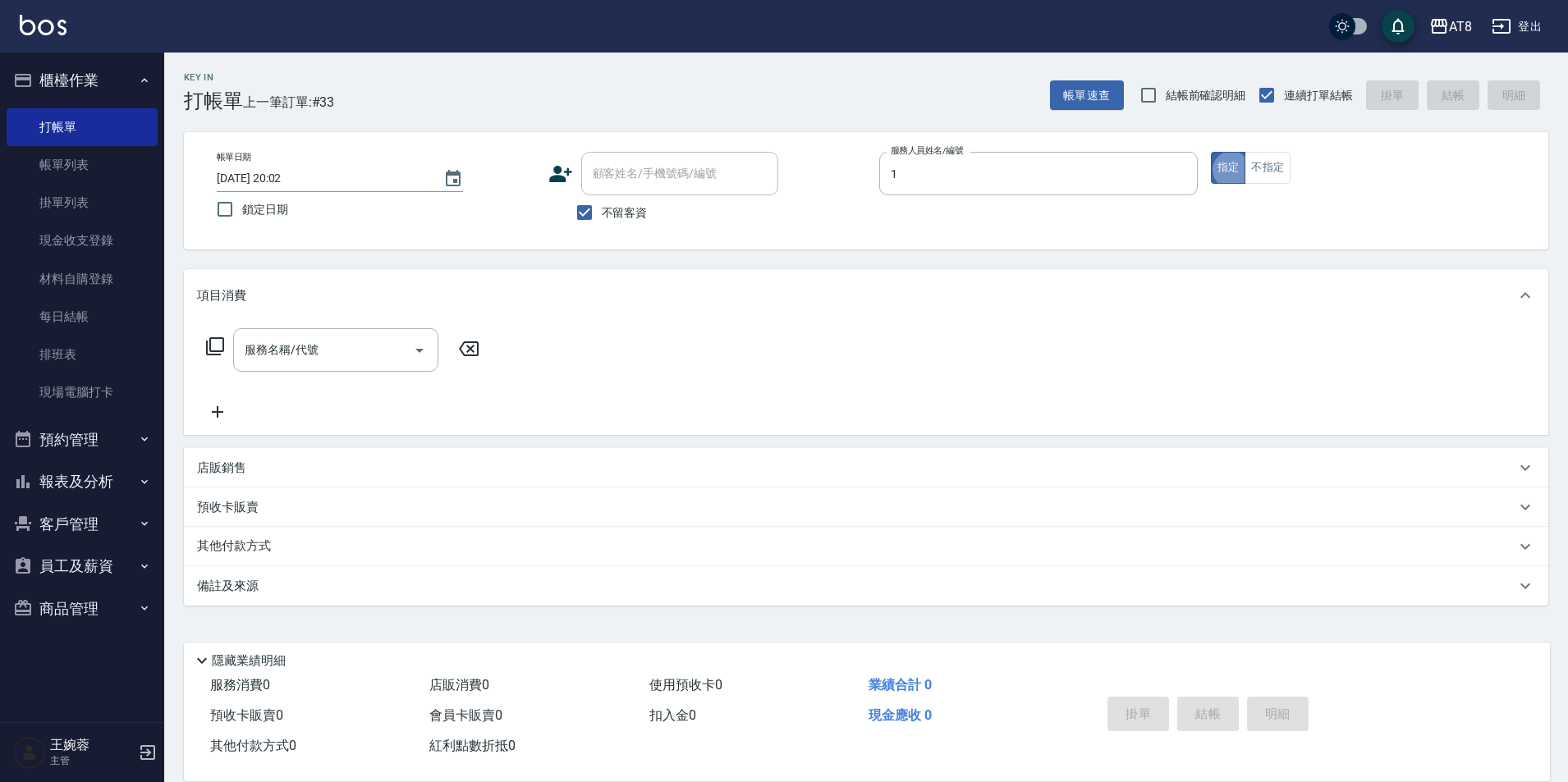
type input "YUKI-1"
type button "true"
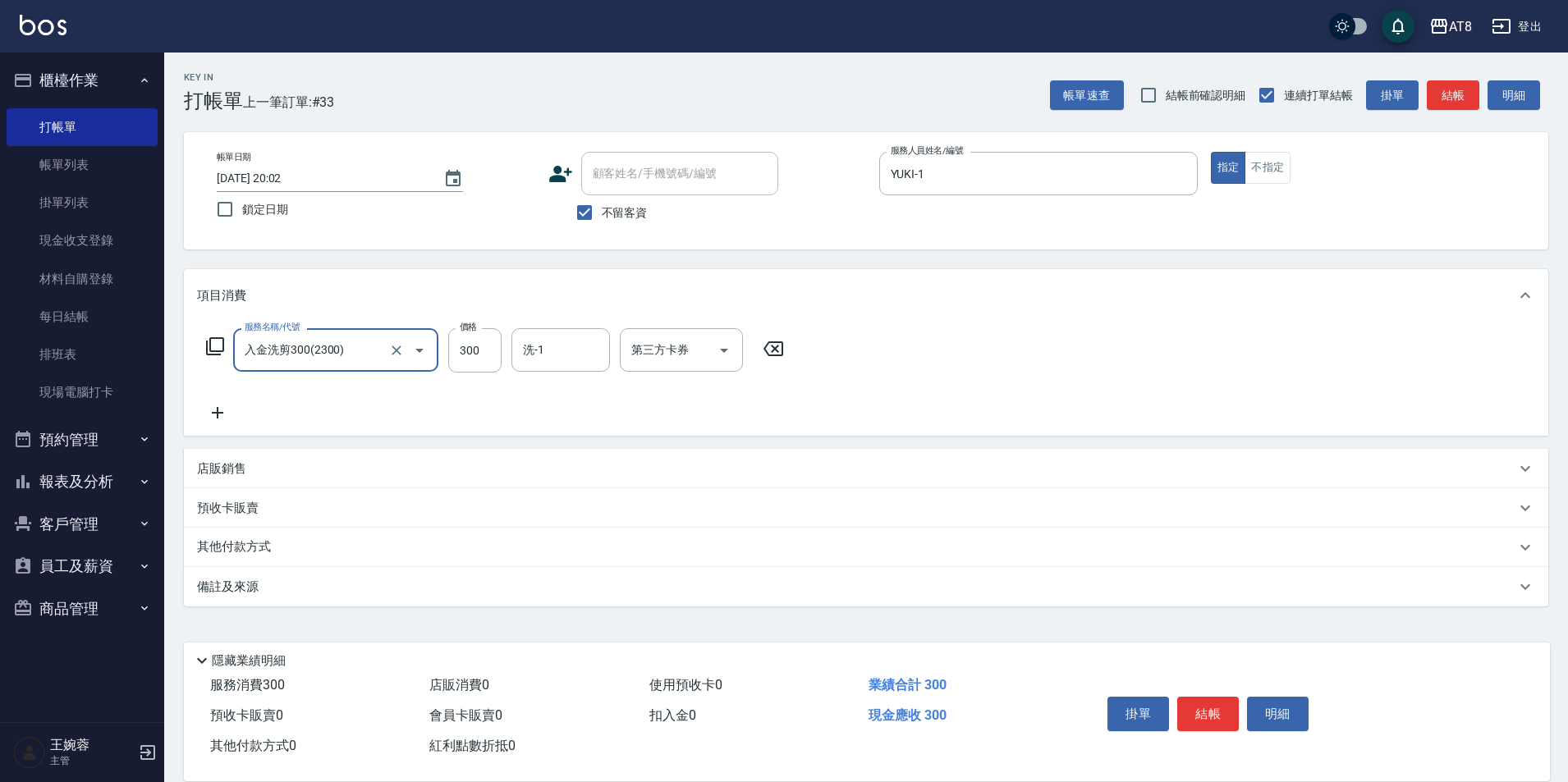
type input "入金洗剪300(2300)"
type input "助理-35"
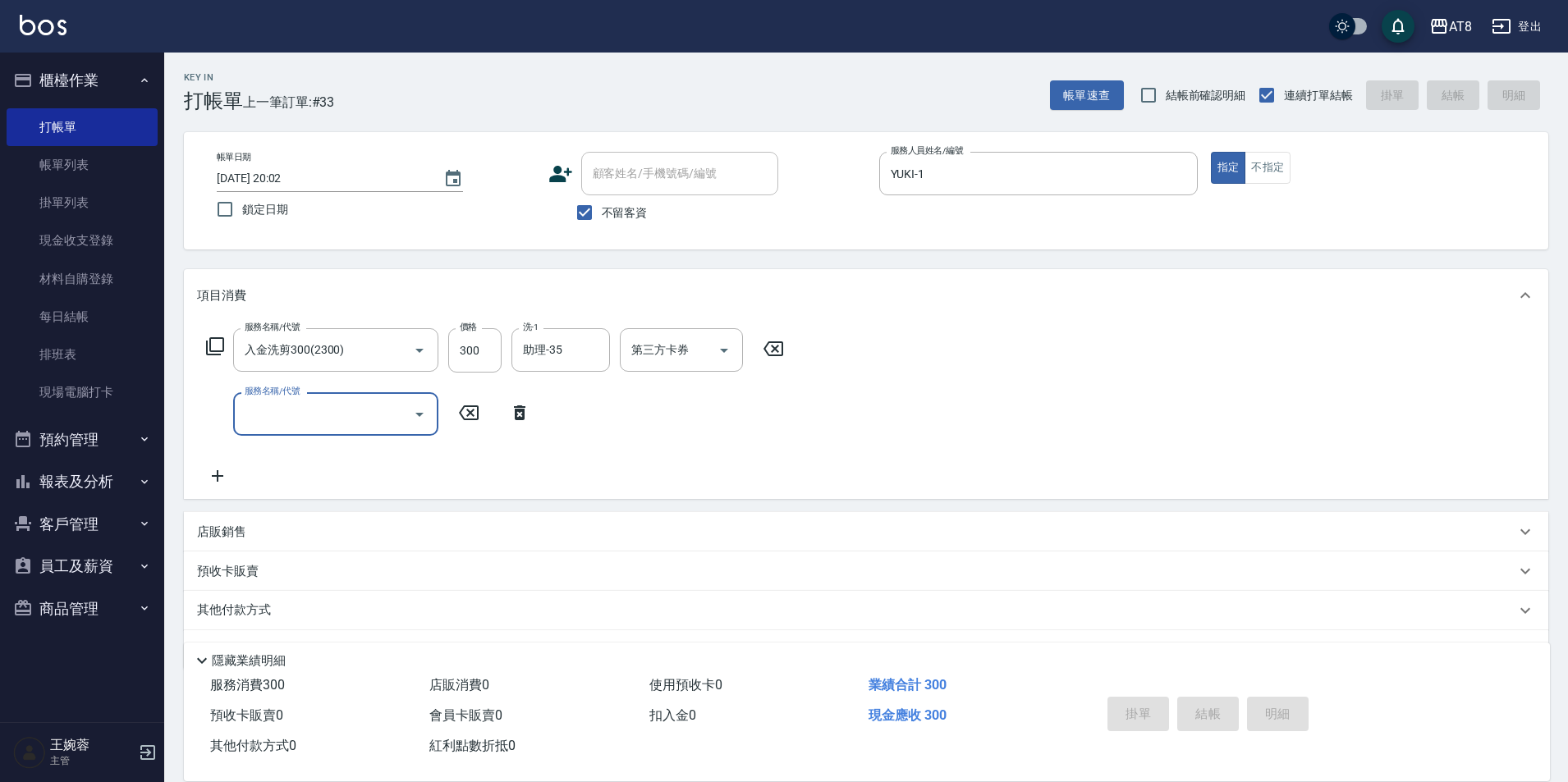
type input "2025/08/21 20:13"
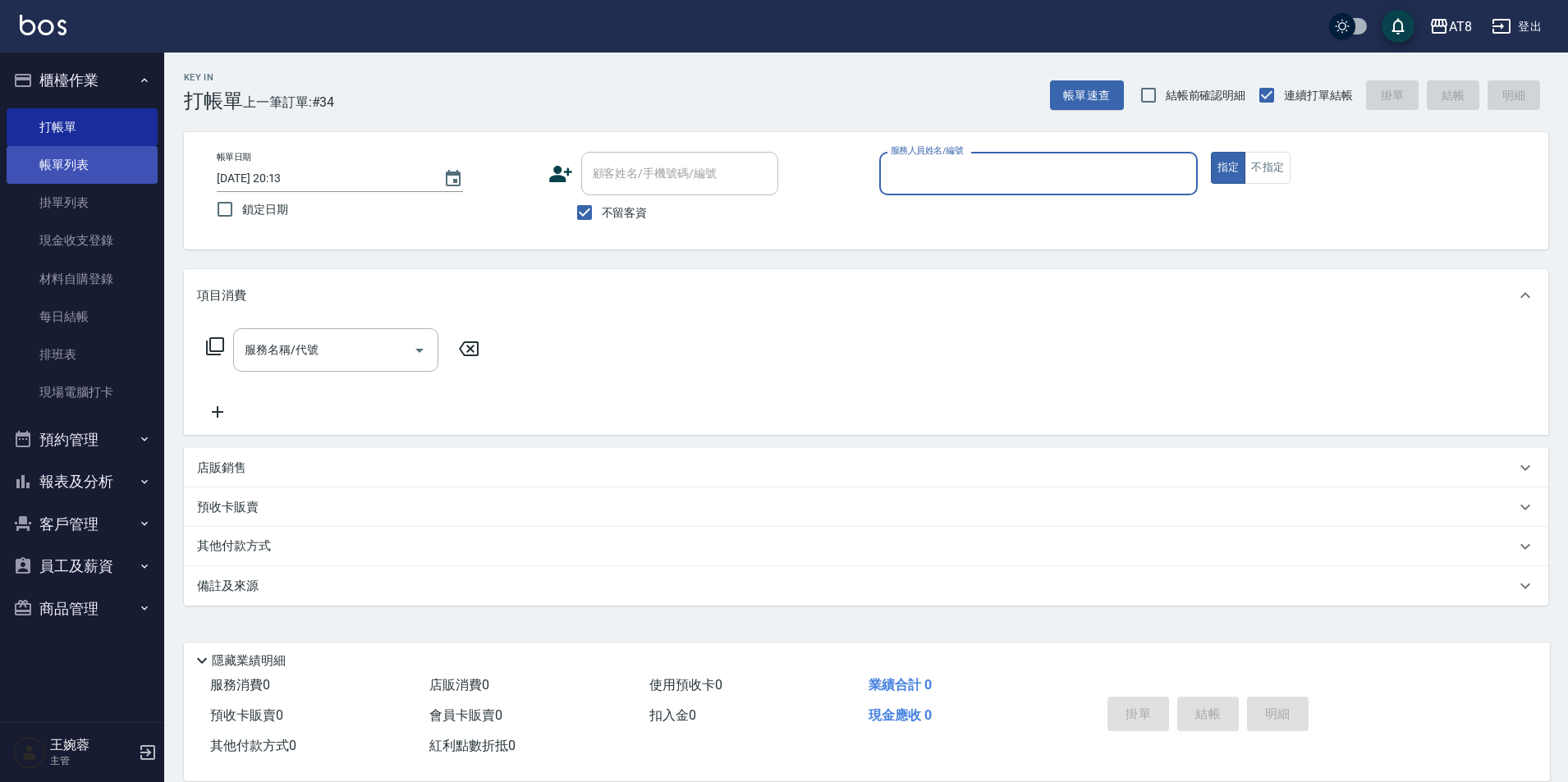
click at [41, 155] on link "帳單列表" at bounding box center [82, 164] width 151 height 38
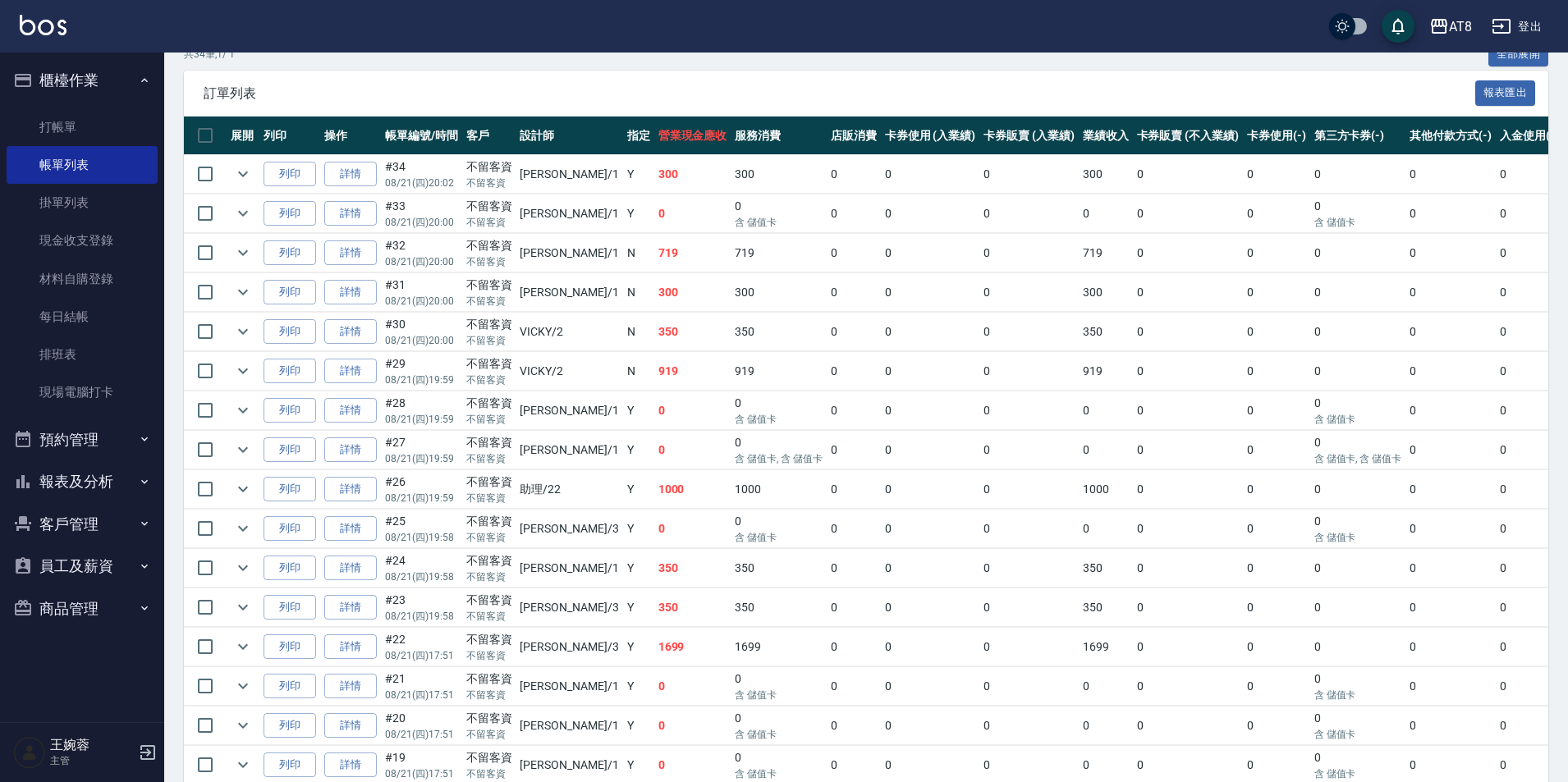
scroll to position [352, 0]
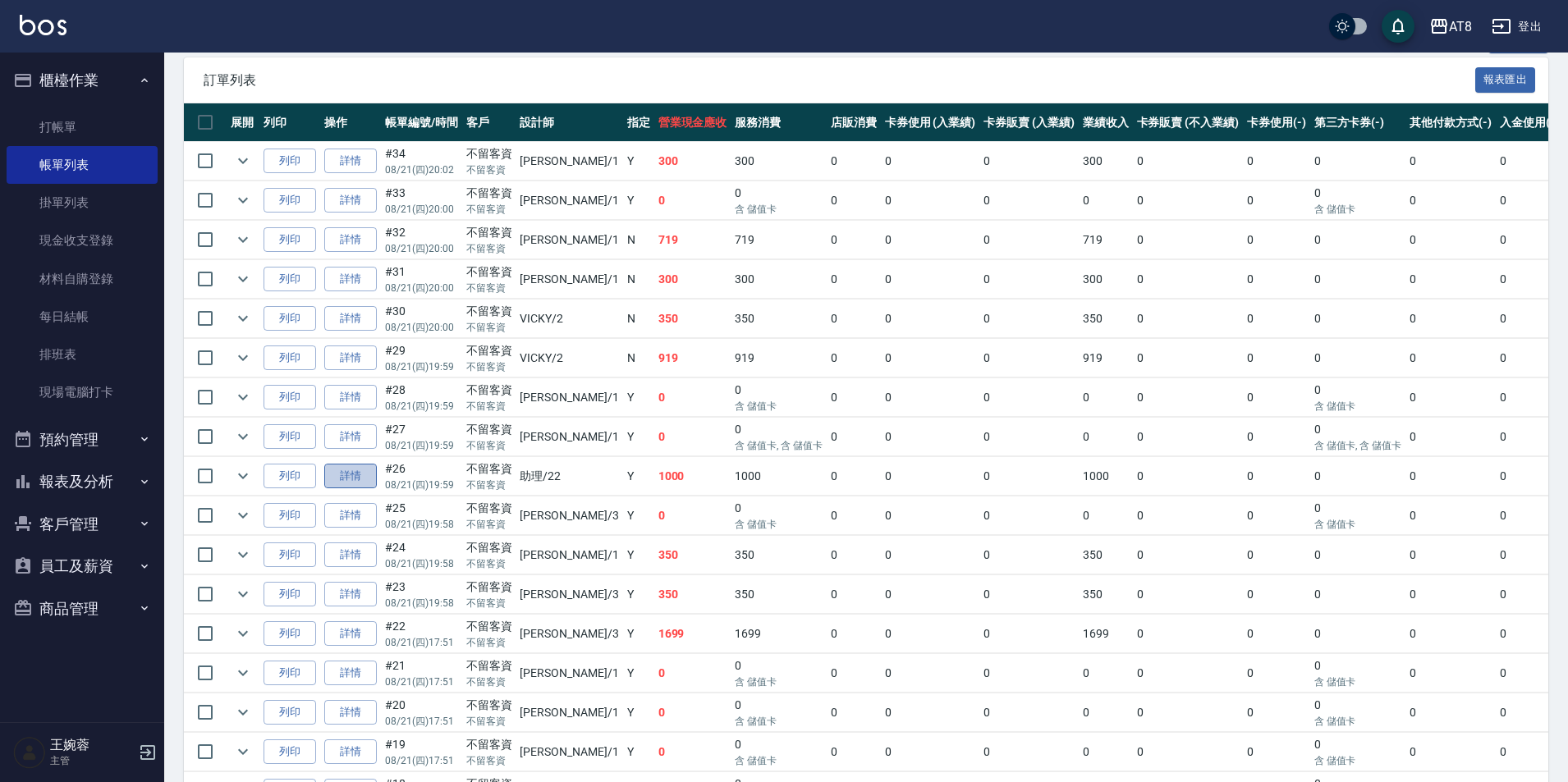
click at [369, 489] on link "詳情" at bounding box center [350, 476] width 53 height 25
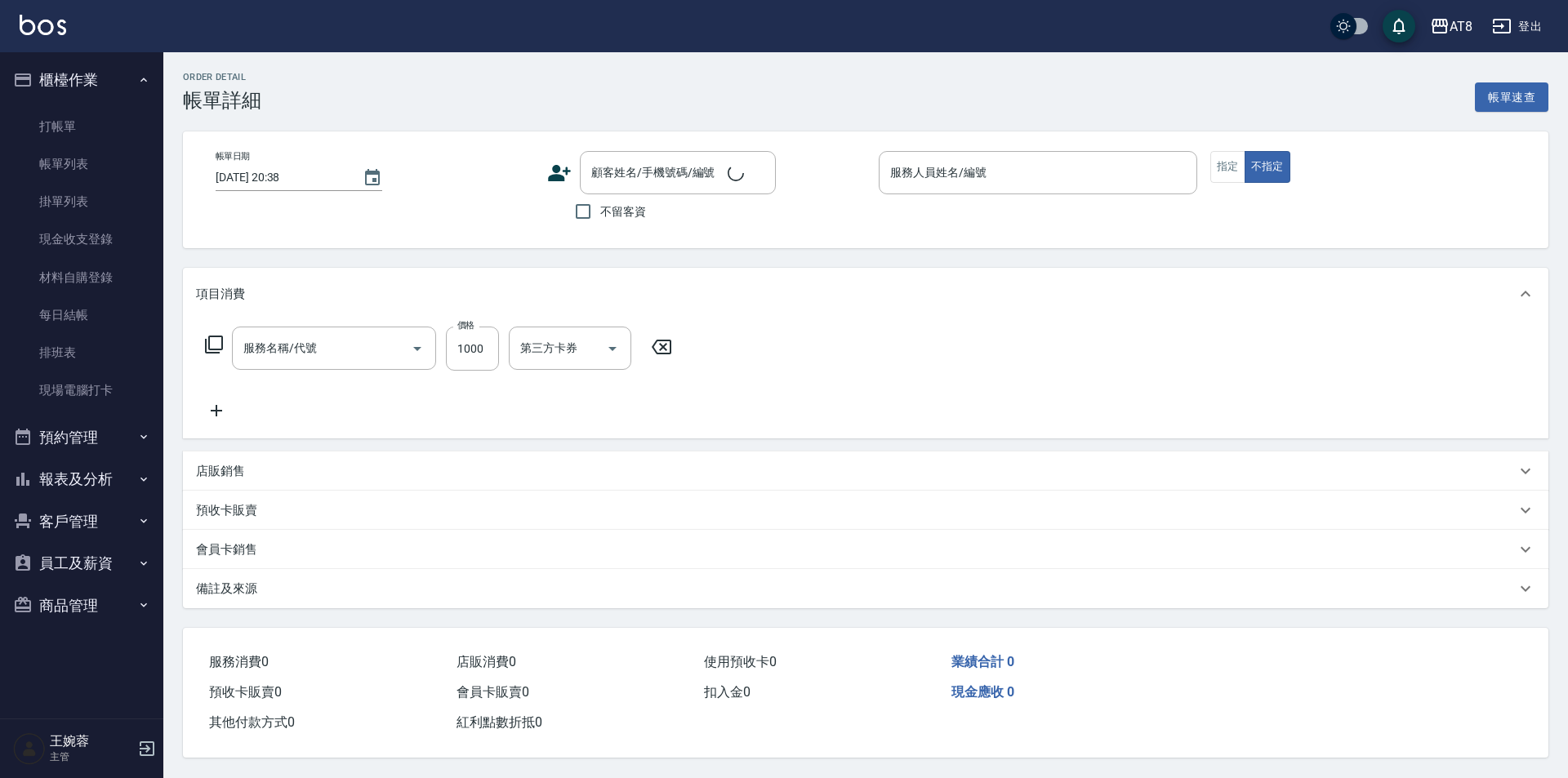
type input "2025/08/21 19:59"
checkbox input "true"
type input "助理-22"
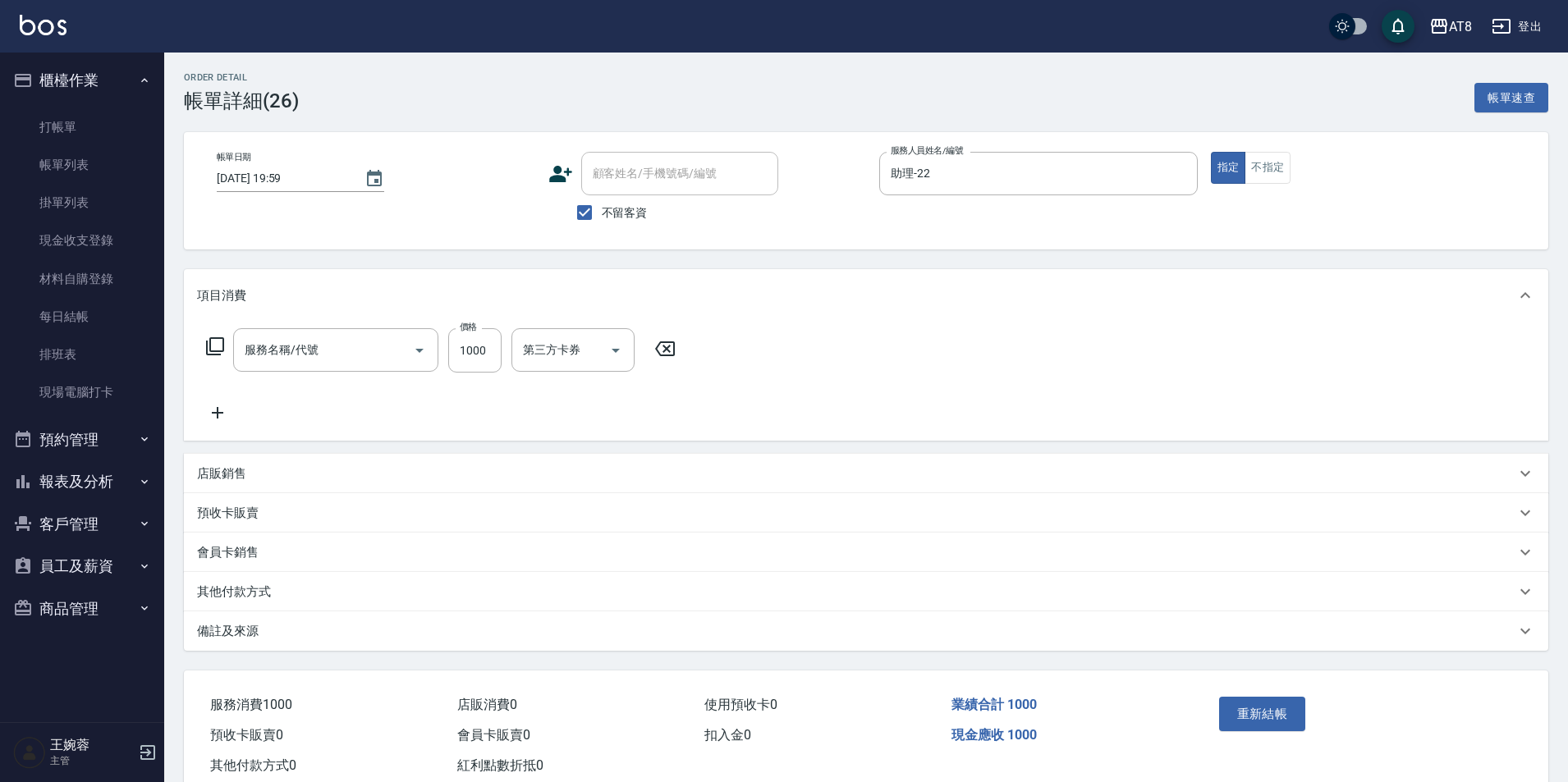
type input "入金染髮1000(401000)"
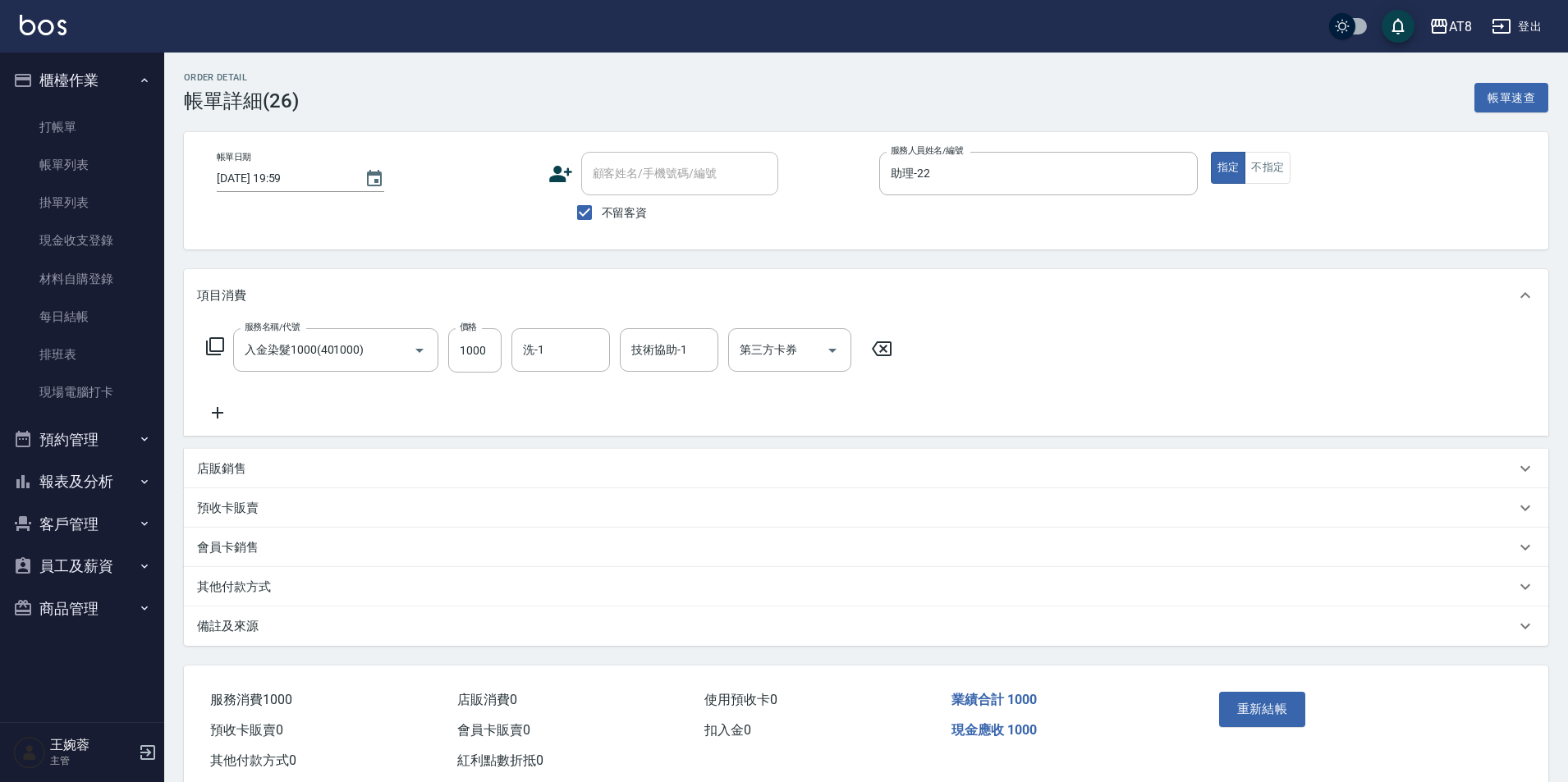
click at [890, 358] on icon at bounding box center [881, 349] width 41 height 20
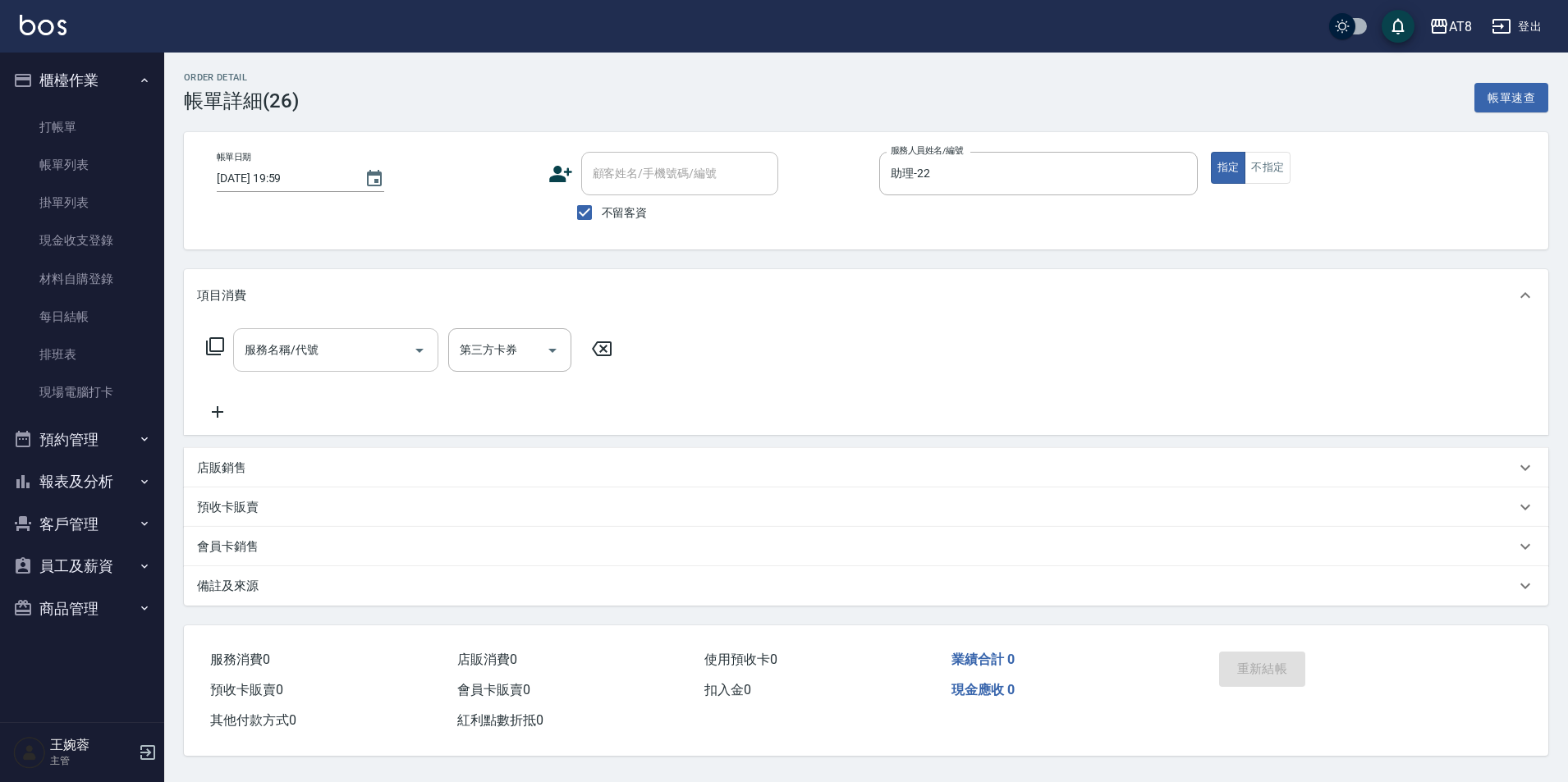
click at [405, 357] on input "服務名稱/代號" at bounding box center [323, 350] width 166 height 28
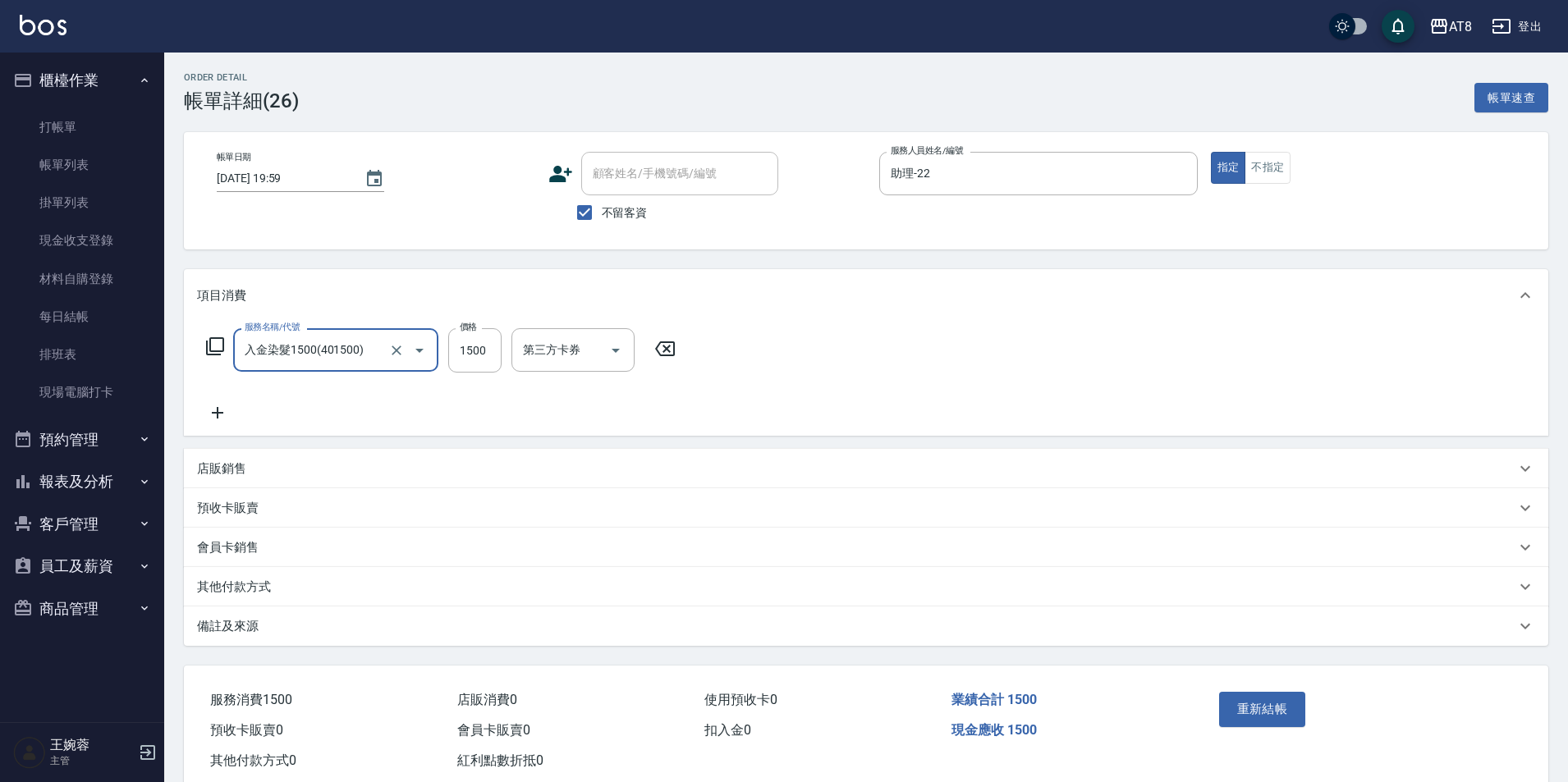
type input "入金染髮1500(401500)"
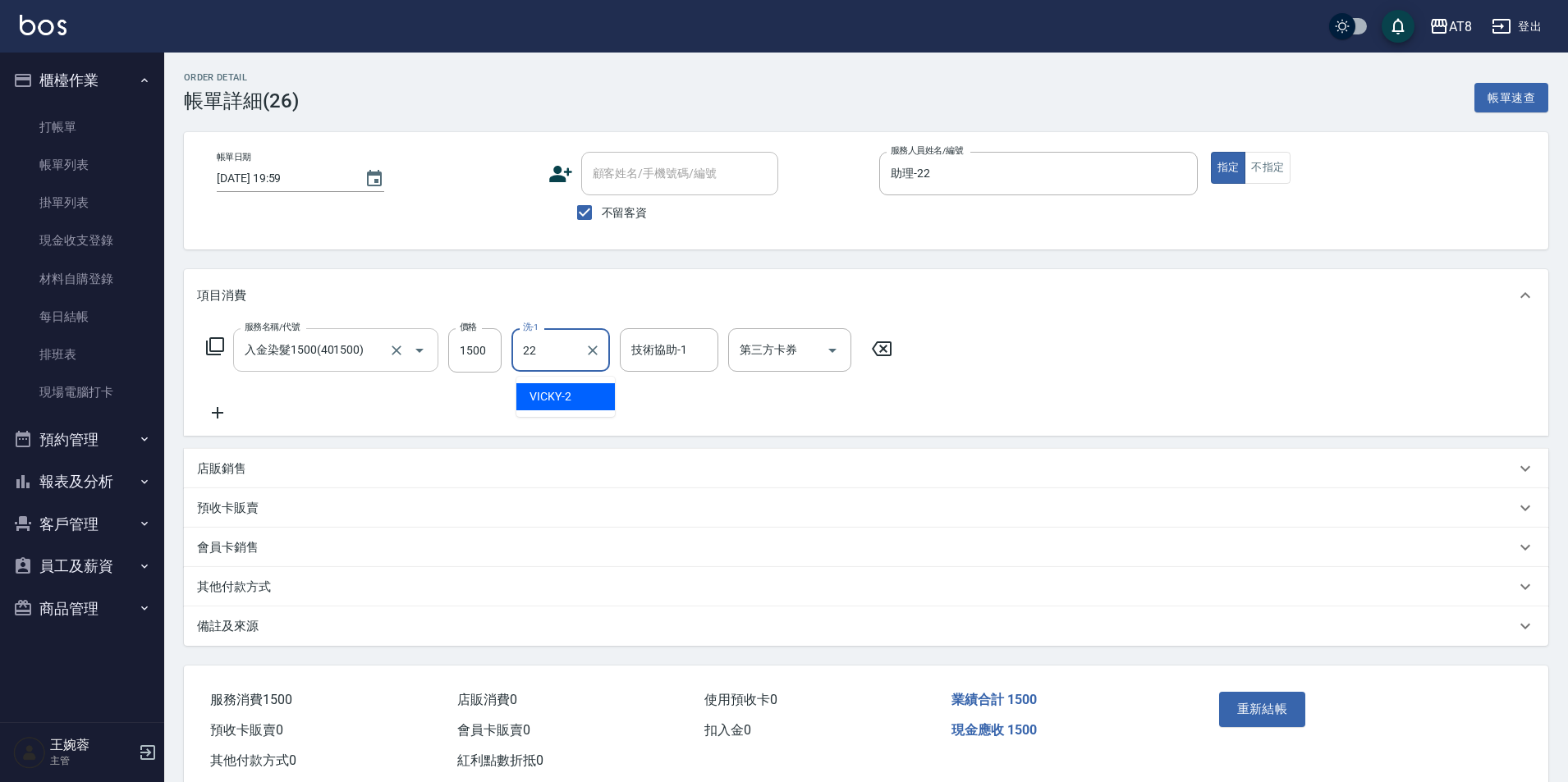
type input "助理-22"
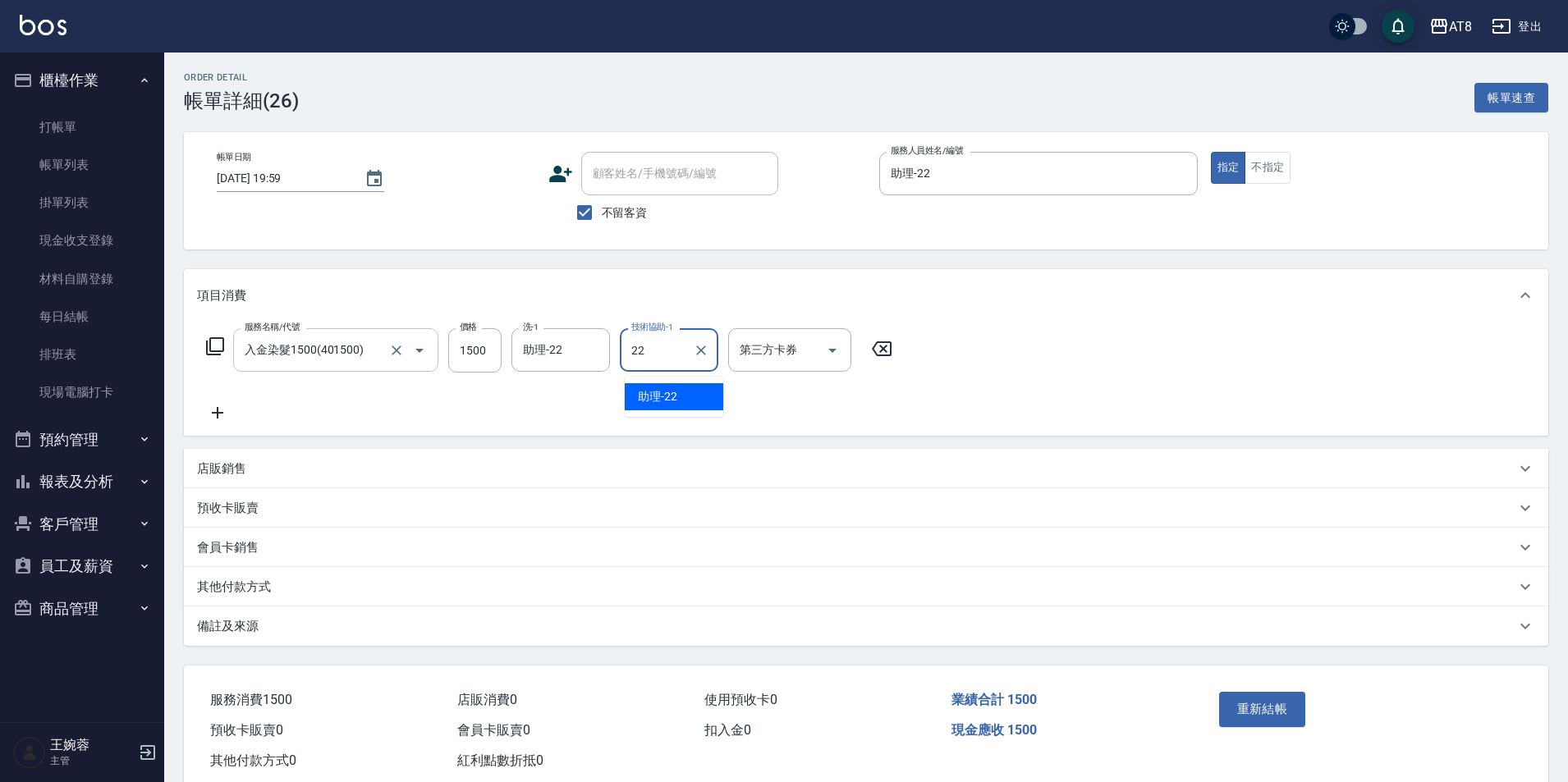
type input "助理-22"
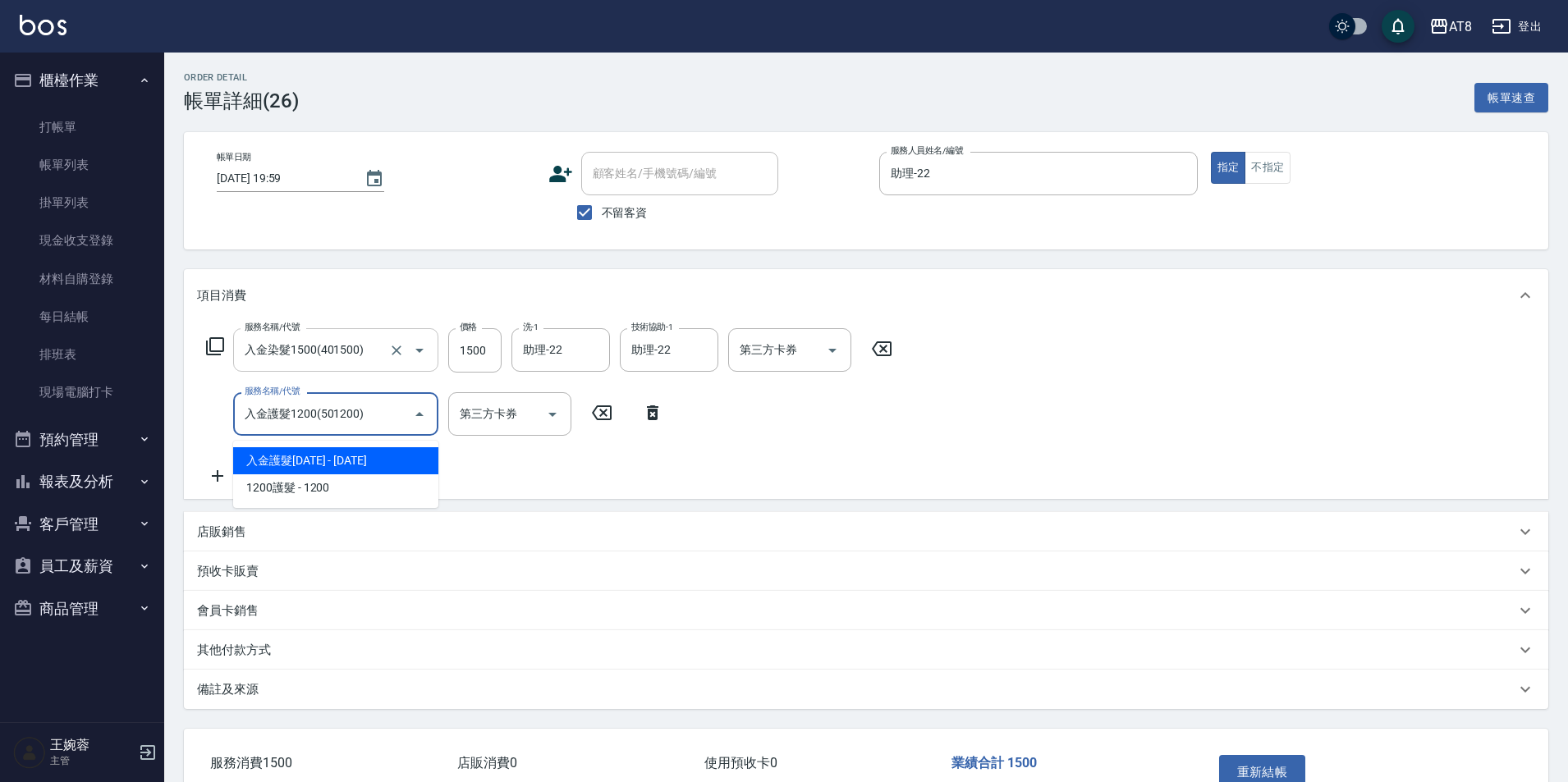
type input "入金護髮1200(501200)"
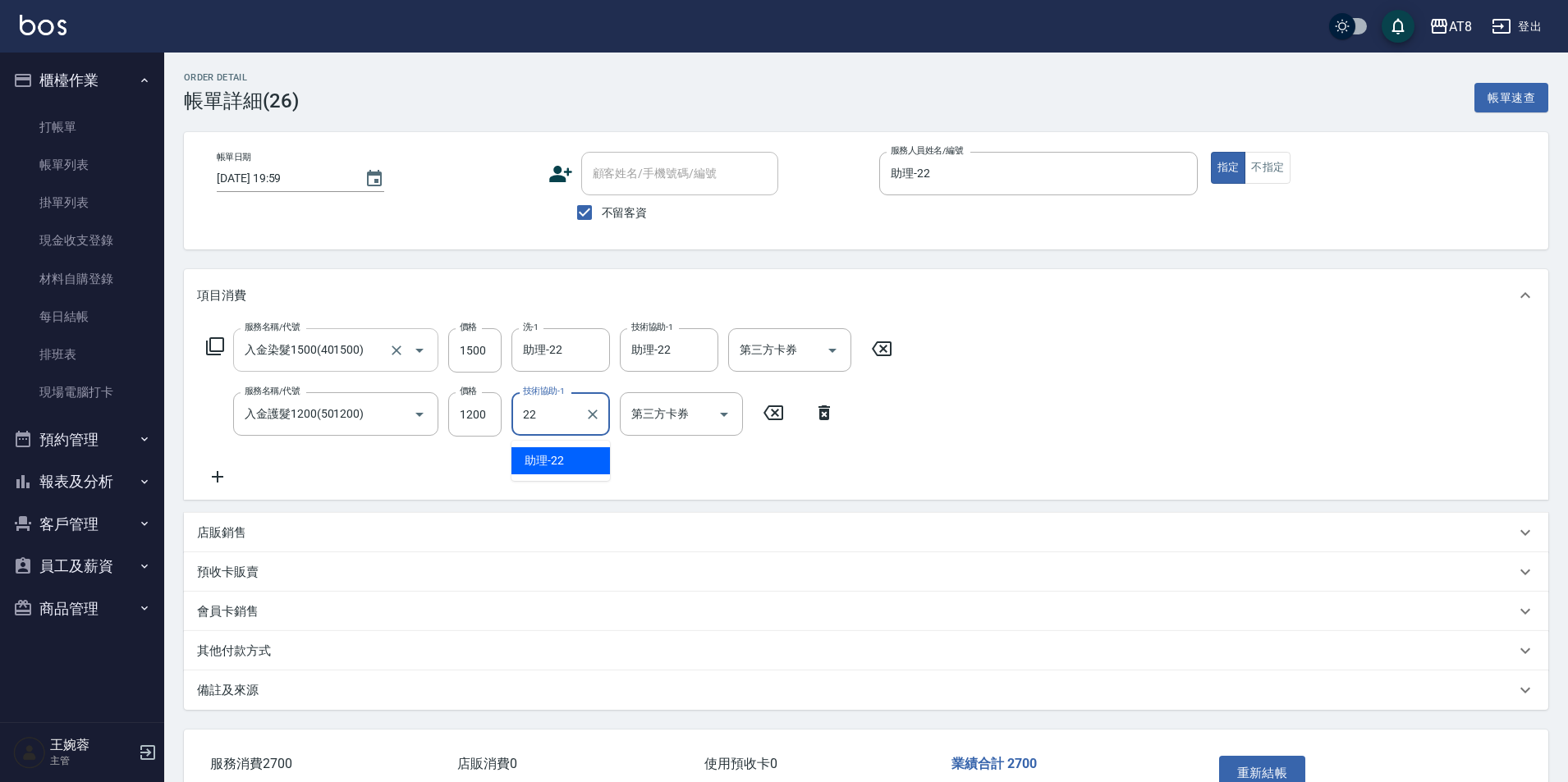
type input "助理-22"
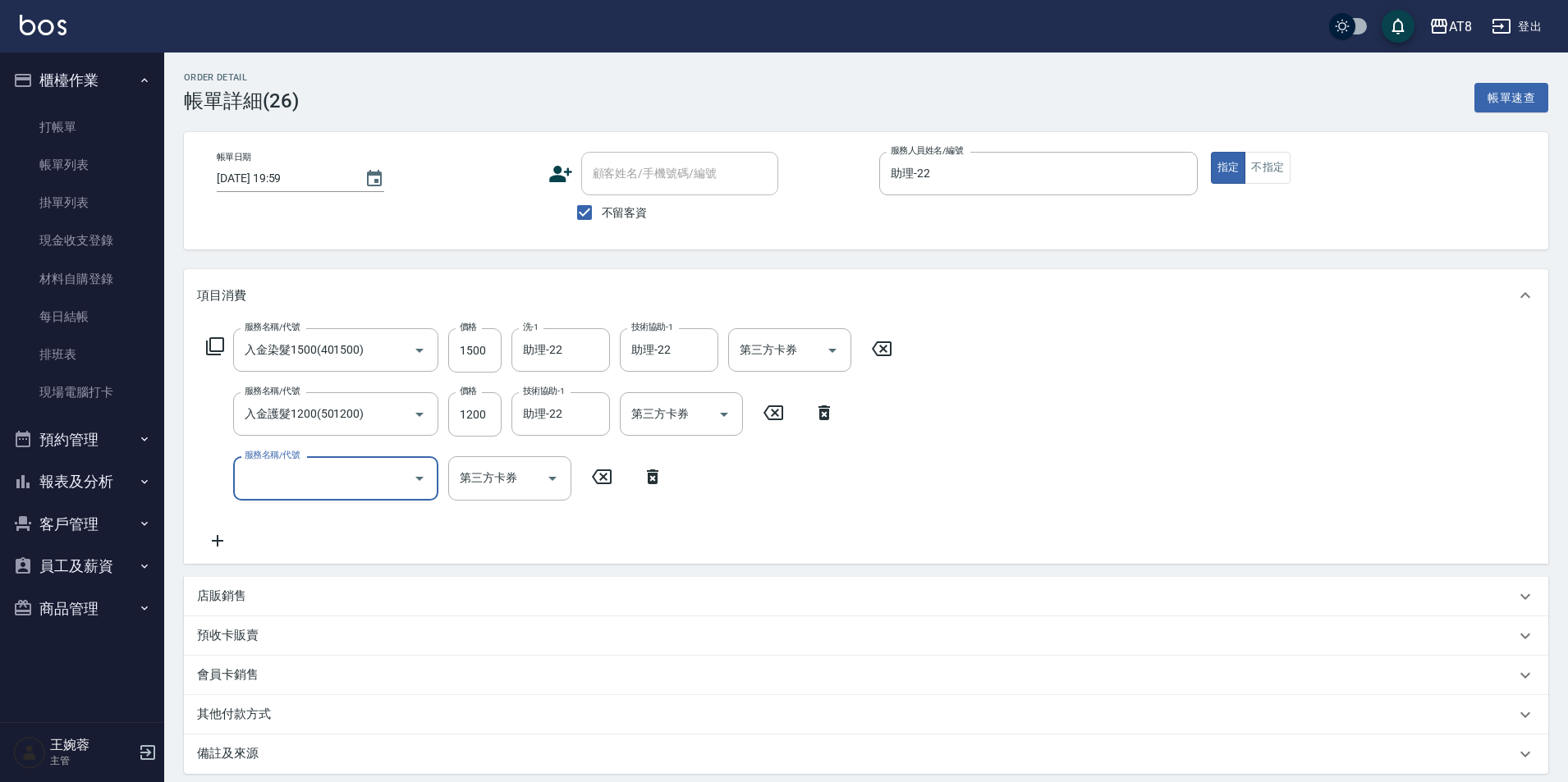
scroll to position [186, 0]
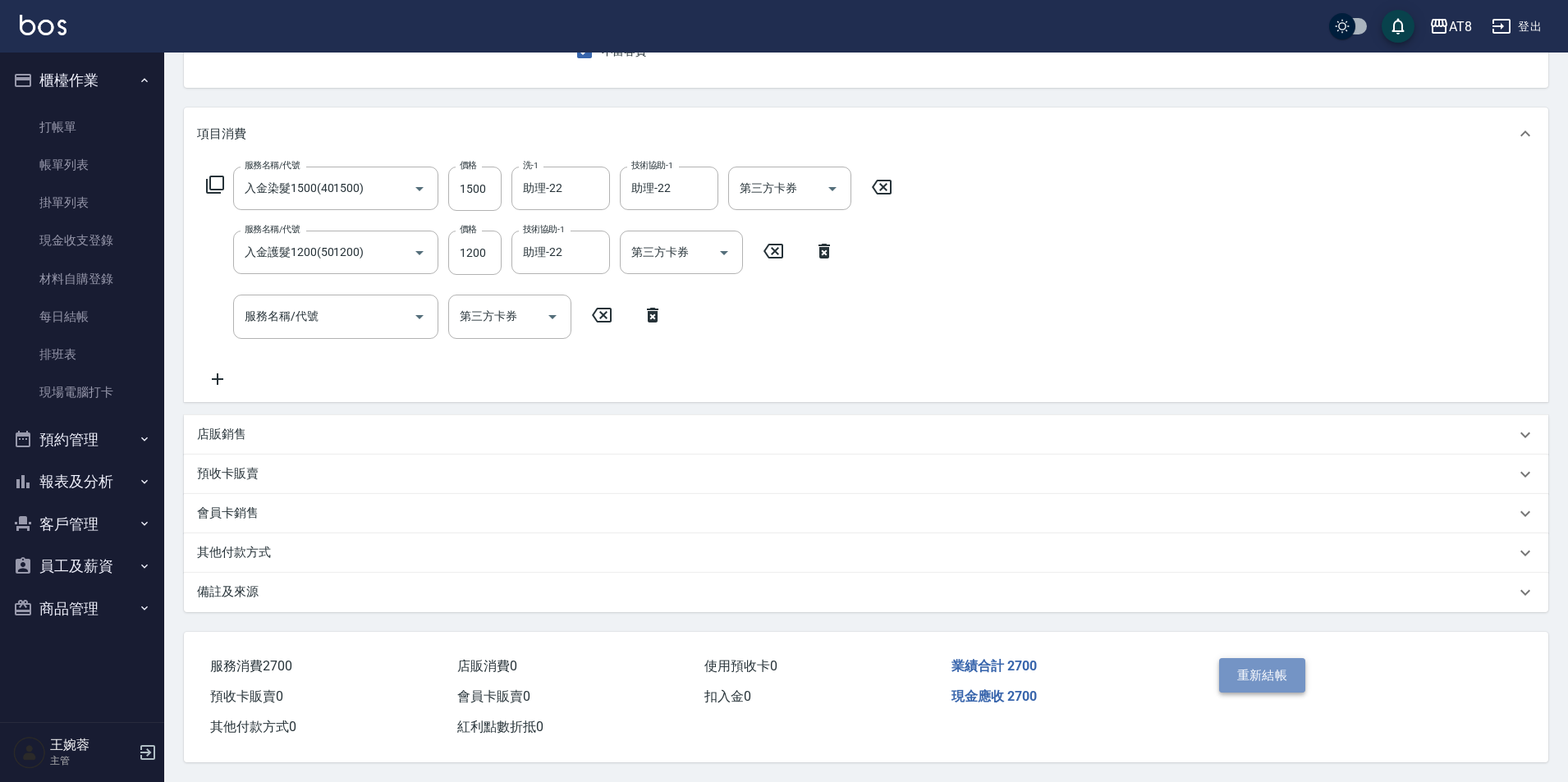
click at [1287, 660] on button "重新結帳" at bounding box center [1263, 675] width 87 height 34
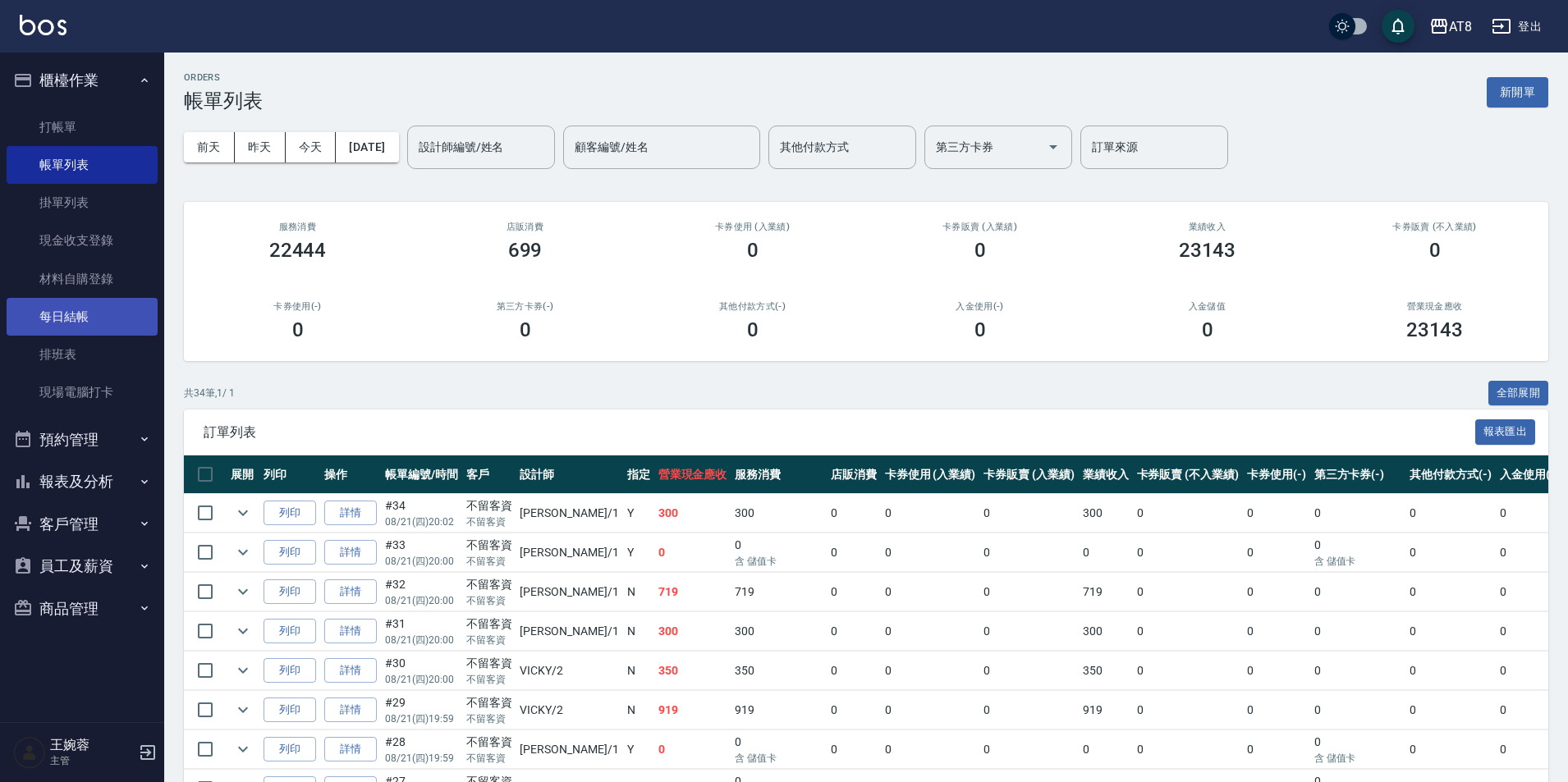
click at [73, 322] on link "每日結帳" at bounding box center [82, 316] width 151 height 38
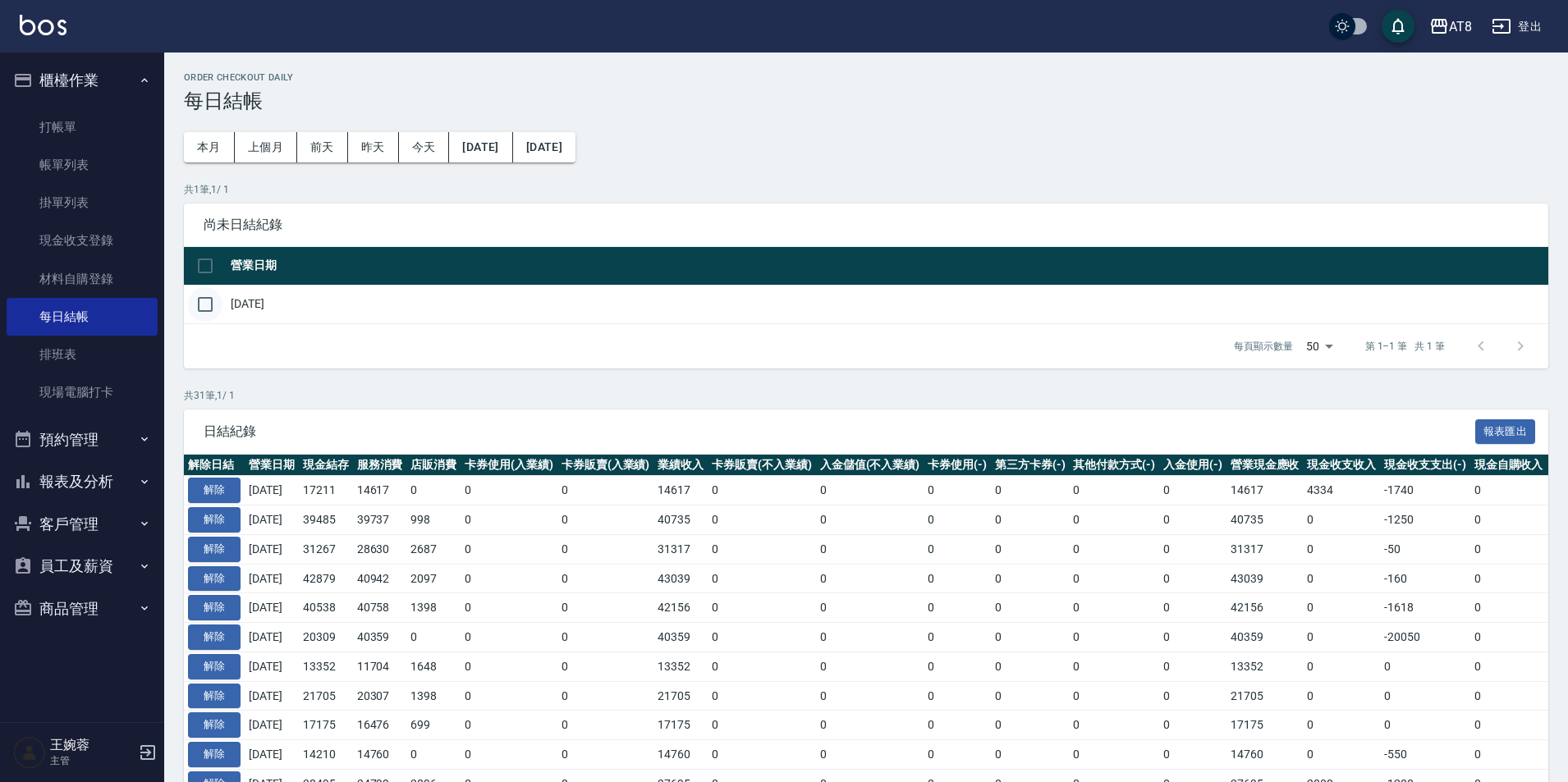
click at [206, 302] on input "checkbox" at bounding box center [204, 304] width 34 height 34
checkbox input "true"
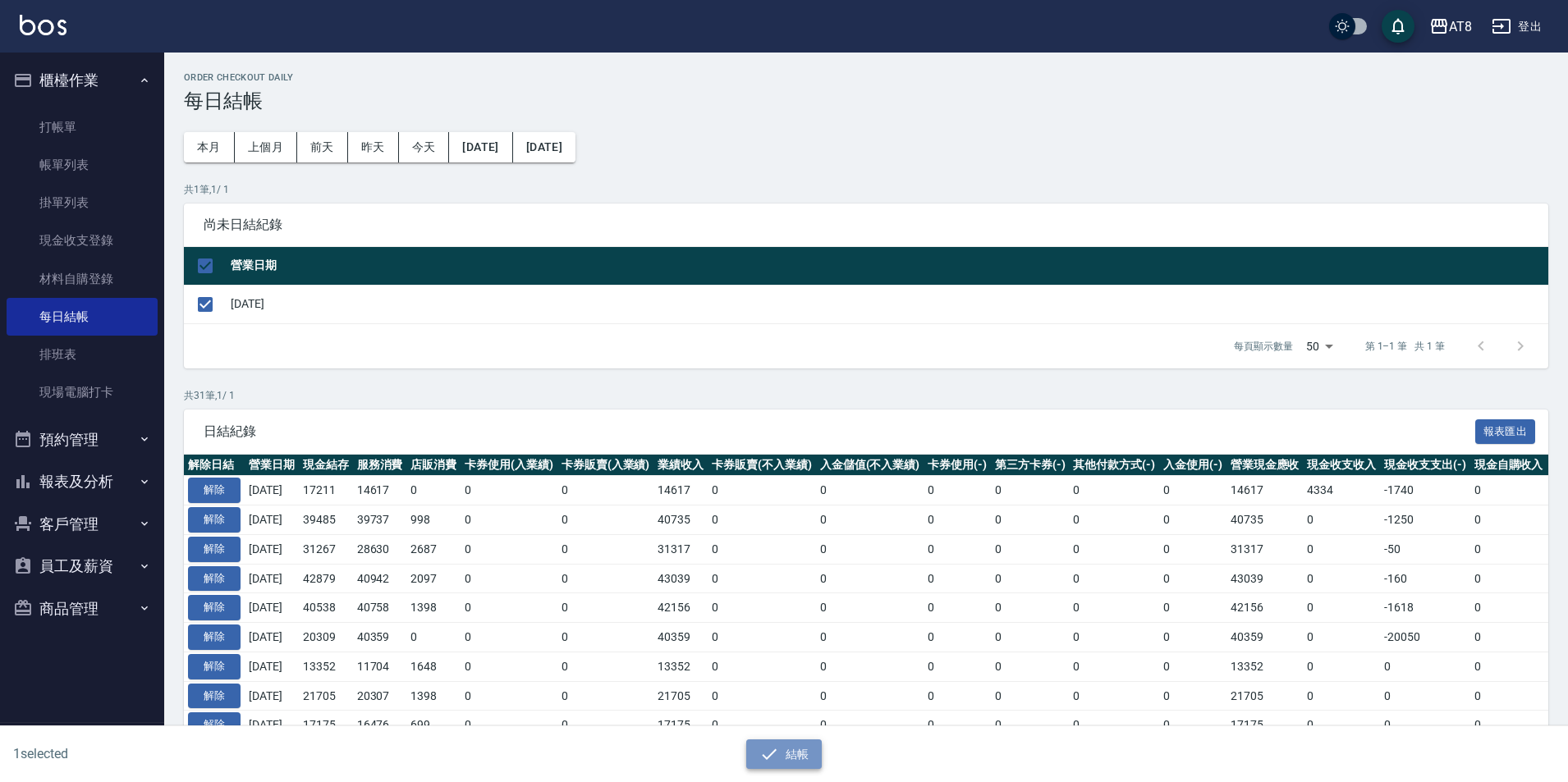
click at [787, 744] on button "結帳" at bounding box center [784, 754] width 76 height 30
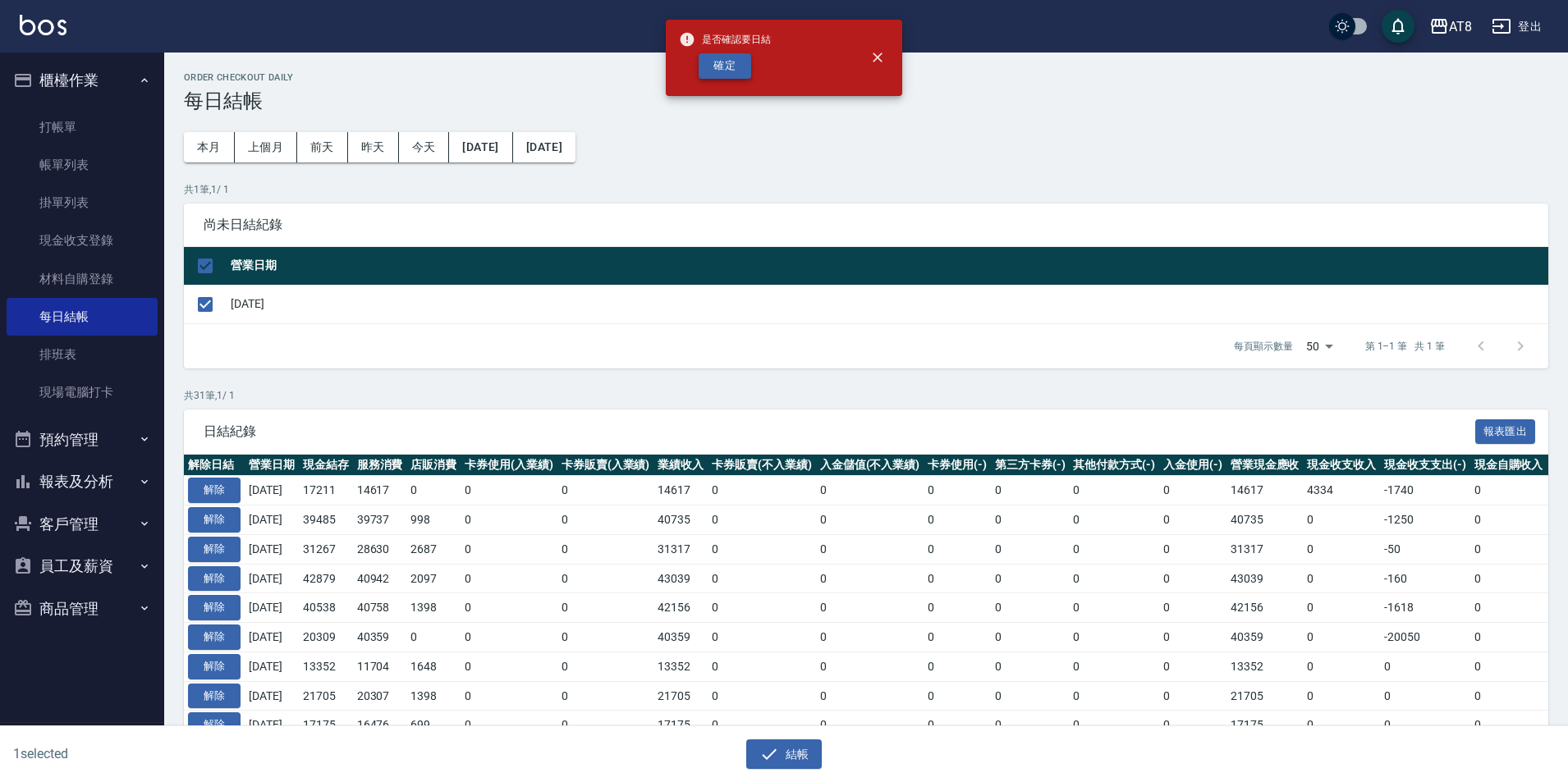
click at [724, 67] on button "確定" at bounding box center [725, 66] width 53 height 25
checkbox input "false"
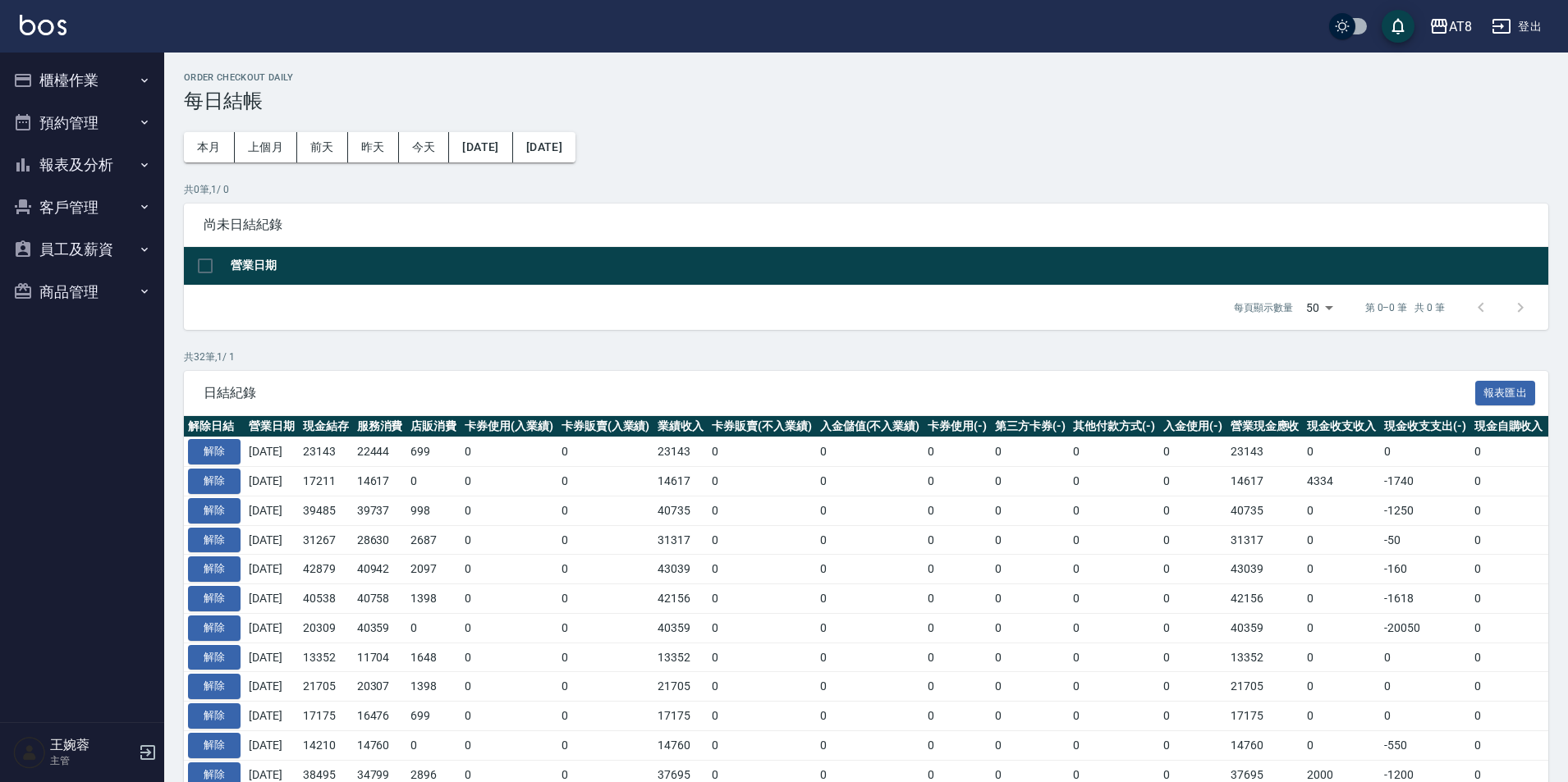
click at [88, 170] on button "報表及分析" at bounding box center [82, 165] width 151 height 43
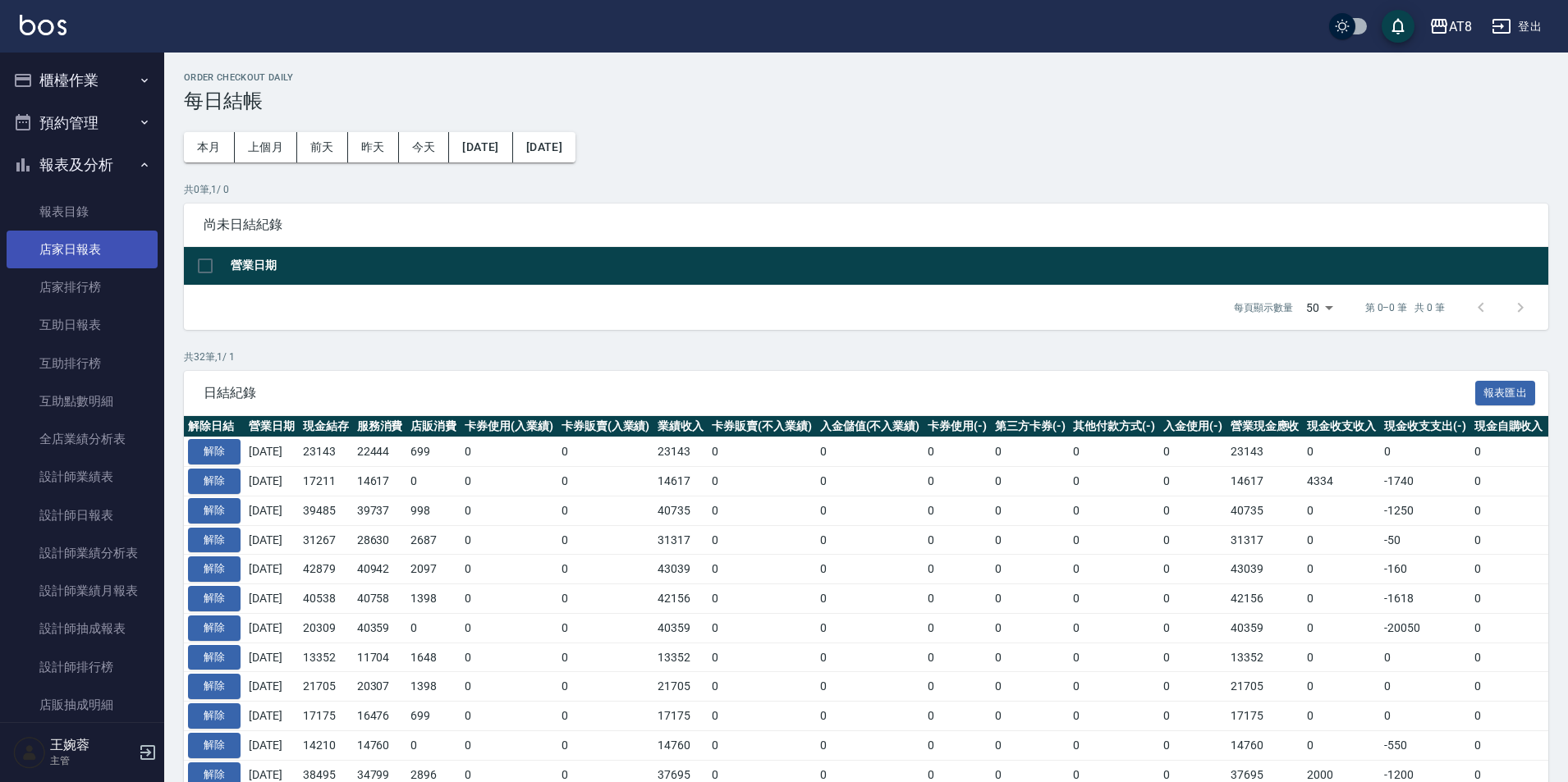
click at [91, 246] on link "店家日報表" at bounding box center [82, 249] width 151 height 38
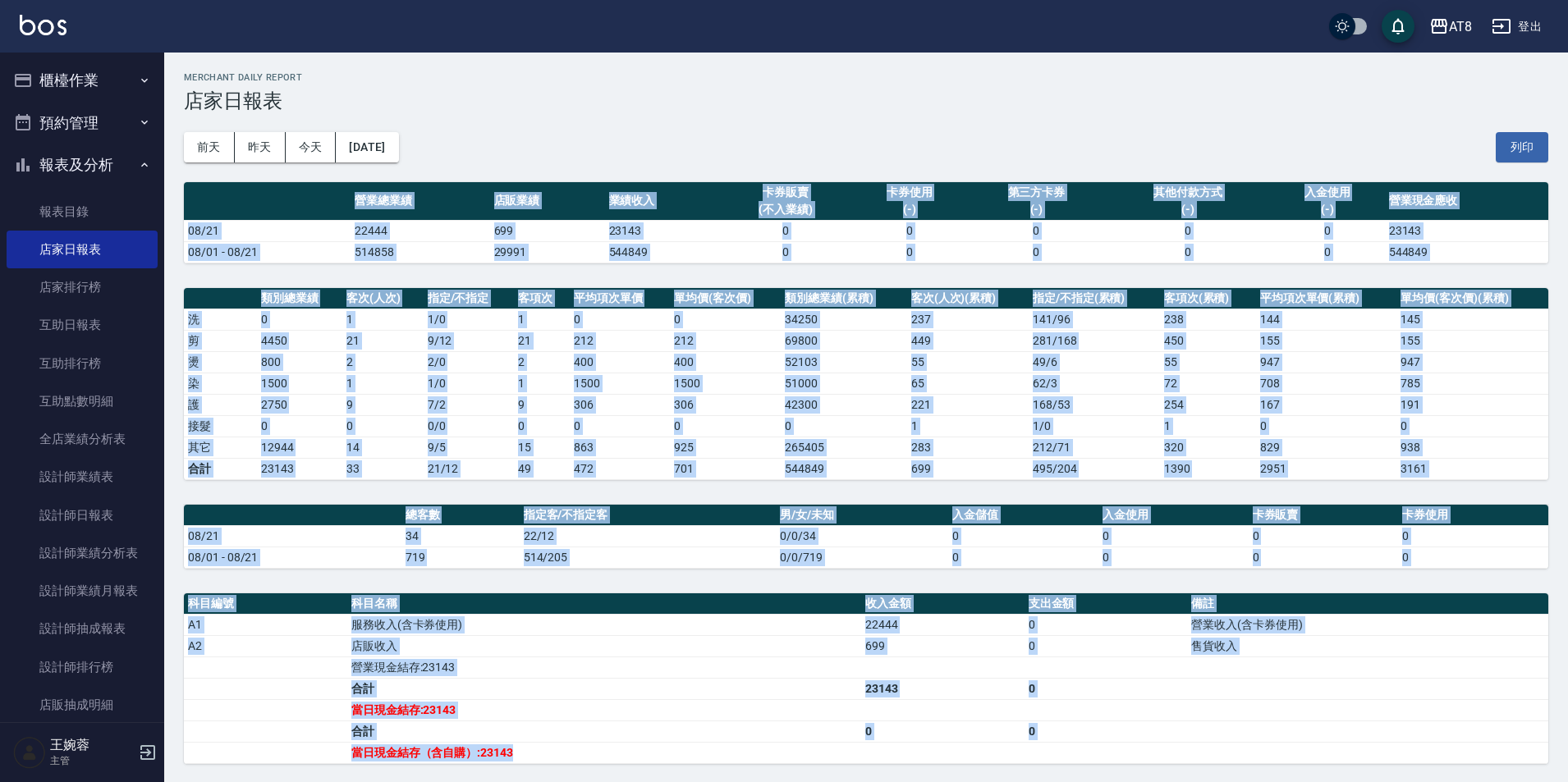
drag, startPoint x: 354, startPoint y: 198, endPoint x: 608, endPoint y: 746, distance: 604.0
click at [608, 746] on div "AT8 [DATE] 店家日報表 列印時間： [DATE][PHONE_NUMBER]:39 Merchant Daily Report 店家日報表 [DAT…" at bounding box center [866, 516] width 1404 height 926
click at [608, 746] on td "當日現金結存（含自購）:23143" at bounding box center [605, 752] width 514 height 21
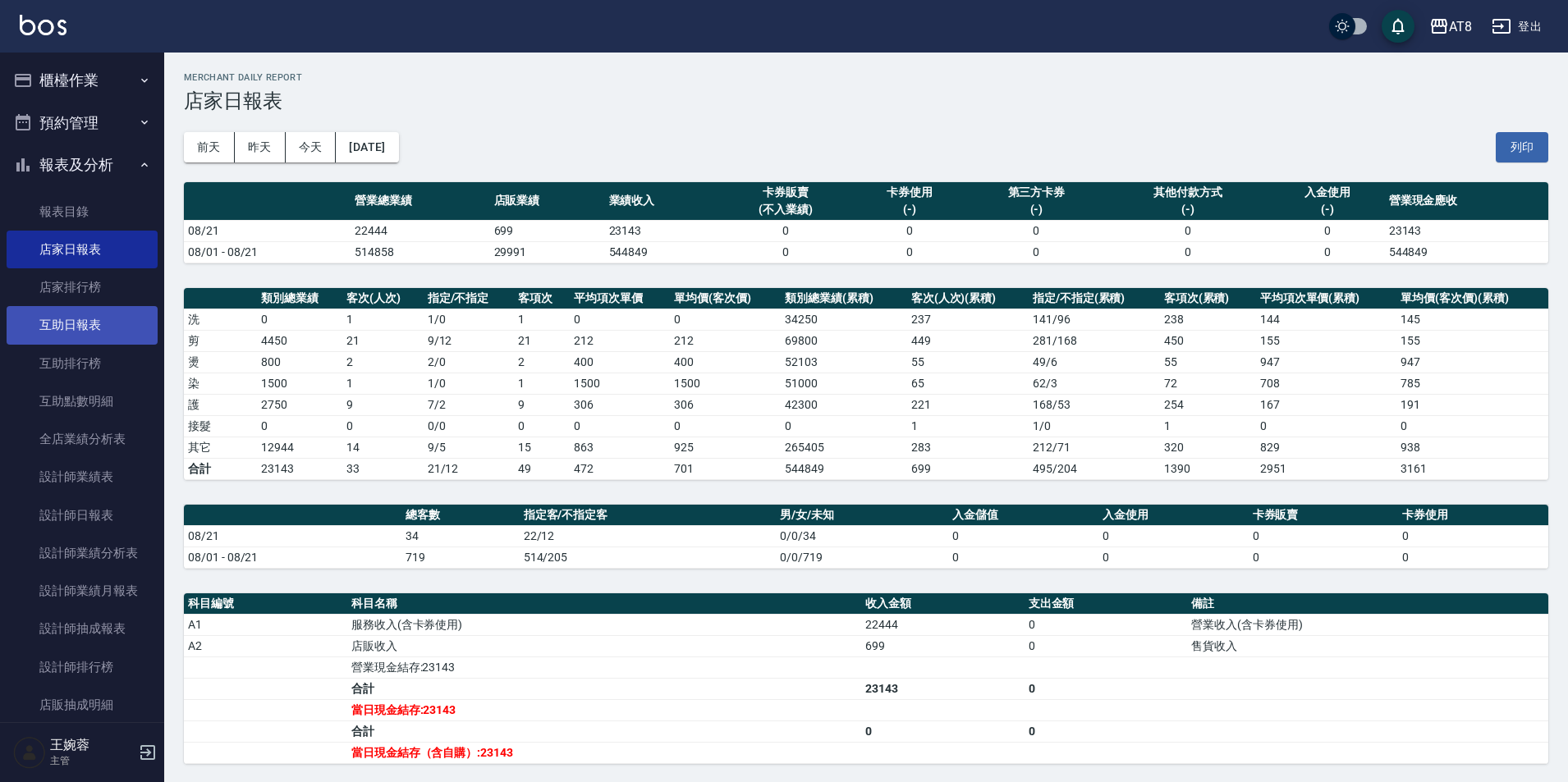
click at [112, 321] on link "互助日報表" at bounding box center [82, 325] width 151 height 38
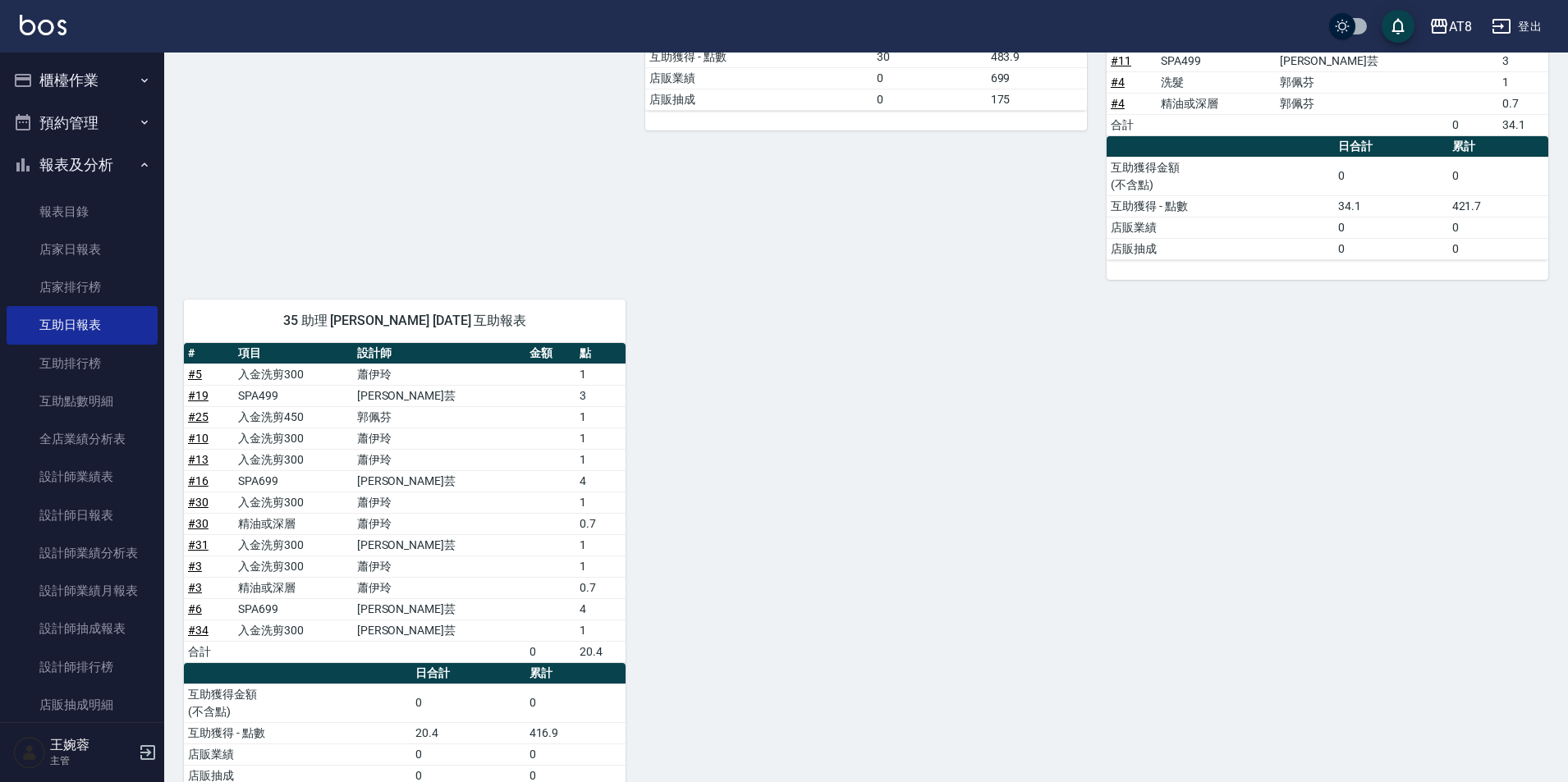
scroll to position [620, 0]
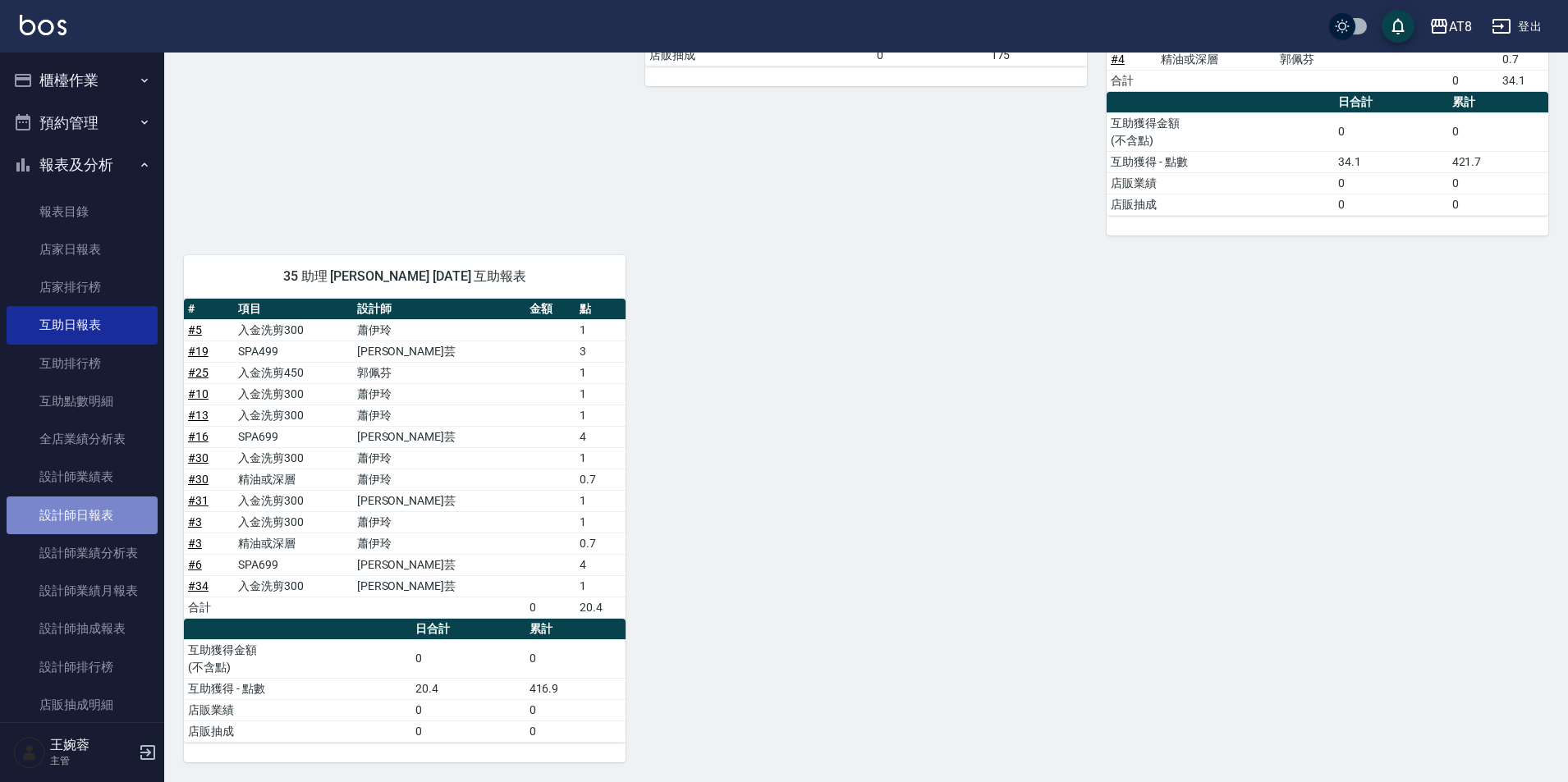
click at [93, 514] on link "設計師日報表" at bounding box center [82, 515] width 151 height 38
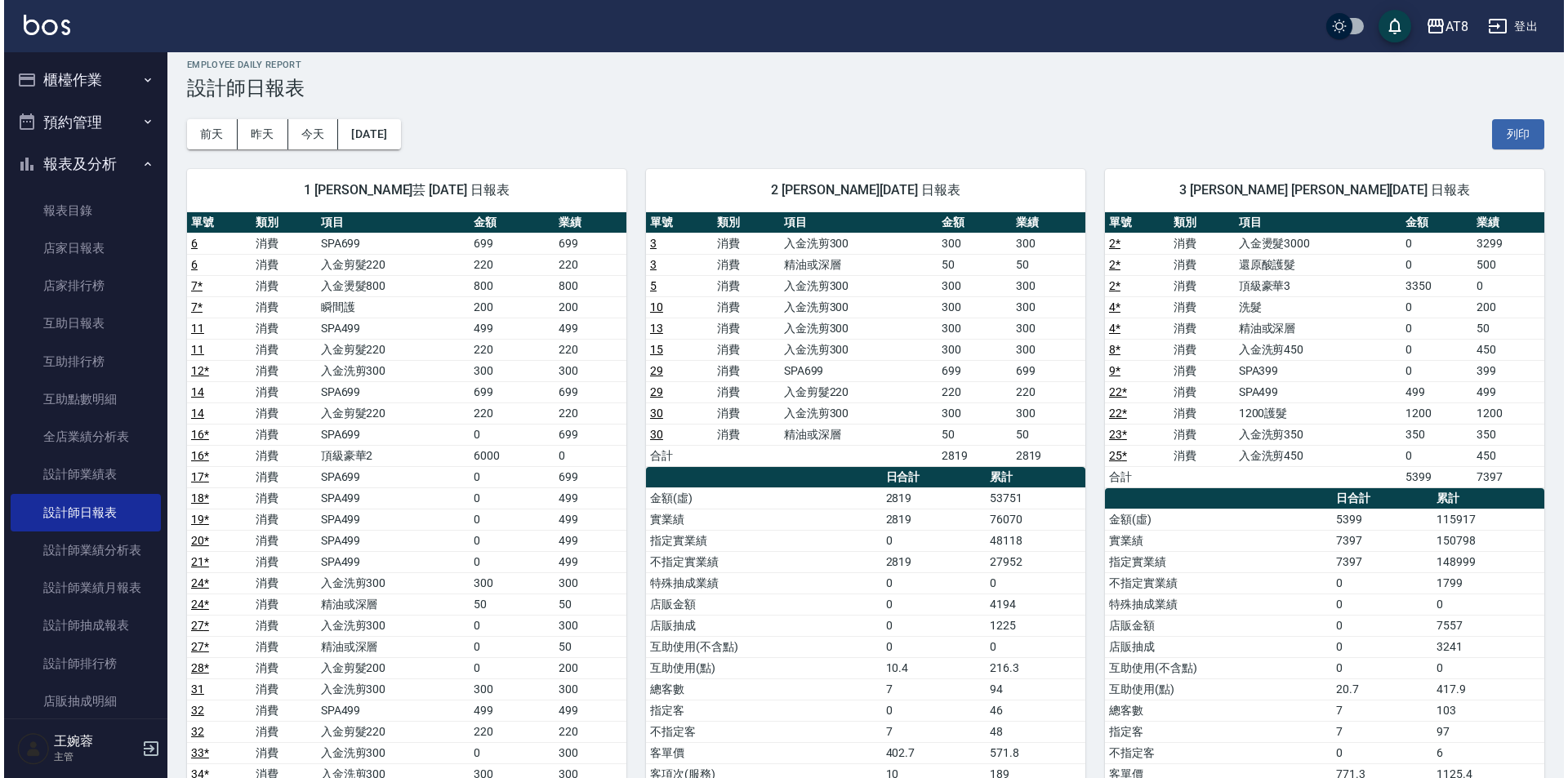
scroll to position [7, 0]
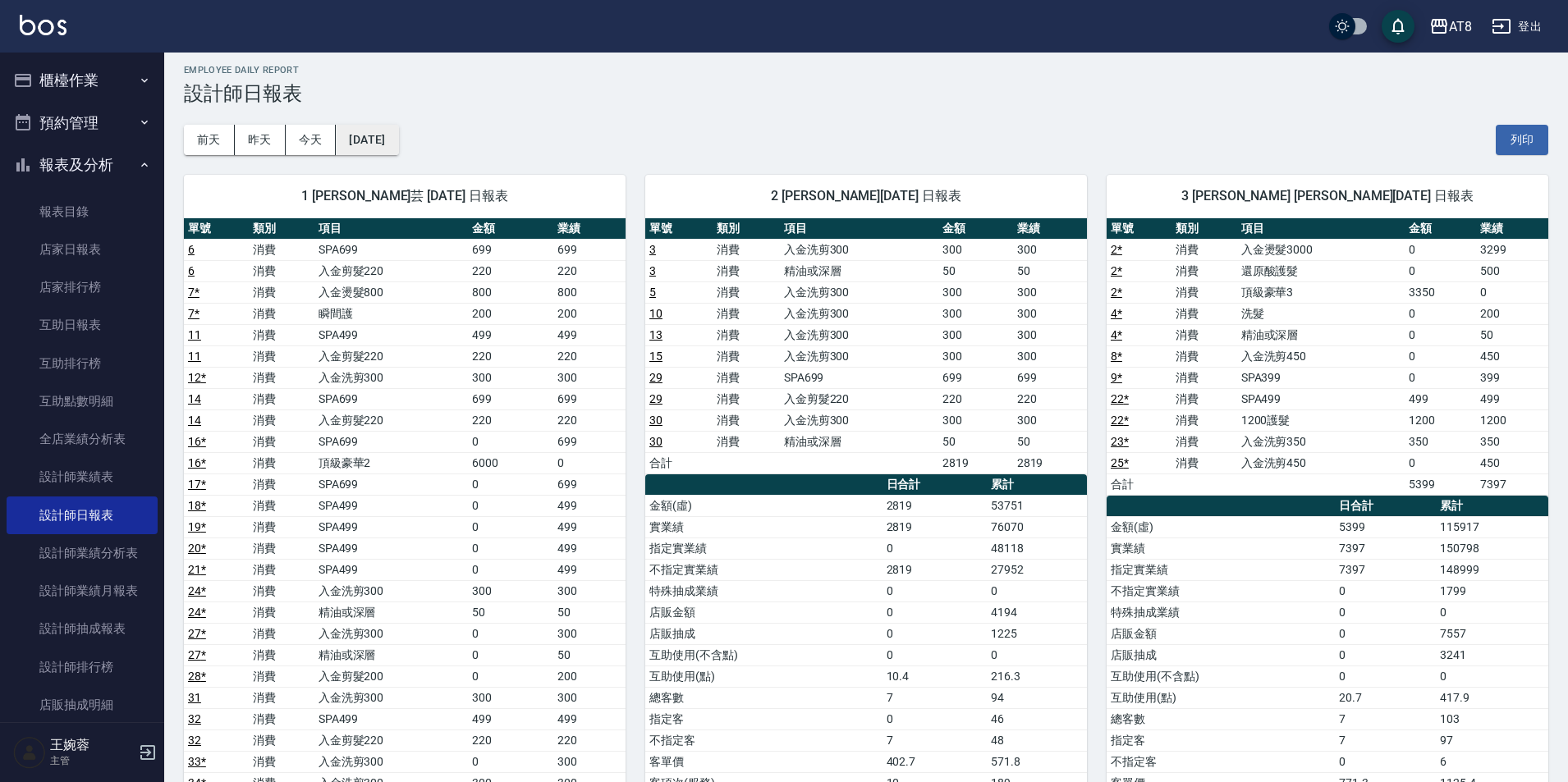
click at [398, 136] on button "[DATE]" at bounding box center [367, 140] width 62 height 30
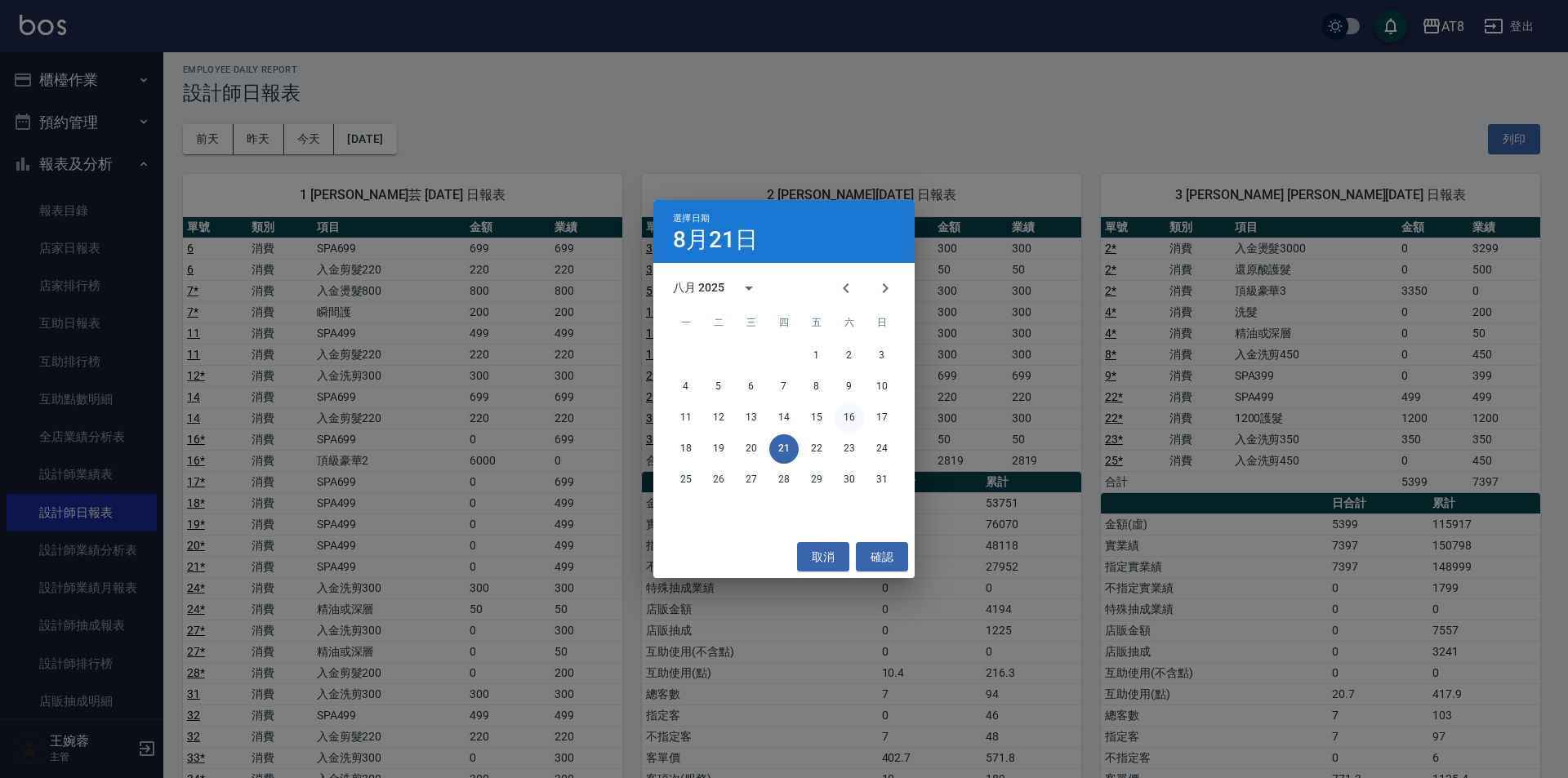
click at [846, 415] on button "16" at bounding box center [849, 417] width 29 height 29
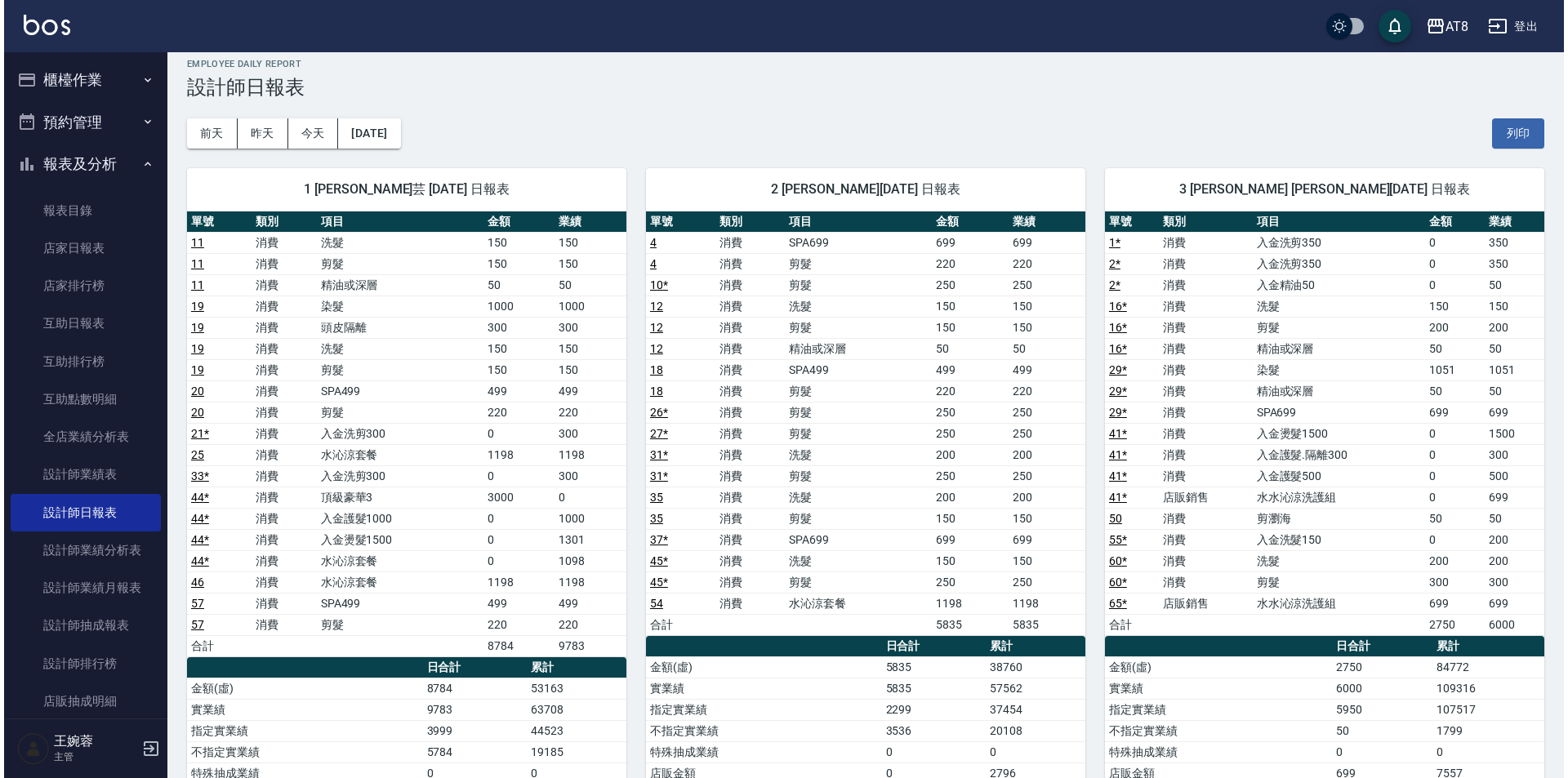
scroll to position [7, 0]
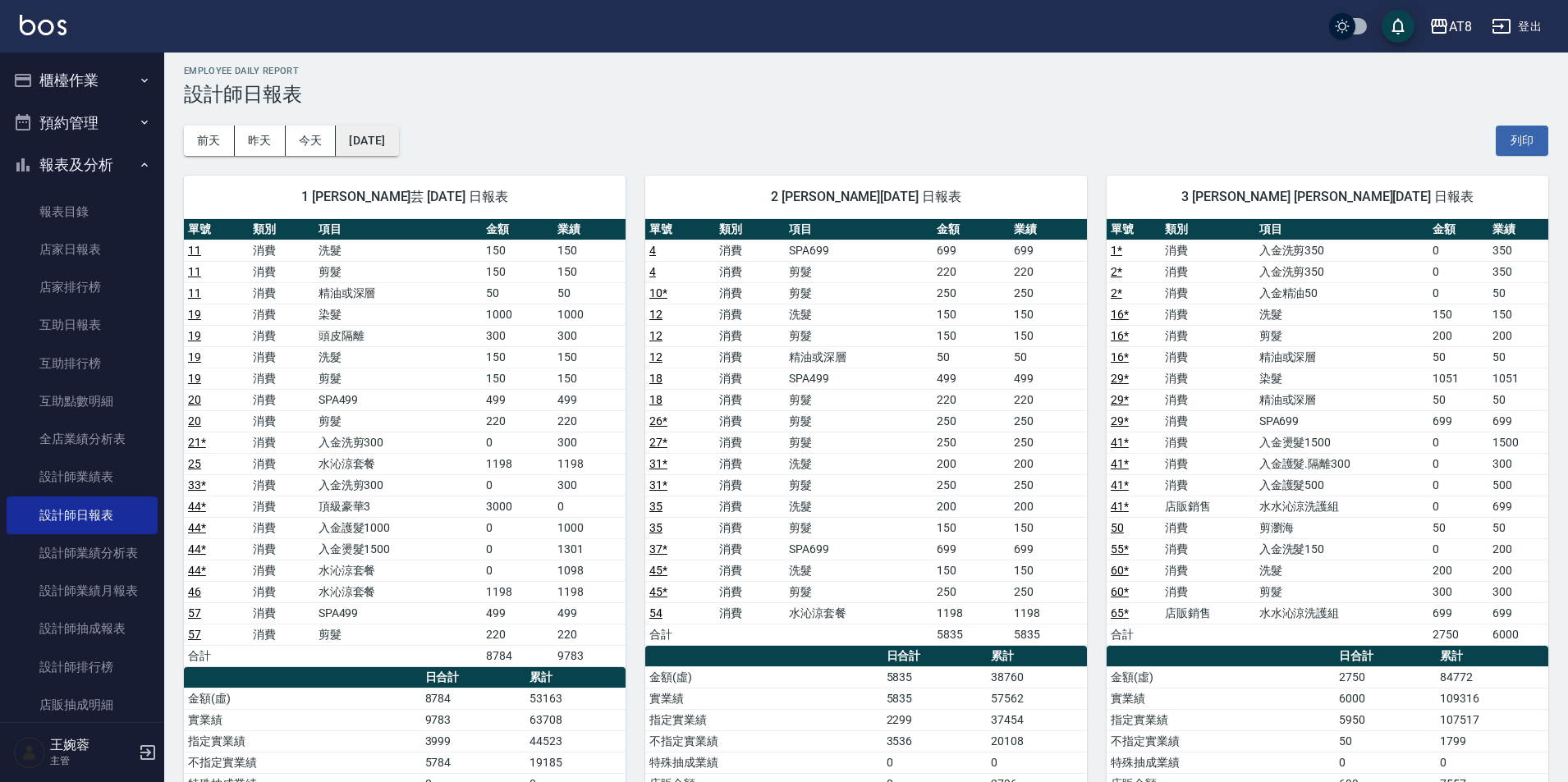
click at [398, 145] on button "[DATE]" at bounding box center [367, 141] width 62 height 30
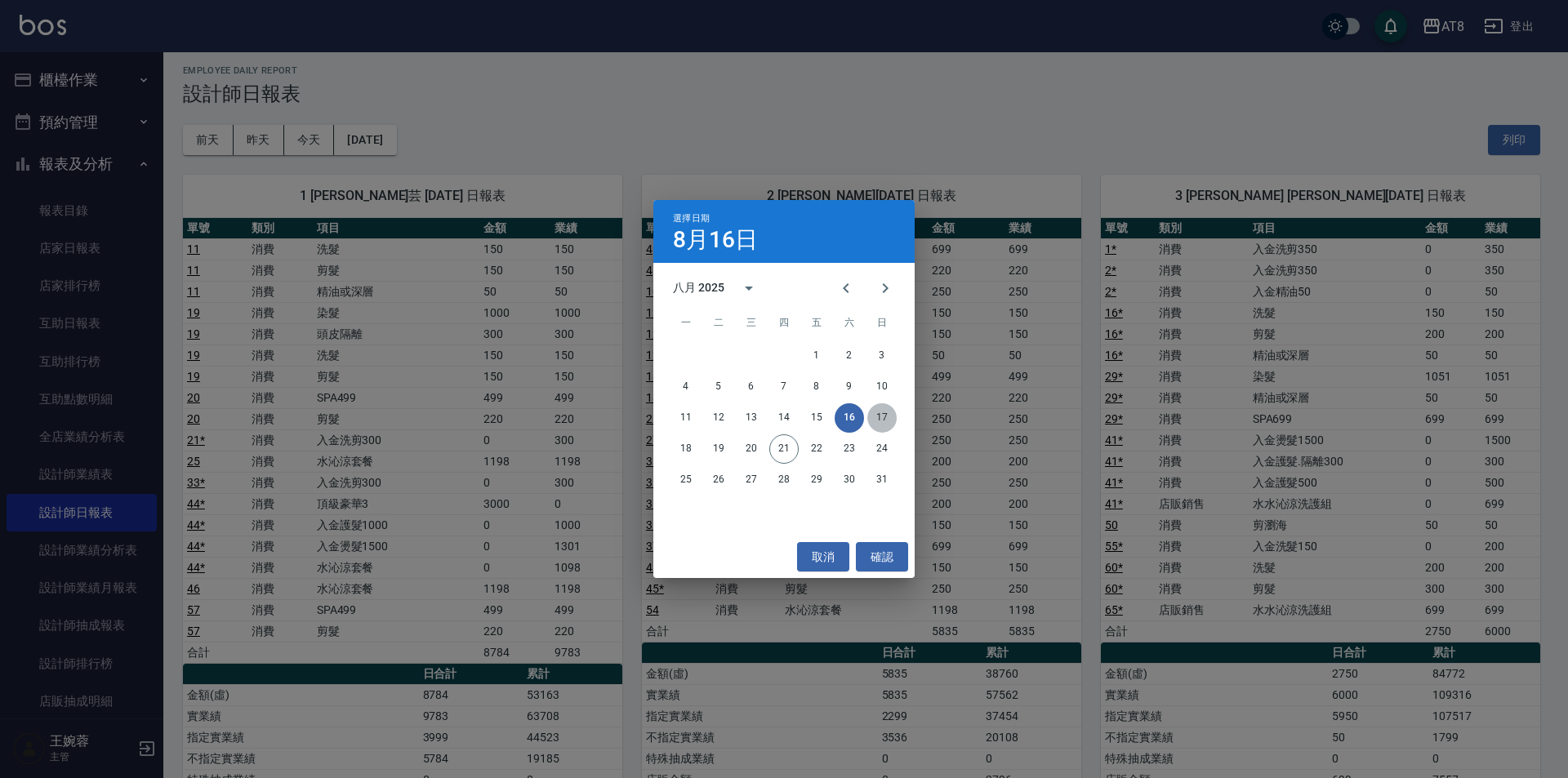
click at [891, 410] on button "17" at bounding box center [881, 417] width 29 height 29
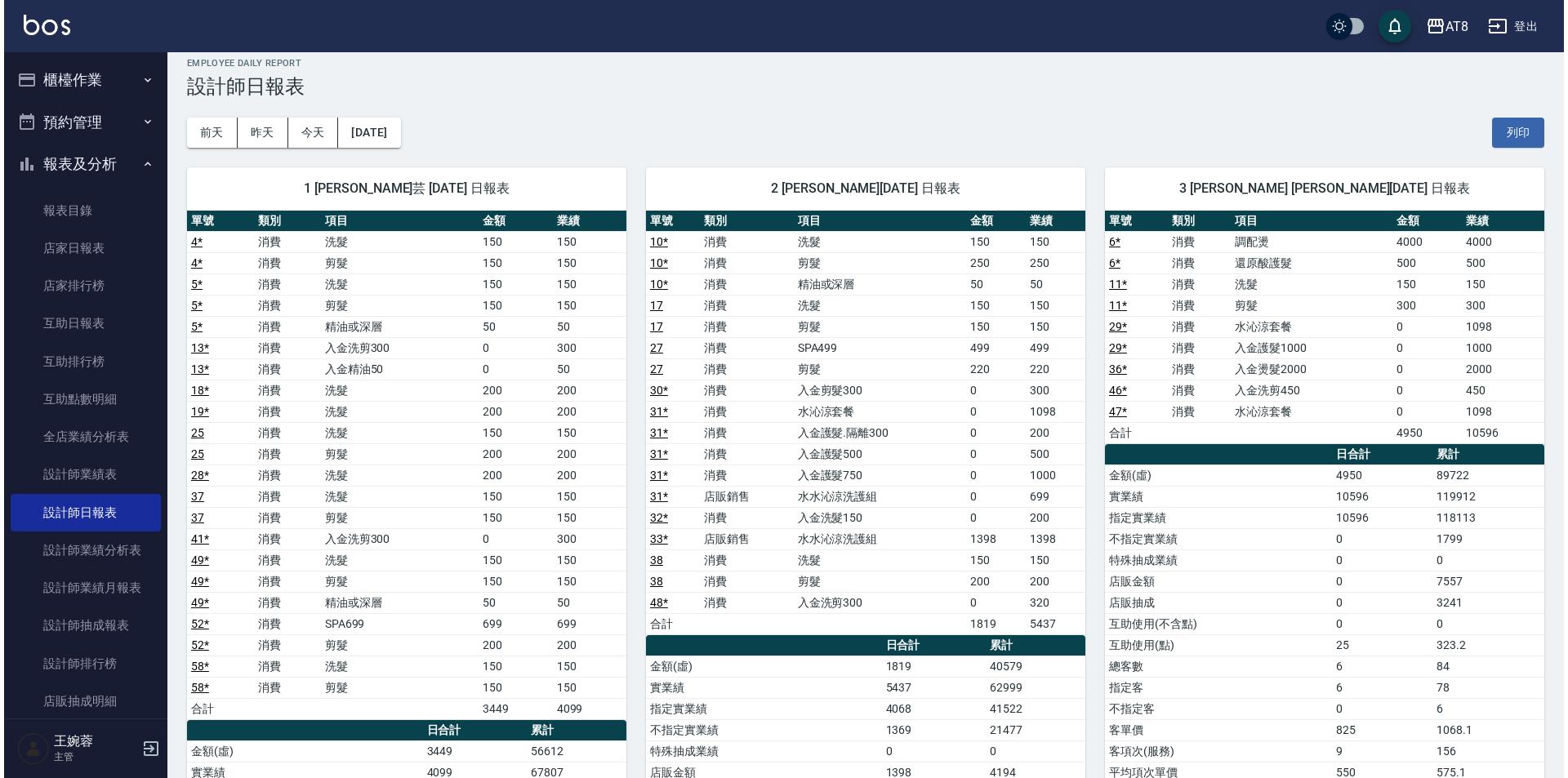
scroll to position [10, 0]
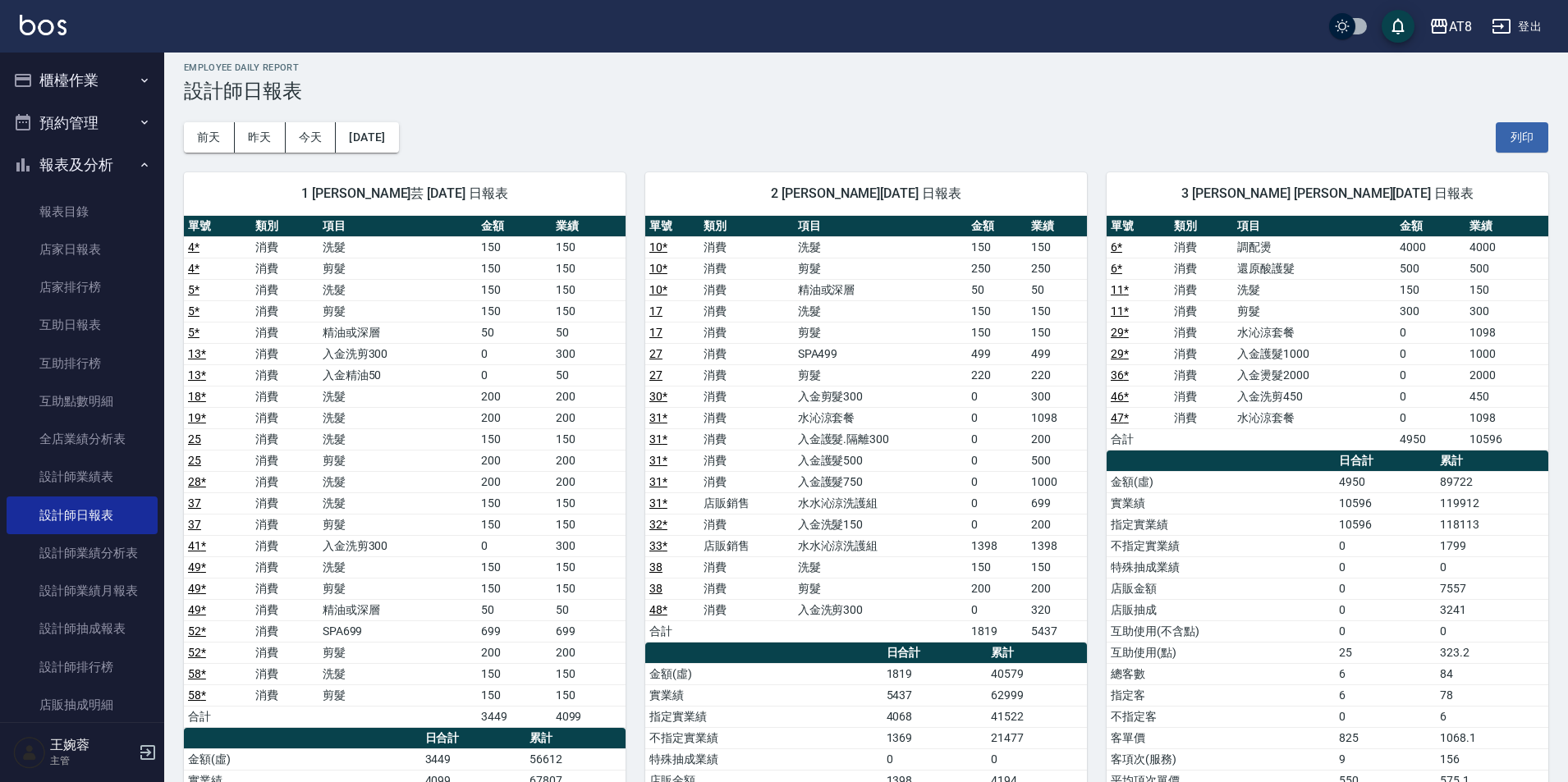
click at [437, 145] on div "[DATE] [DATE] [DATE] [DATE] 列印" at bounding box center [866, 137] width 1364 height 69
click at [398, 141] on button "[DATE]" at bounding box center [367, 137] width 62 height 30
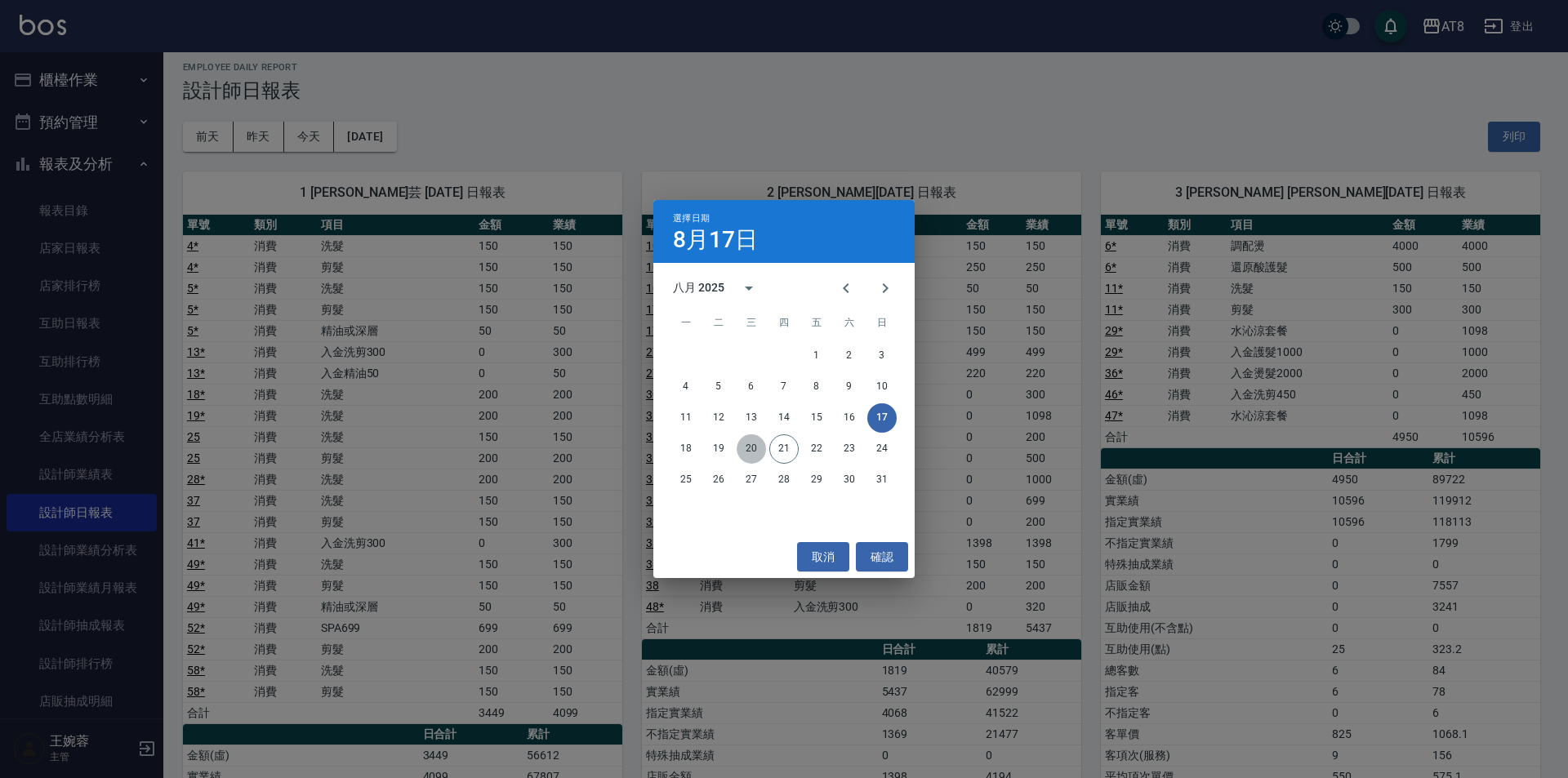
click at [749, 453] on button "20" at bounding box center [751, 448] width 29 height 29
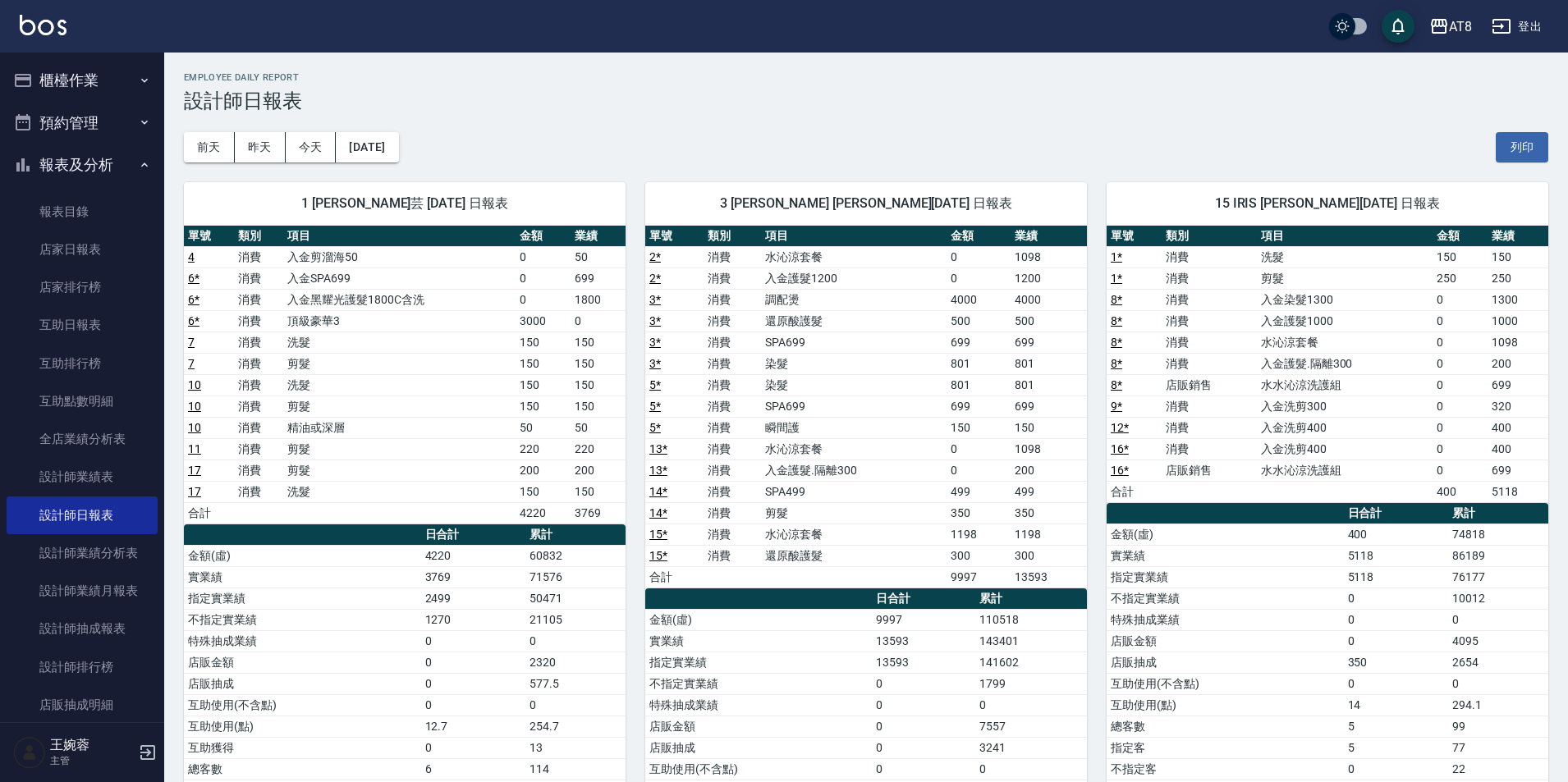
click at [90, 80] on button "櫃檯作業" at bounding box center [82, 80] width 151 height 43
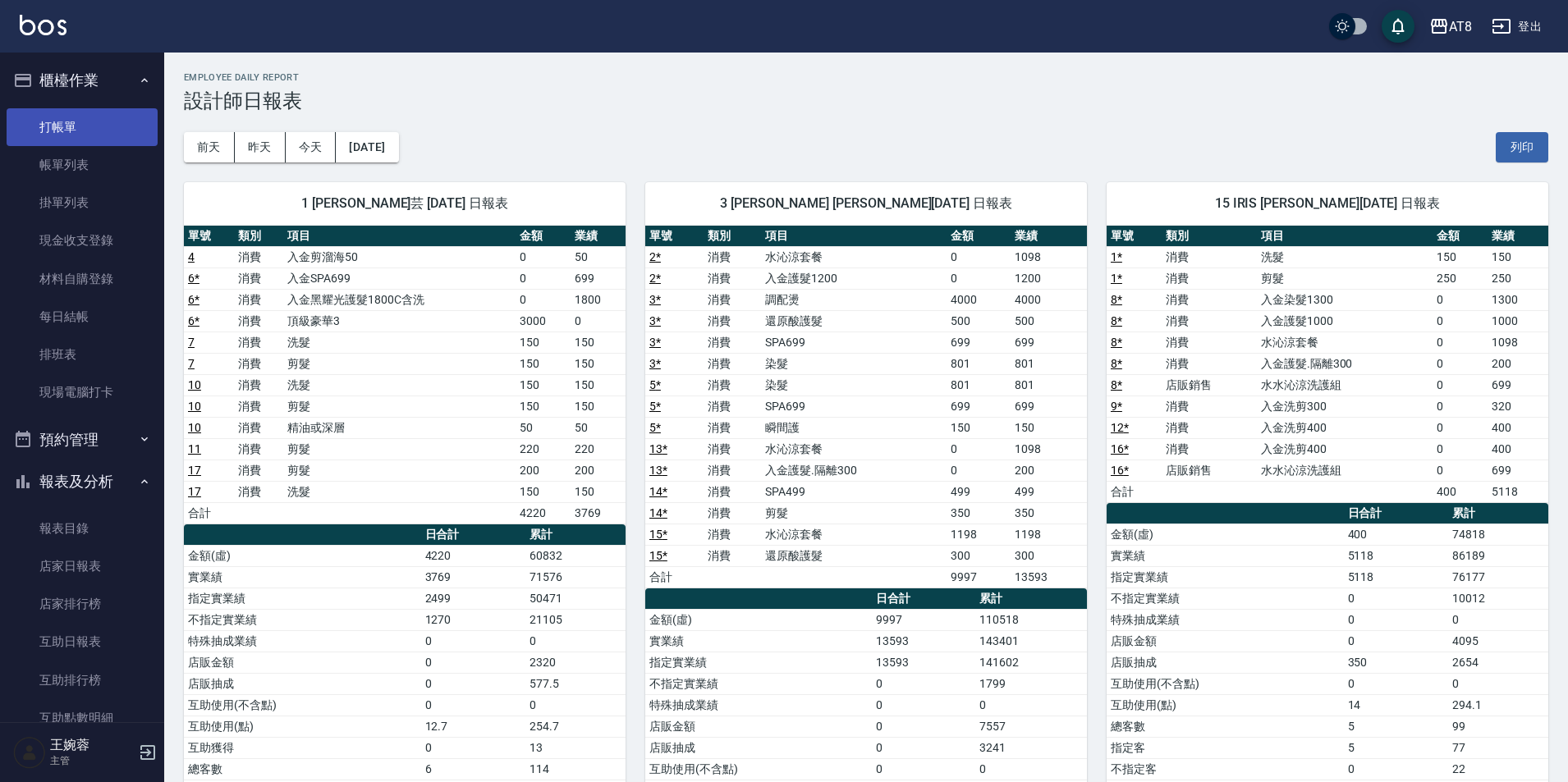
click at [86, 123] on link "打帳單" at bounding box center [82, 126] width 151 height 38
